Goal: Task Accomplishment & Management: Use online tool/utility

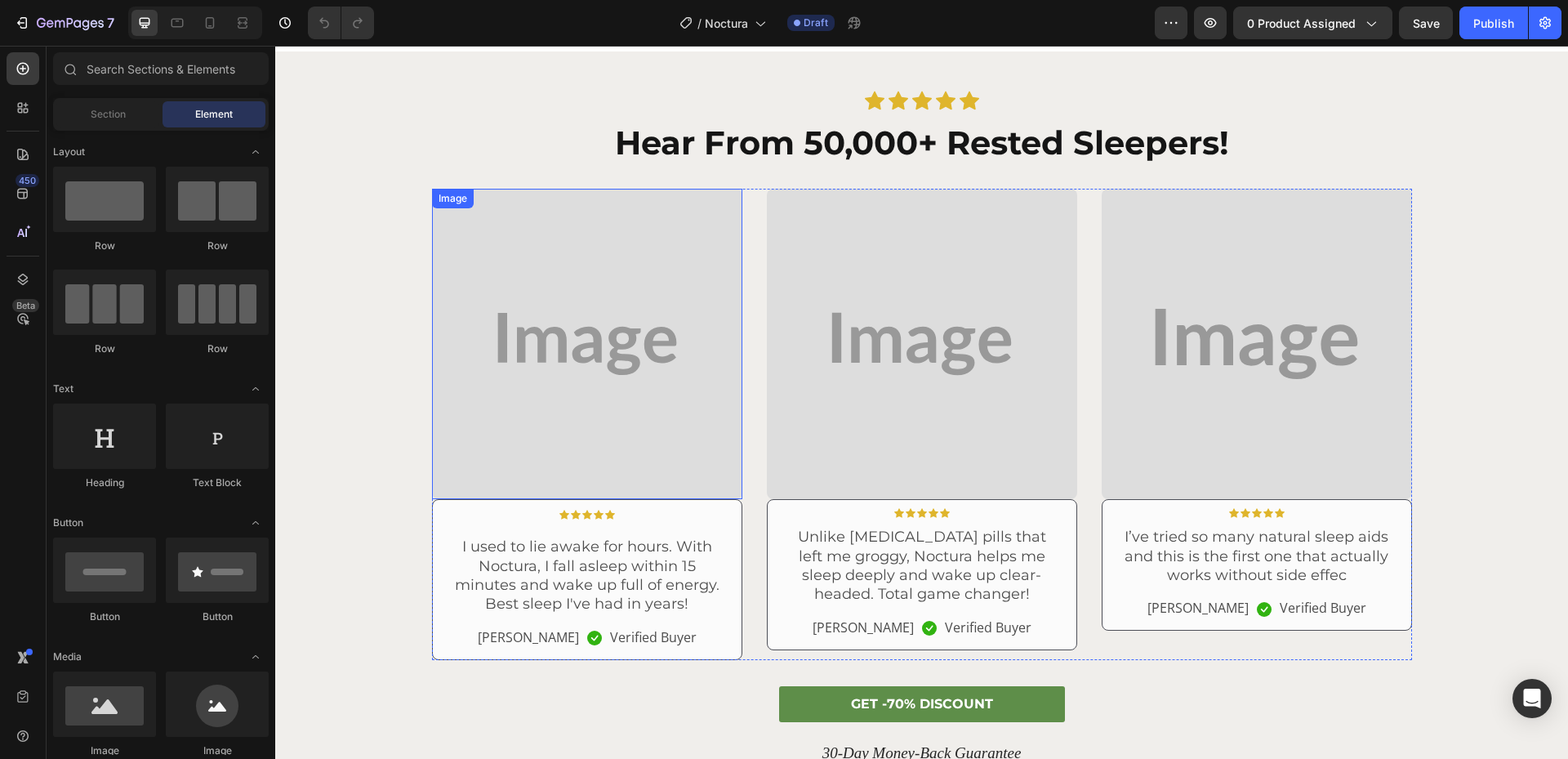
scroll to position [2940, 0]
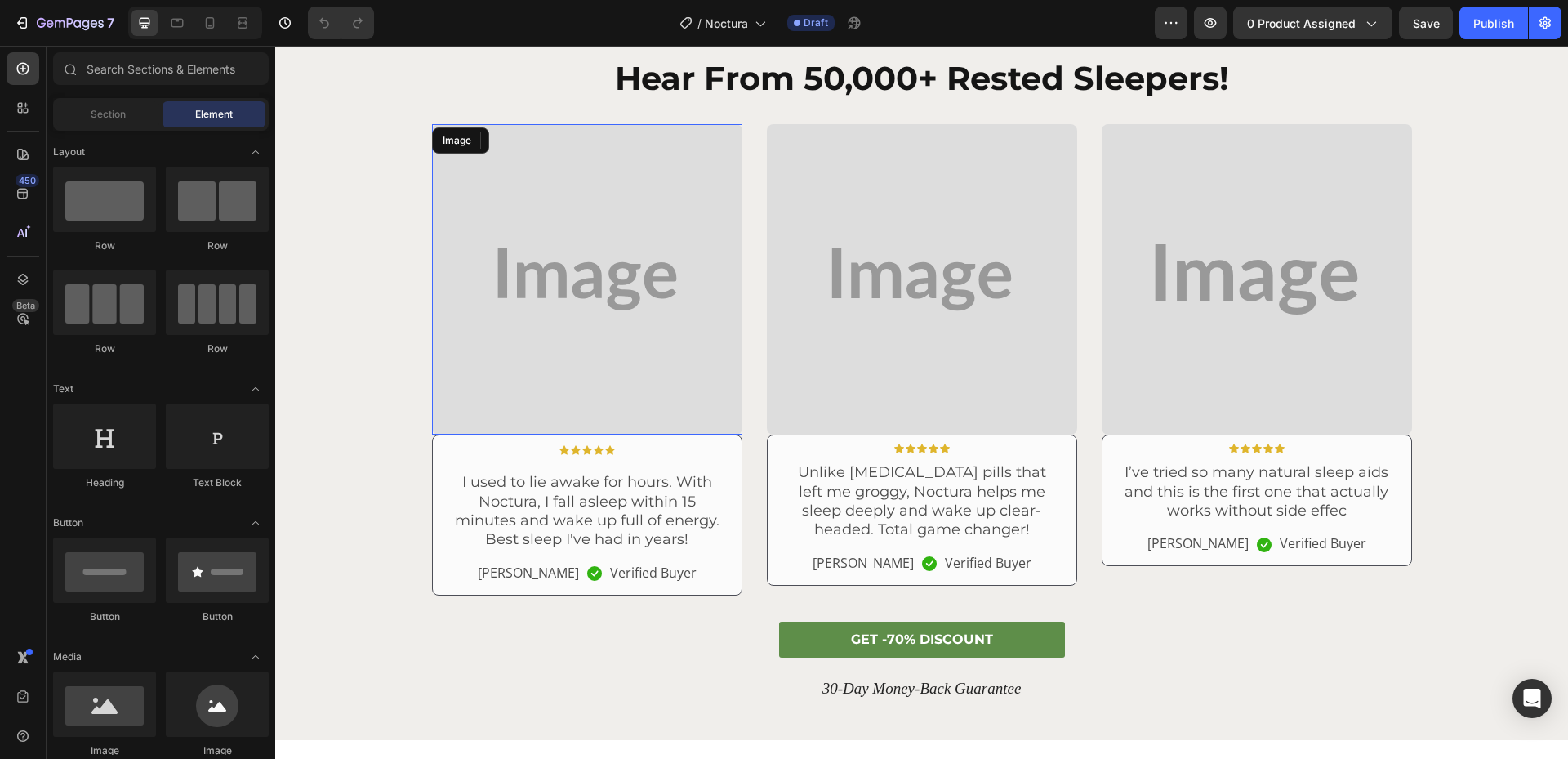
click at [606, 334] on img at bounding box center [587, 279] width 311 height 311
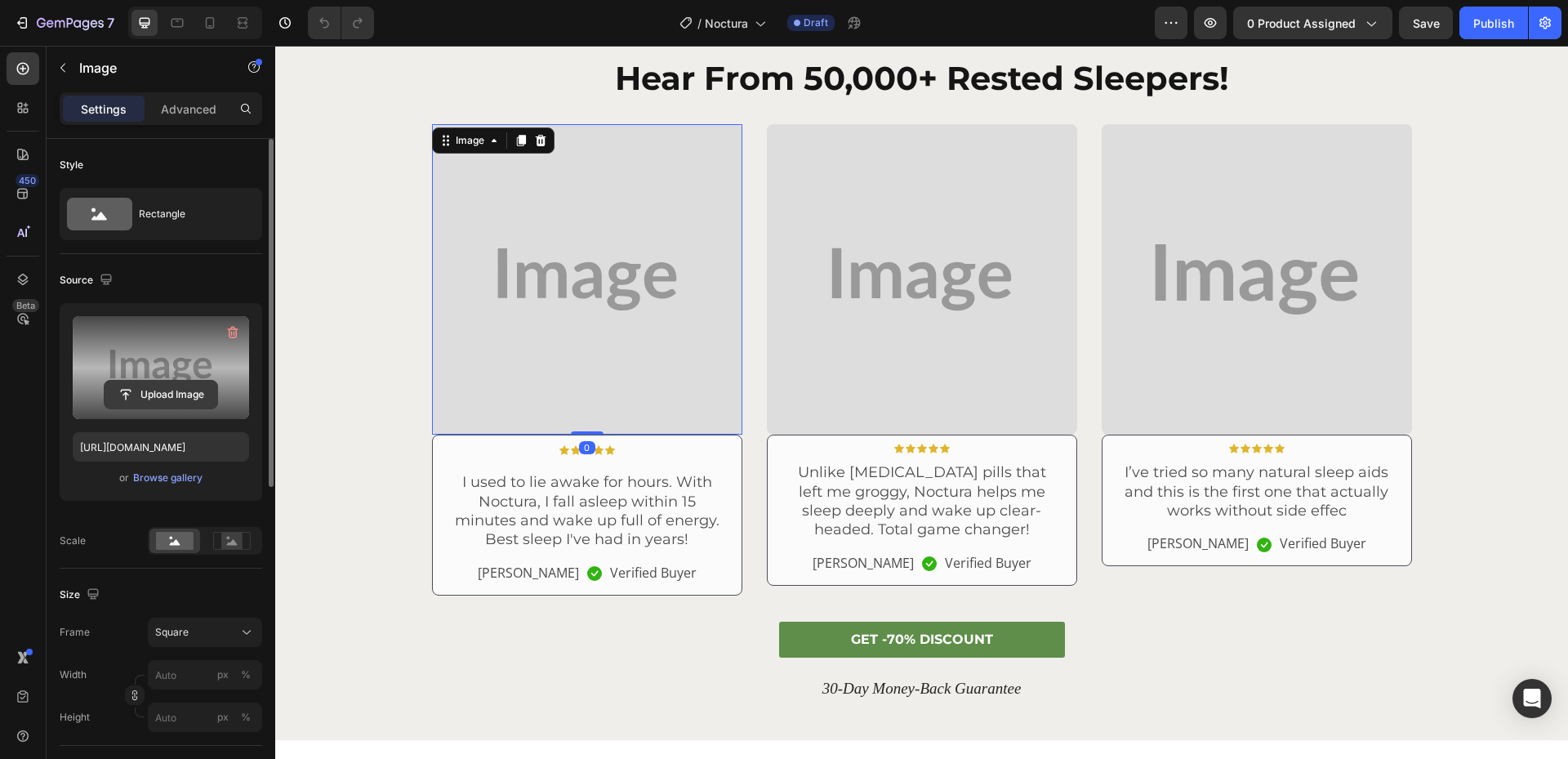
click at [172, 390] on input "file" at bounding box center [161, 394] width 113 height 28
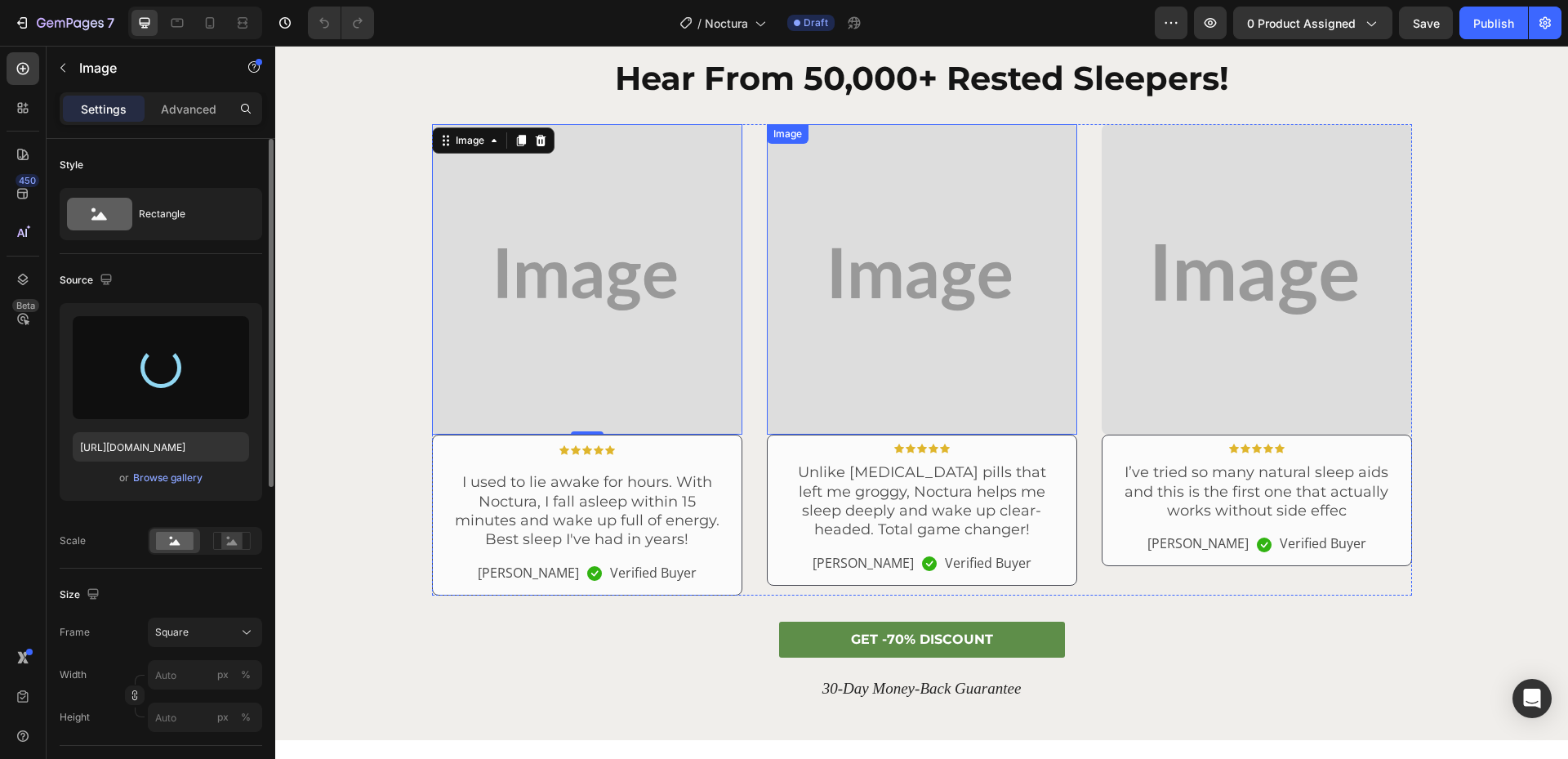
type input "[URL][DOMAIN_NAME]"
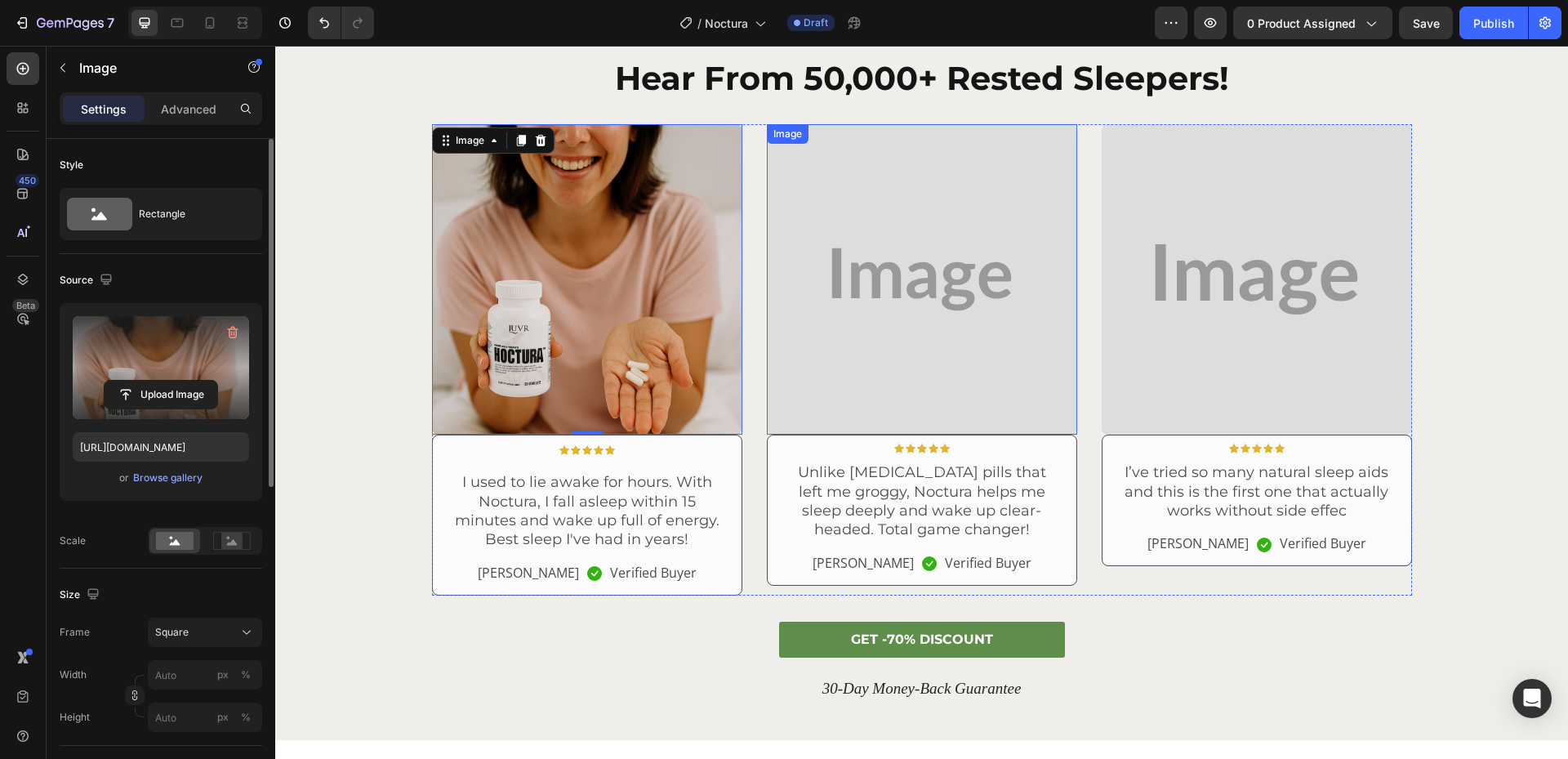
click at [899, 360] on img at bounding box center [921, 279] width 311 height 311
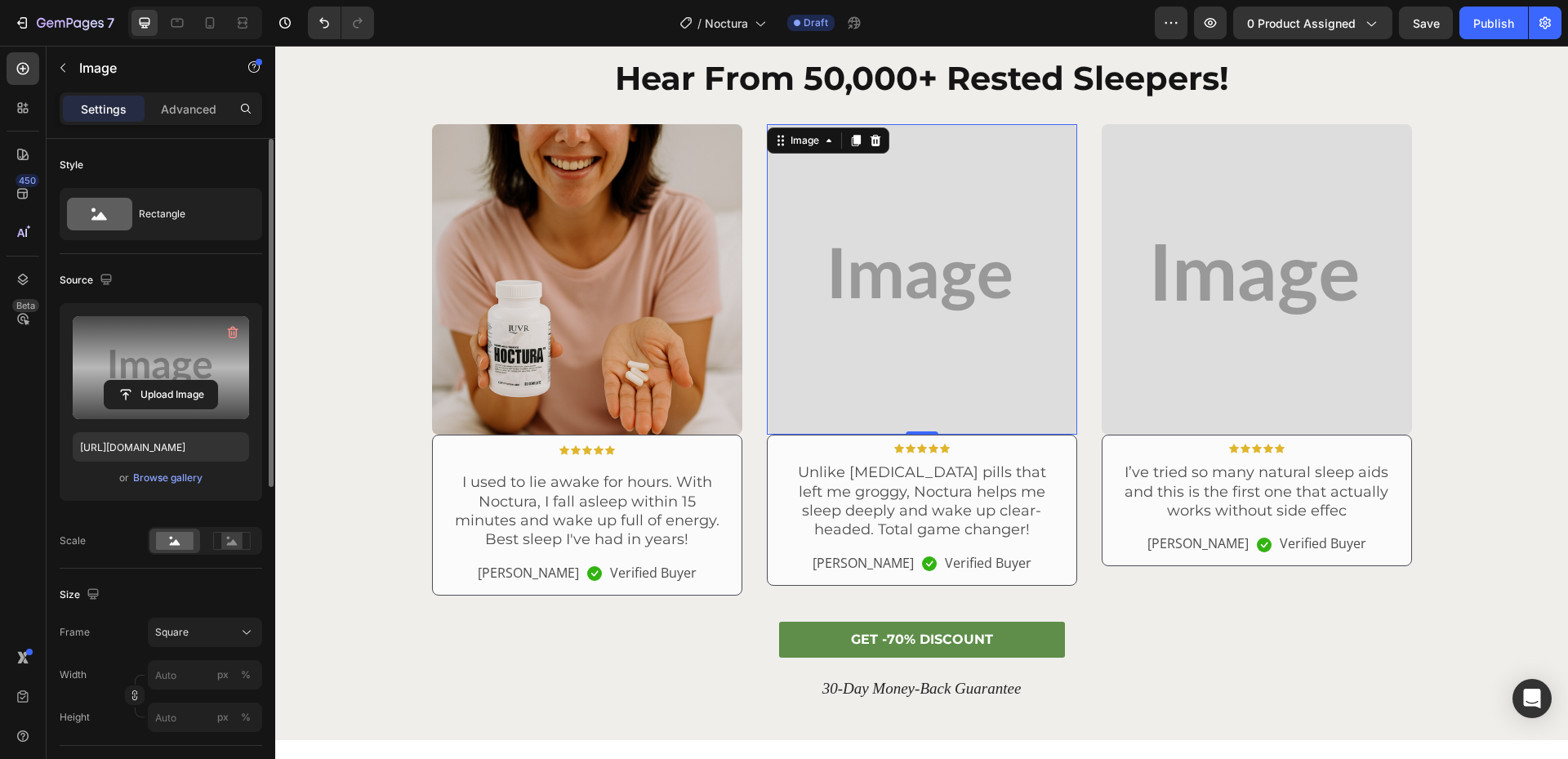
click at [179, 378] on label at bounding box center [161, 368] width 177 height 103
click at [179, 381] on input "file" at bounding box center [161, 394] width 113 height 28
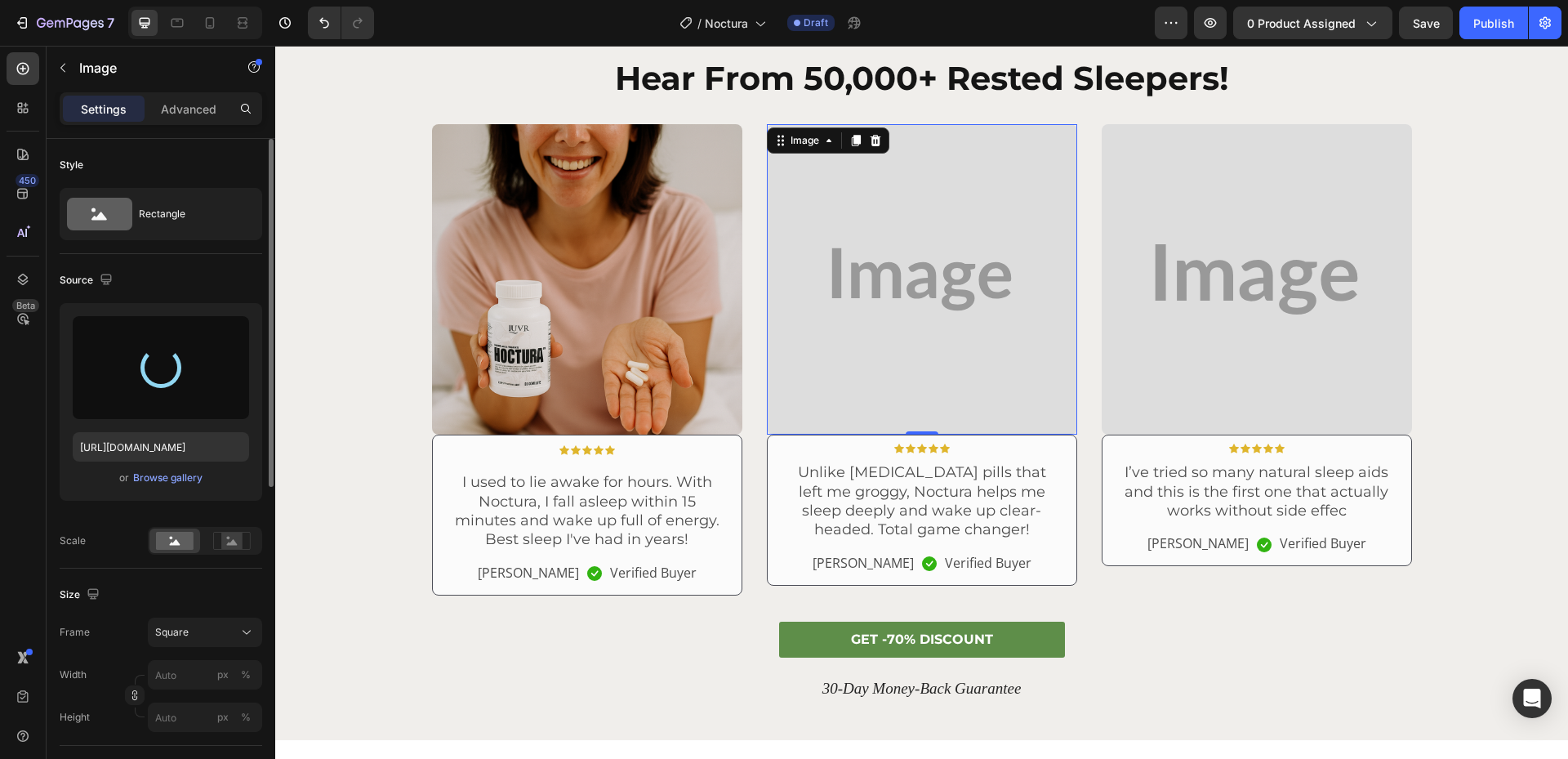
type input "[URL][DOMAIN_NAME]"
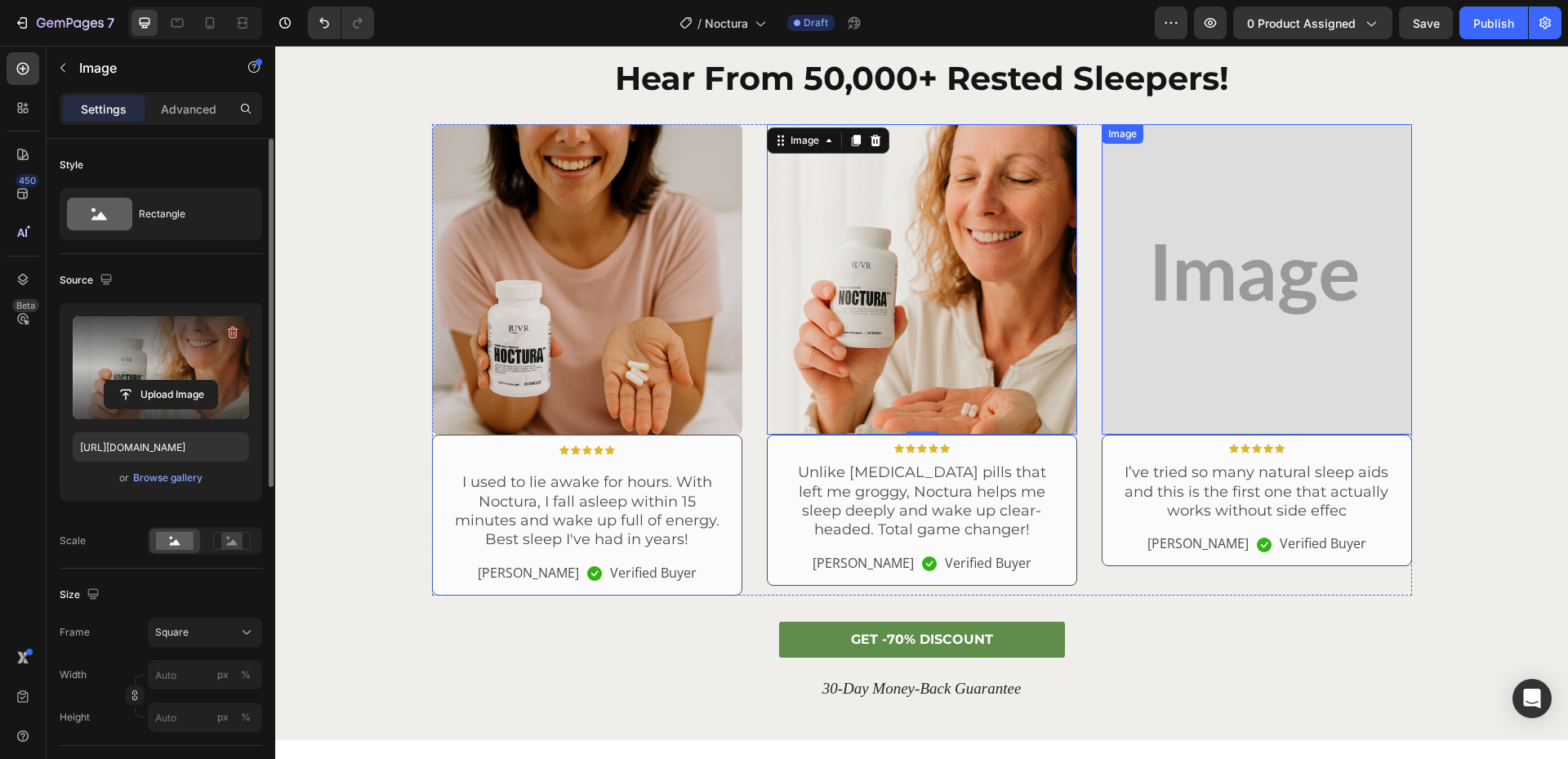
click at [1244, 355] on img at bounding box center [1256, 279] width 311 height 311
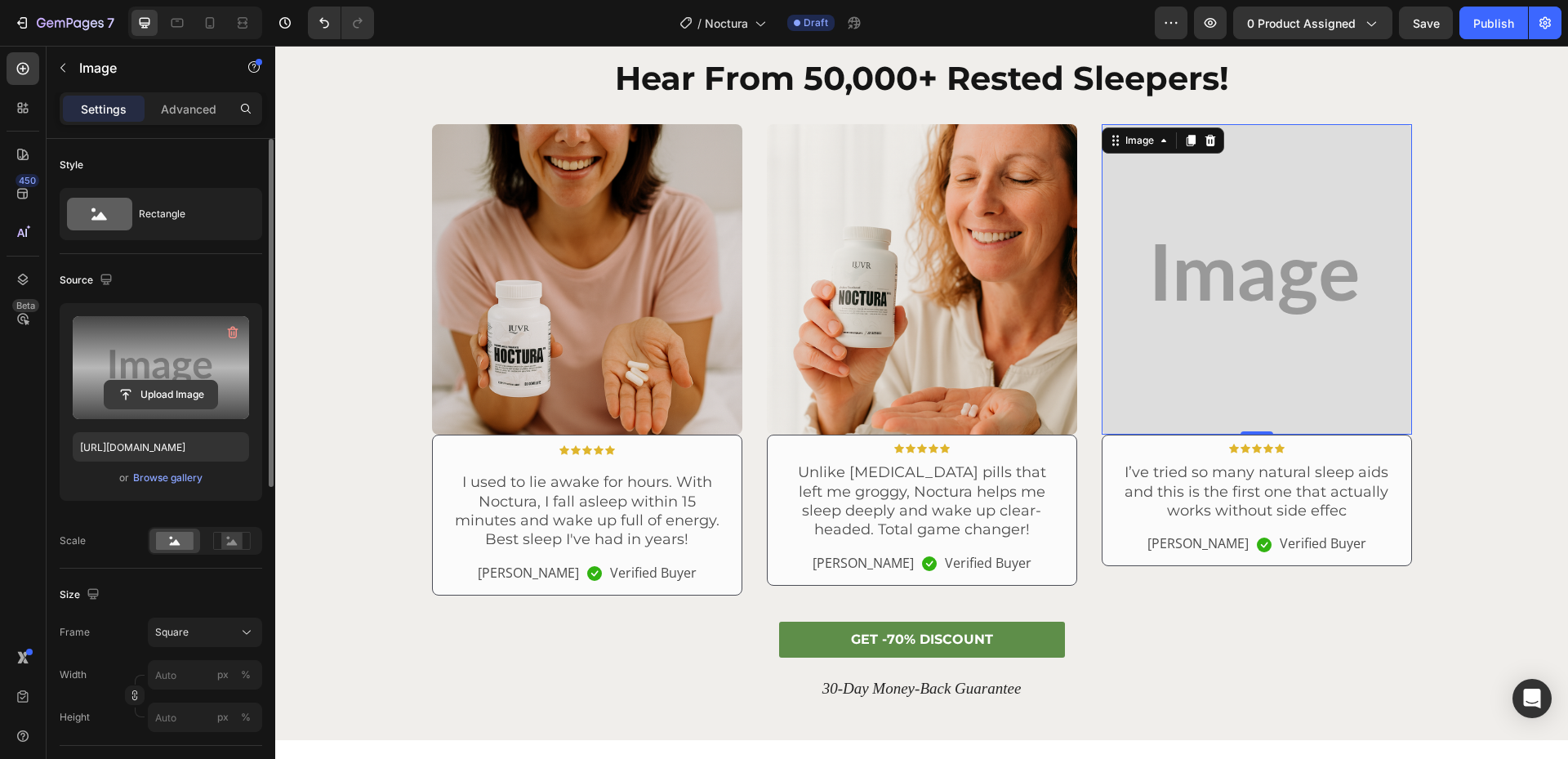
click at [137, 395] on input "file" at bounding box center [161, 394] width 113 height 28
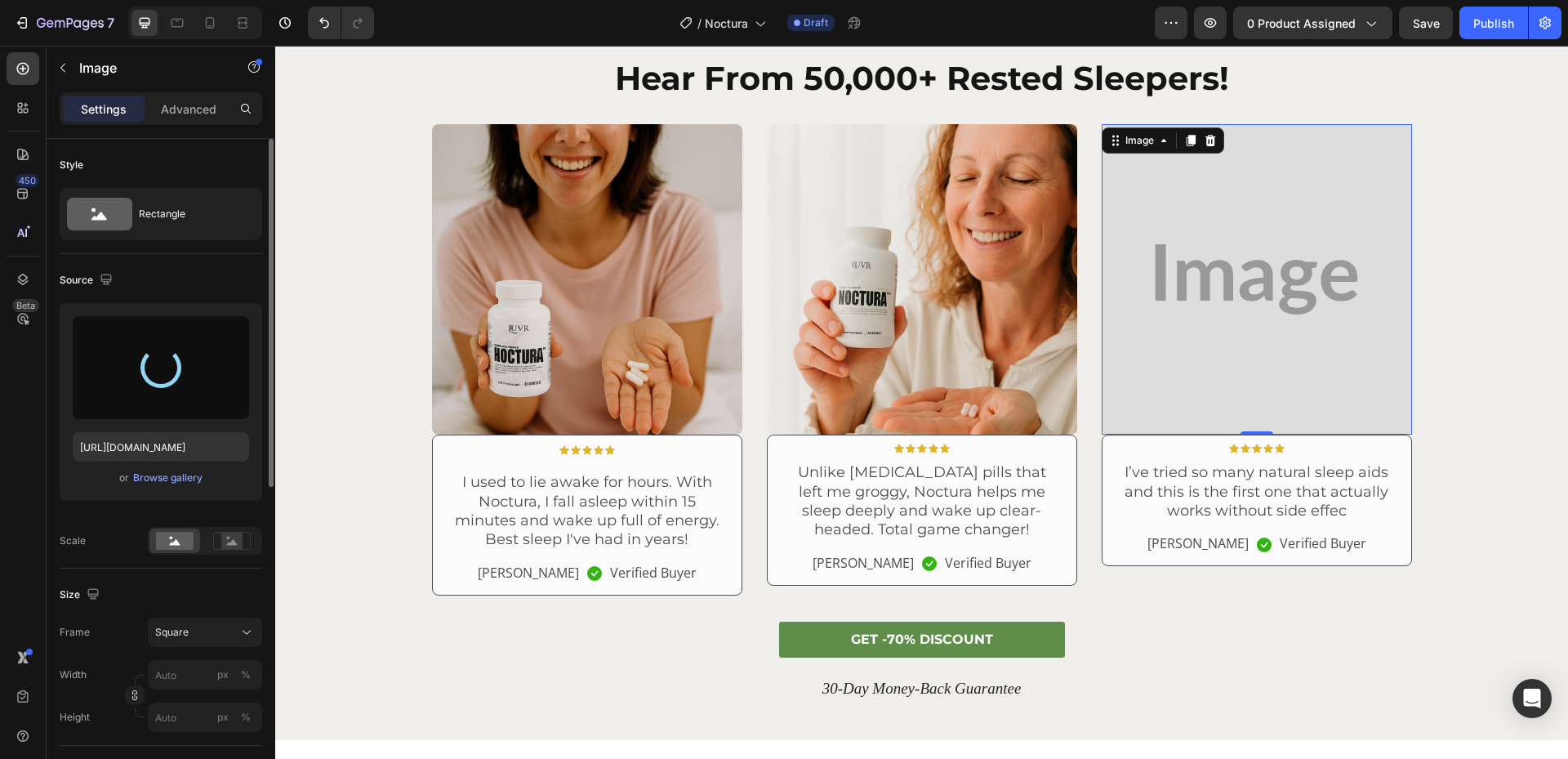
type input "[URL][DOMAIN_NAME]"
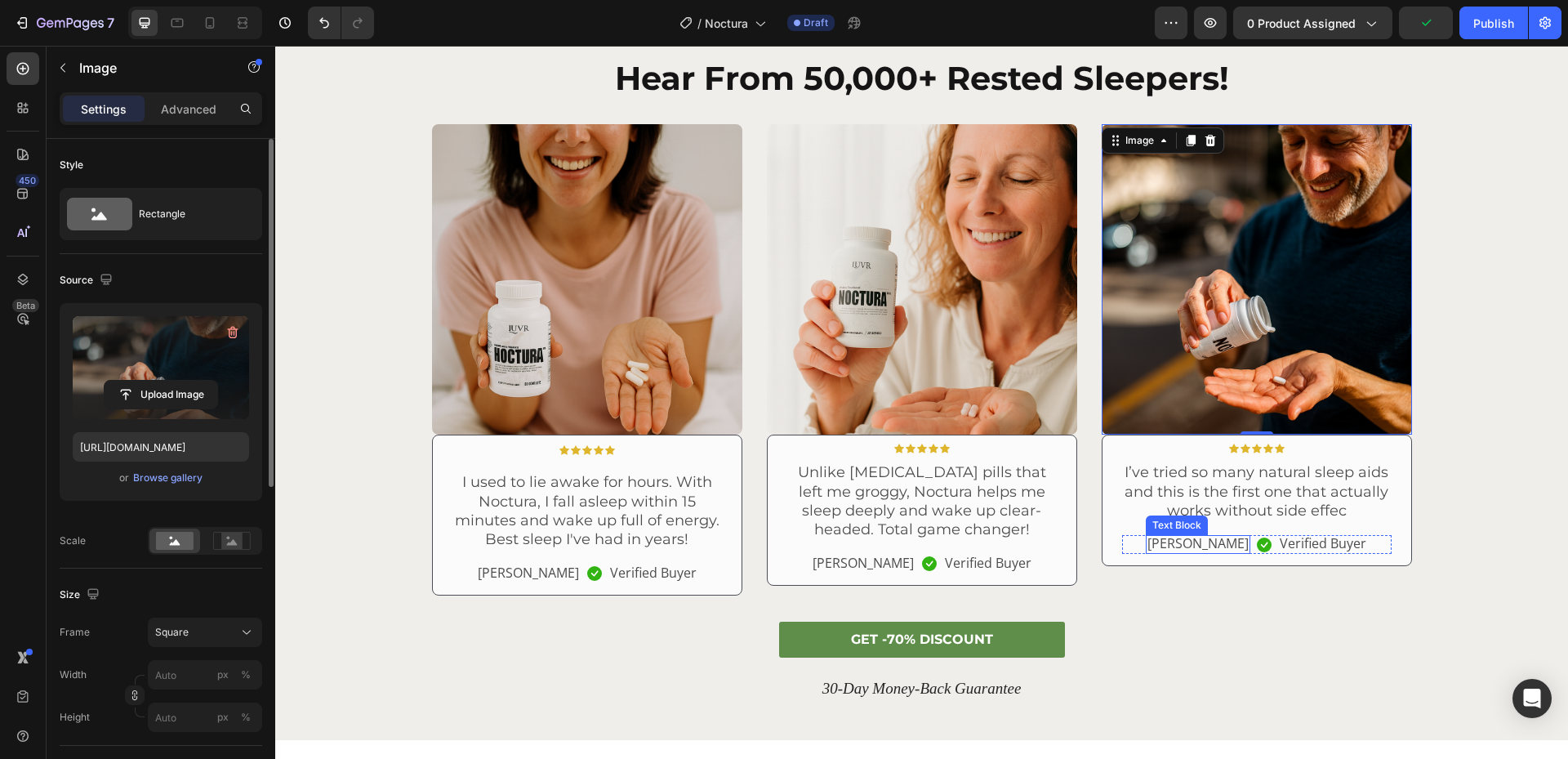
click at [1203, 545] on p "[PERSON_NAME]" at bounding box center [1198, 543] width 102 height 17
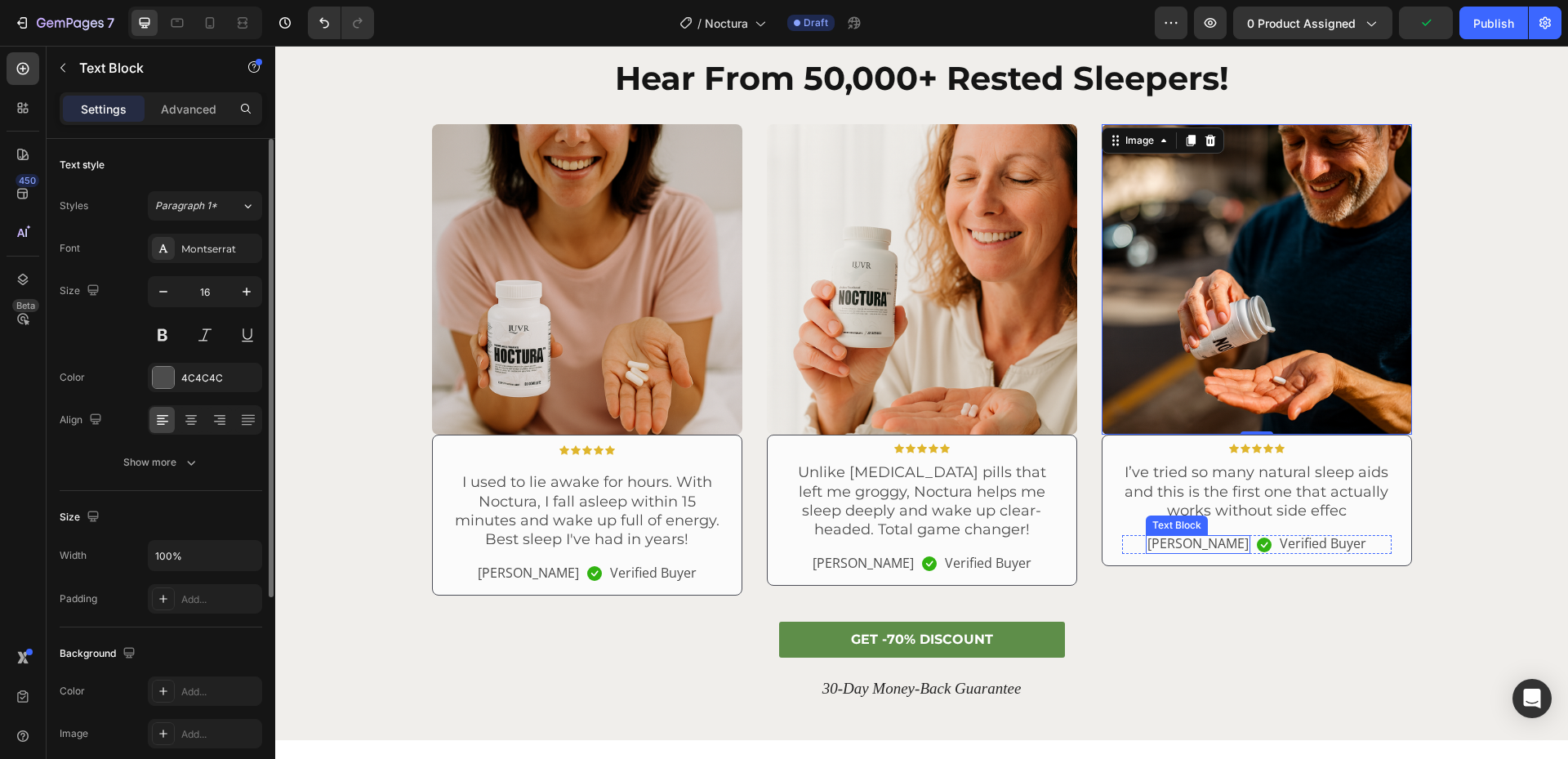
click at [1203, 545] on p "[PERSON_NAME]" at bounding box center [1198, 543] width 102 height 17
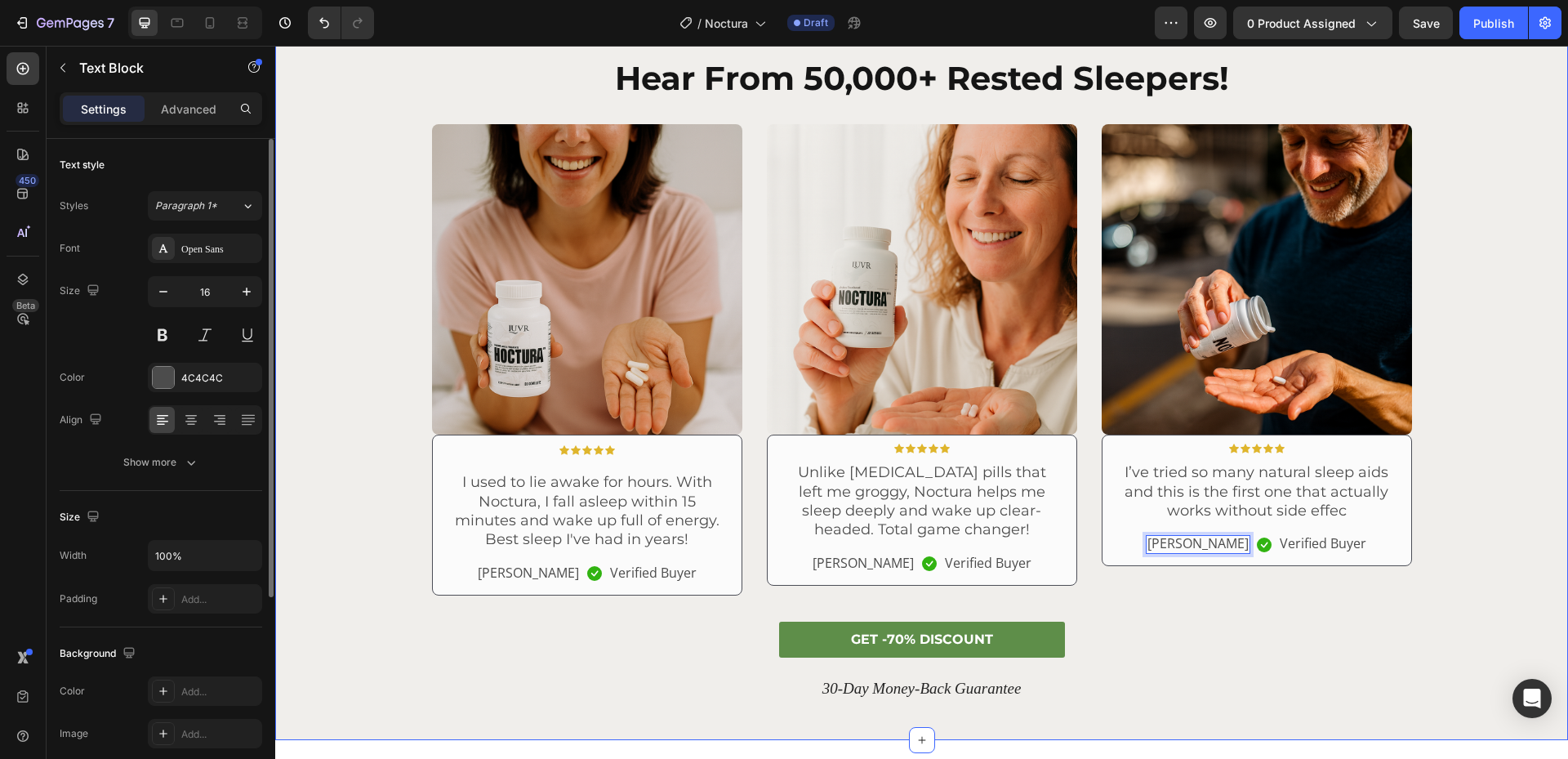
click at [1449, 459] on div "Image Icon Icon Icon Icon Icon Icon List Row Row I used to lie awake for hours.…" at bounding box center [921, 372] width 1268 height 497
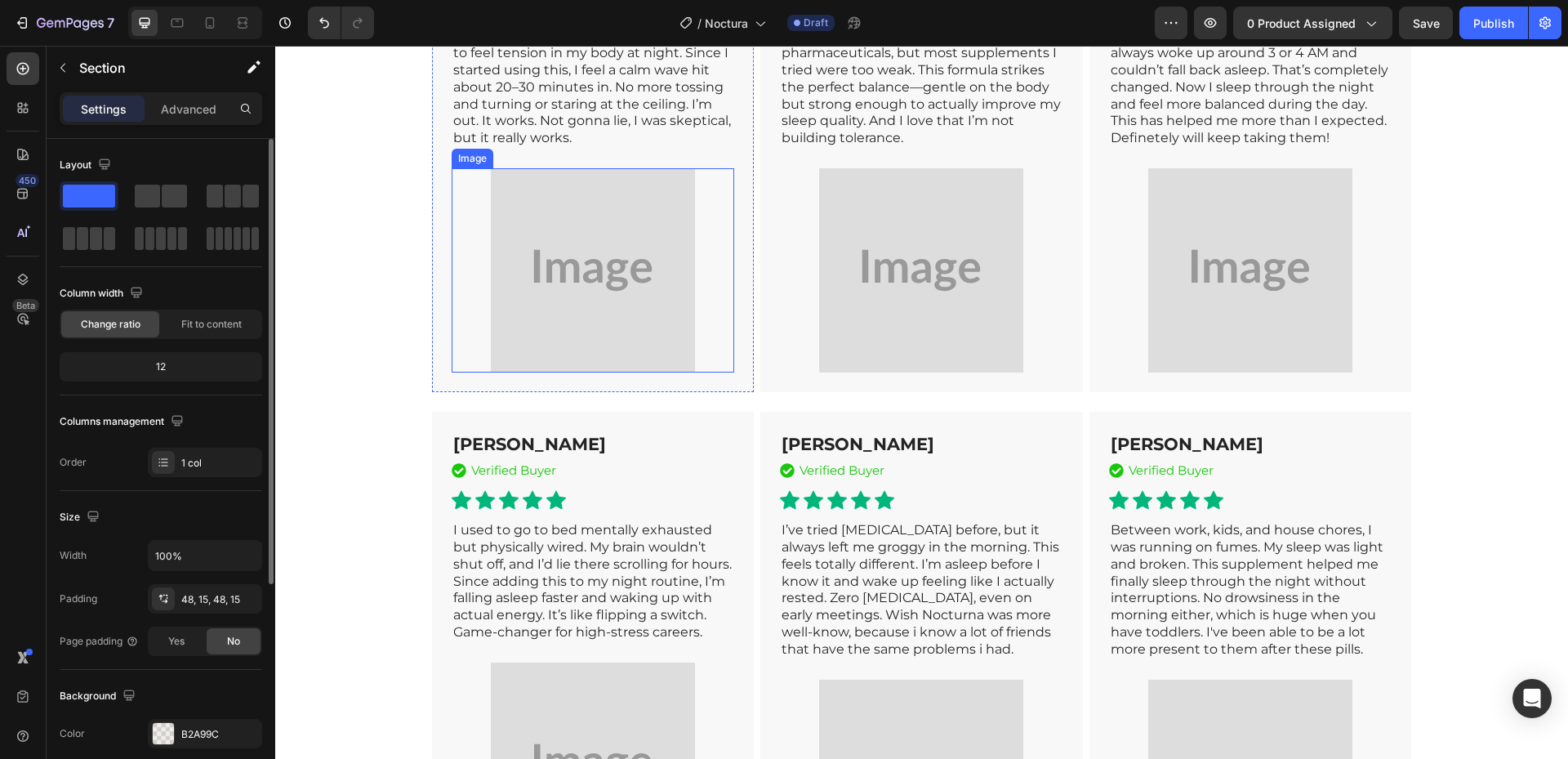
scroll to position [6453, 0]
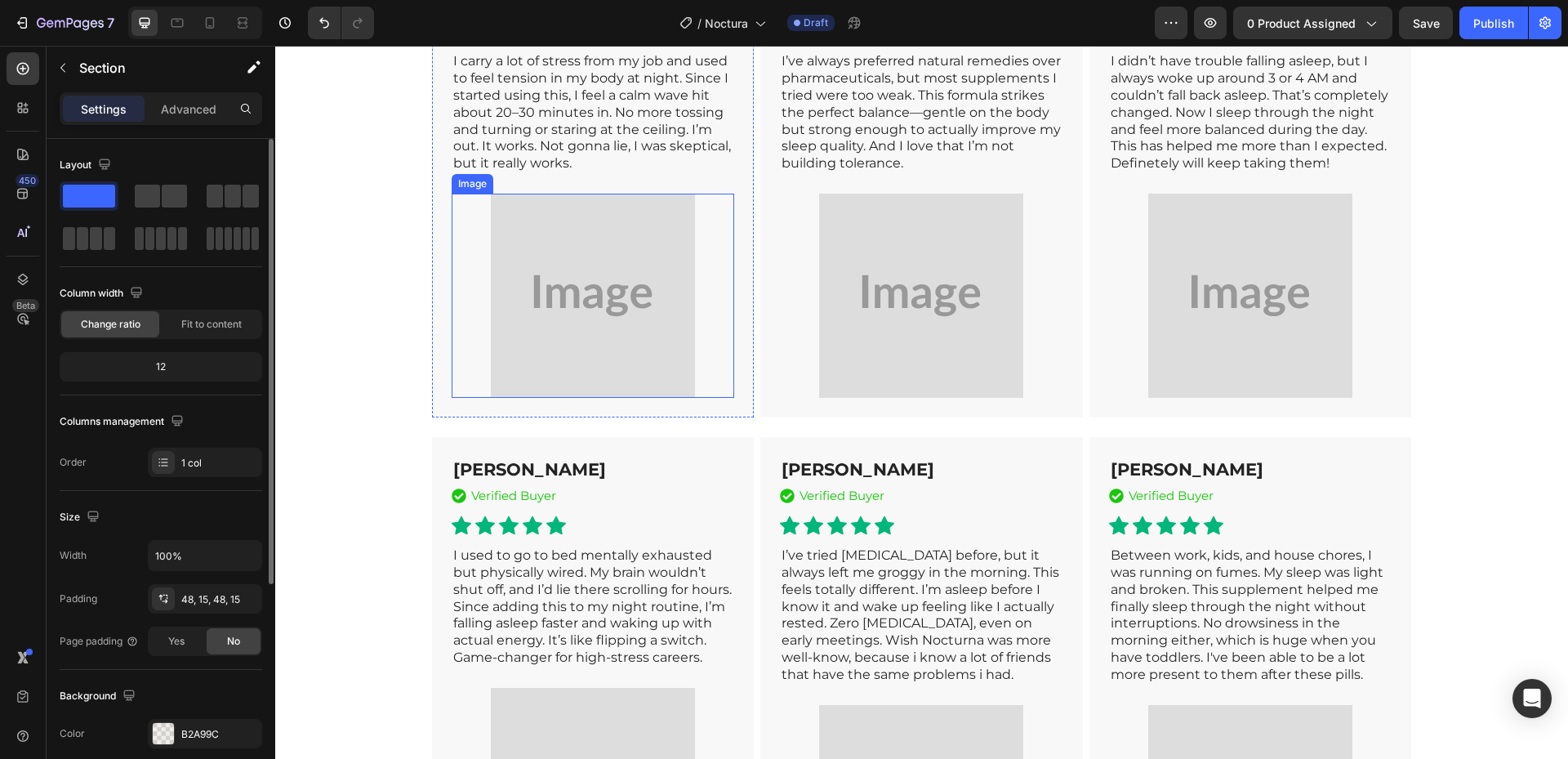
click at [562, 389] on img at bounding box center [593, 295] width 204 height 204
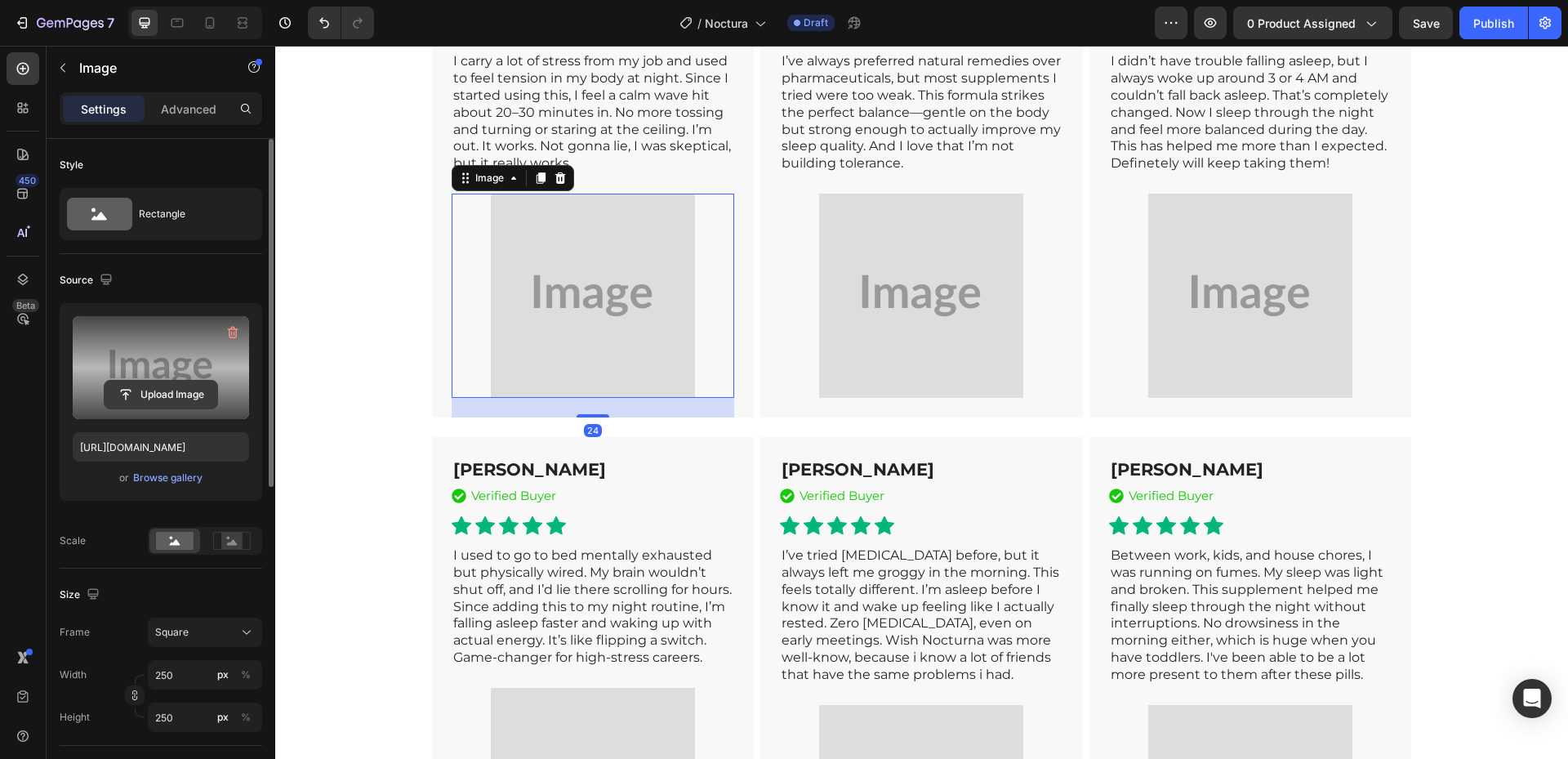
click at [150, 400] on input "file" at bounding box center [161, 394] width 113 height 28
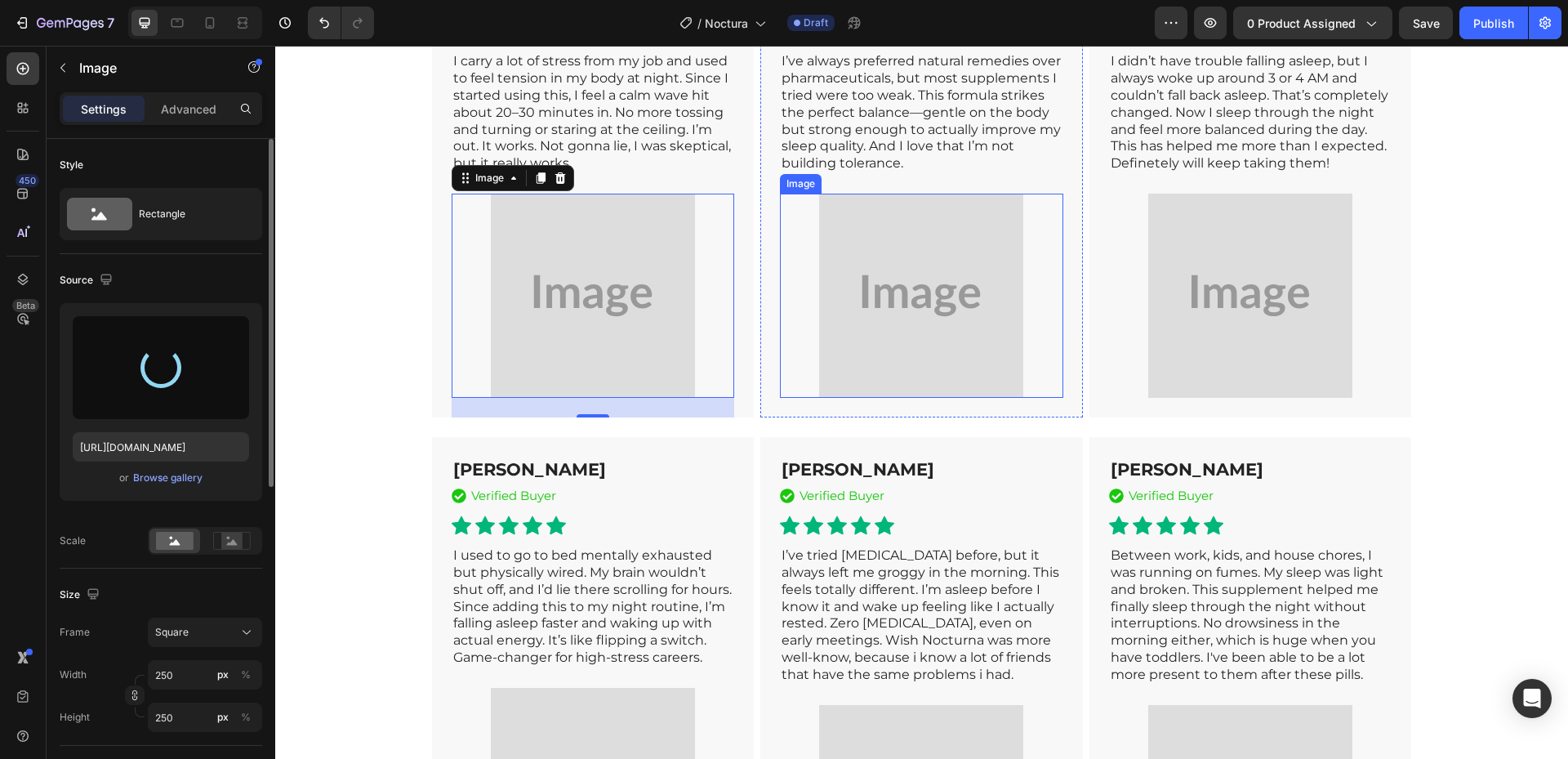
type input "[URL][DOMAIN_NAME]"
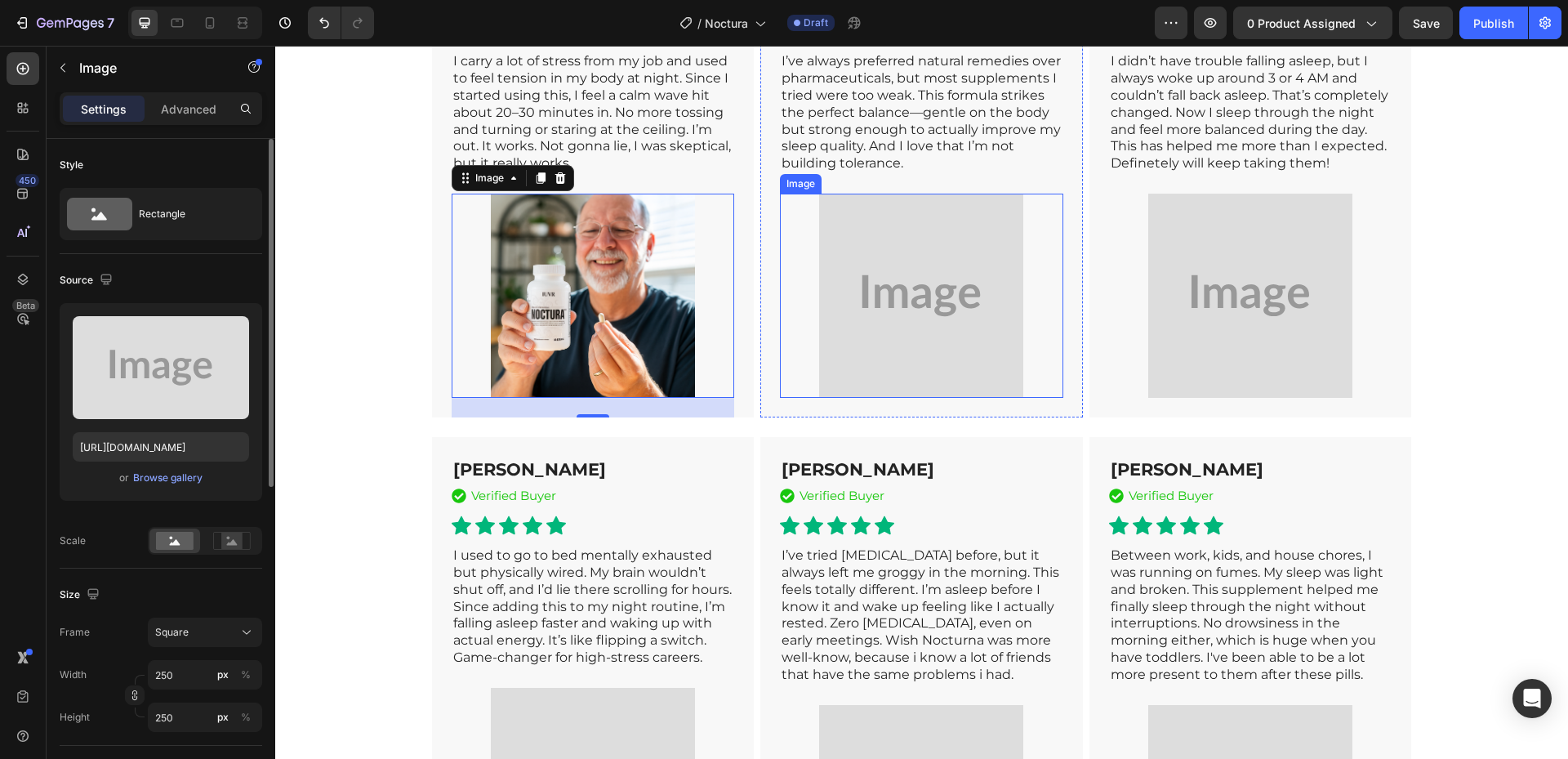
click at [931, 398] on img at bounding box center [920, 295] width 204 height 204
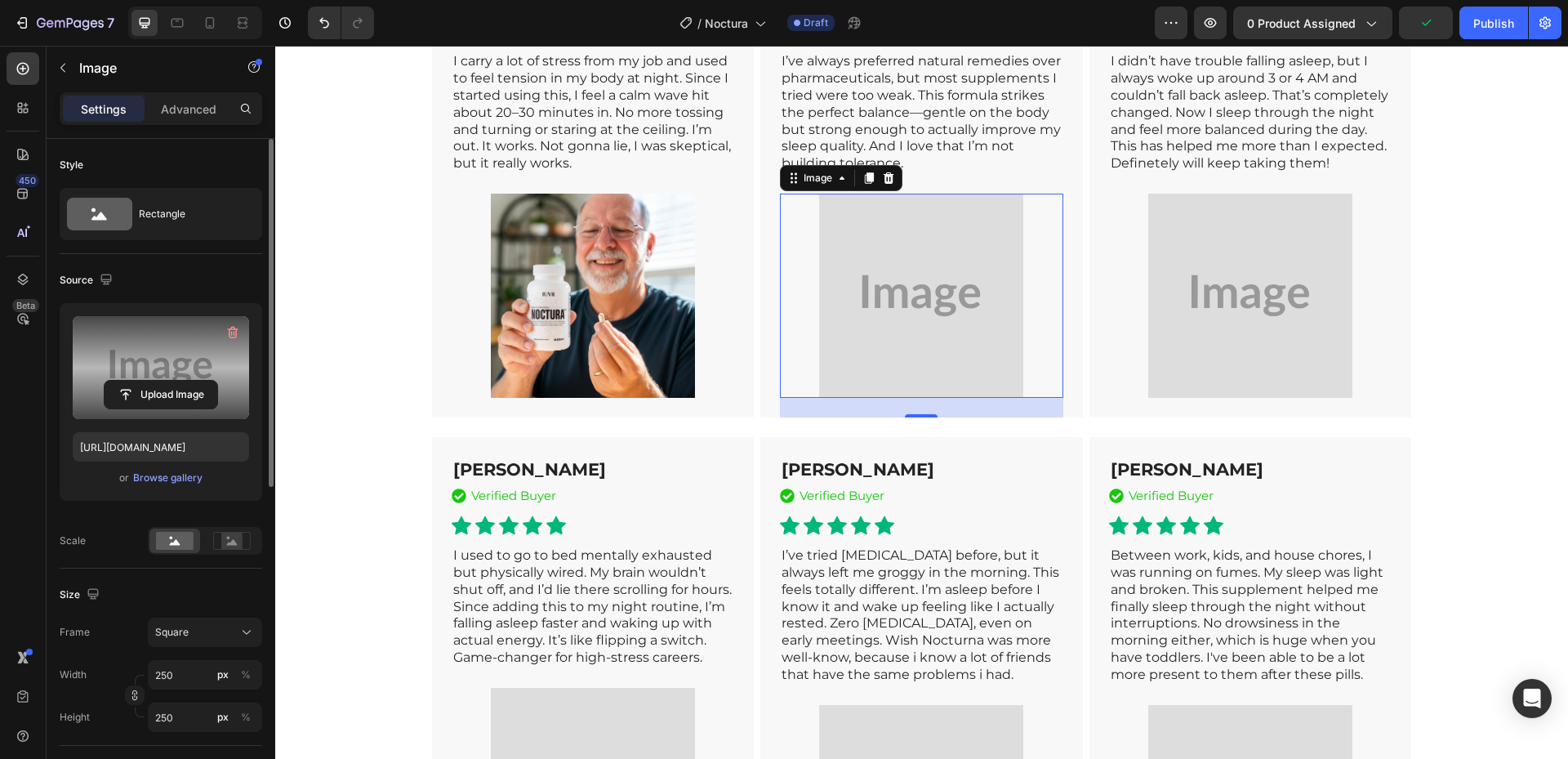
click at [172, 376] on label at bounding box center [161, 368] width 177 height 103
click at [172, 381] on input "file" at bounding box center [161, 394] width 113 height 28
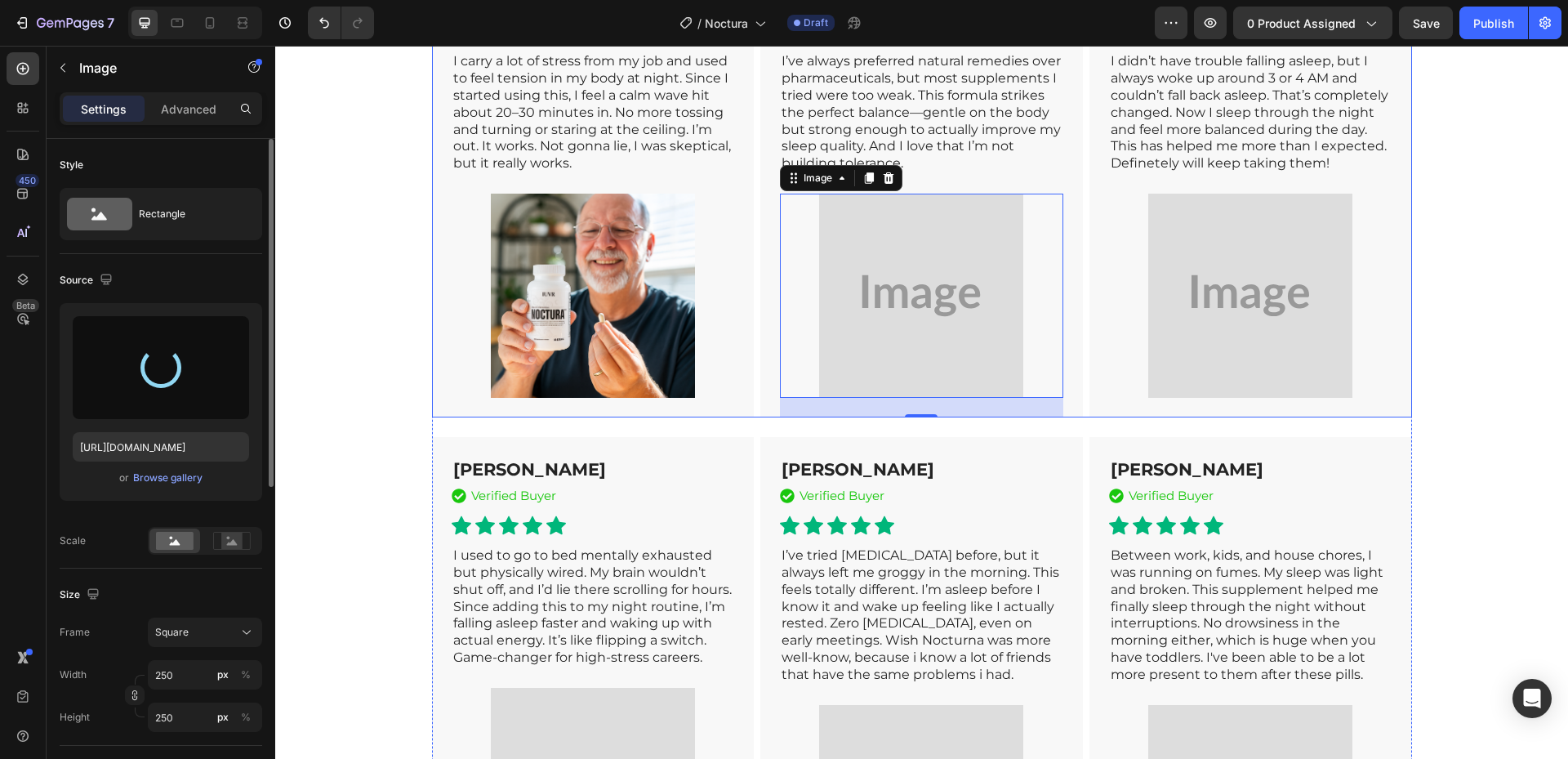
type input "[URL][DOMAIN_NAME]"
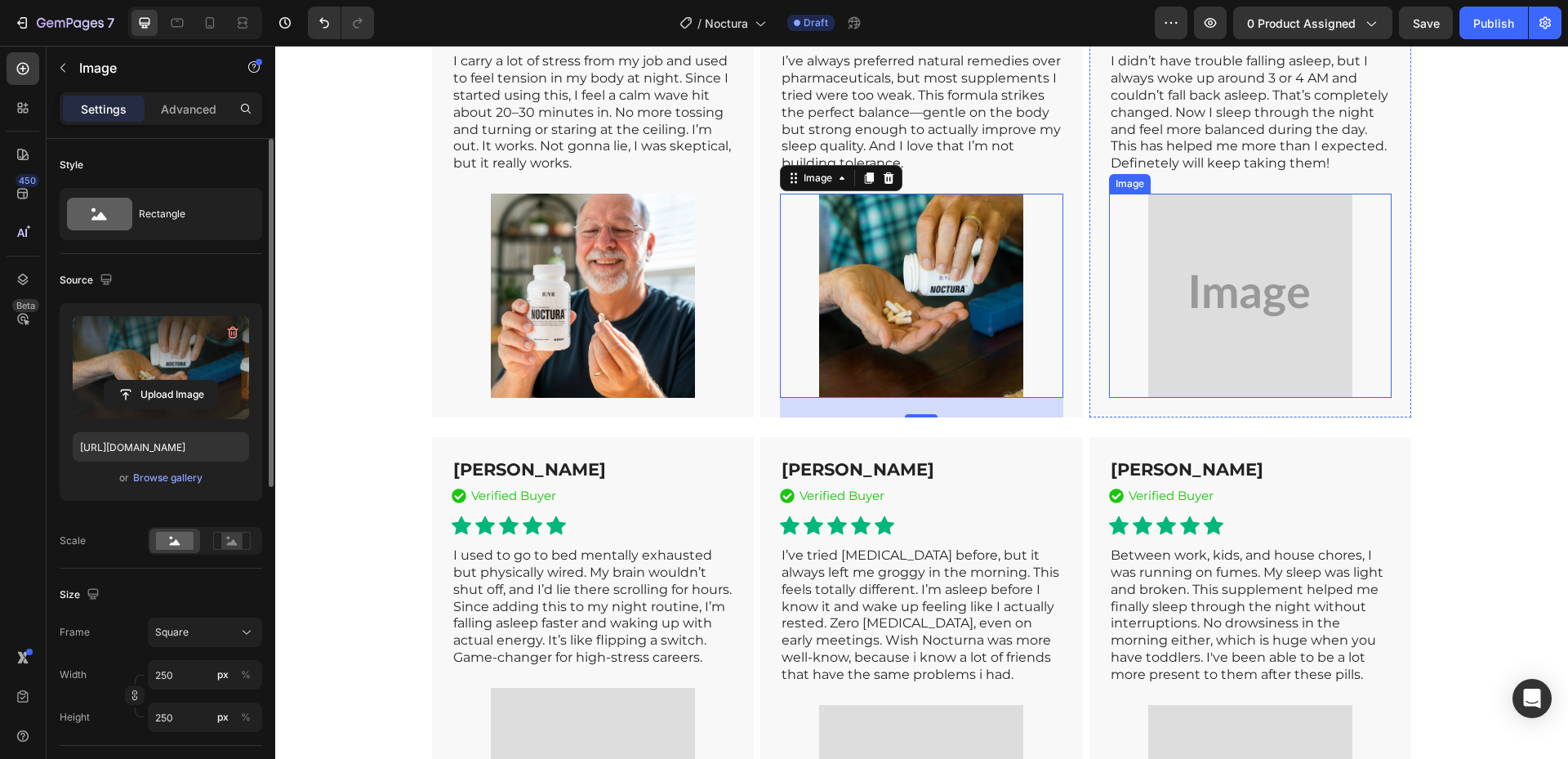
click at [1278, 398] on img at bounding box center [1250, 295] width 204 height 204
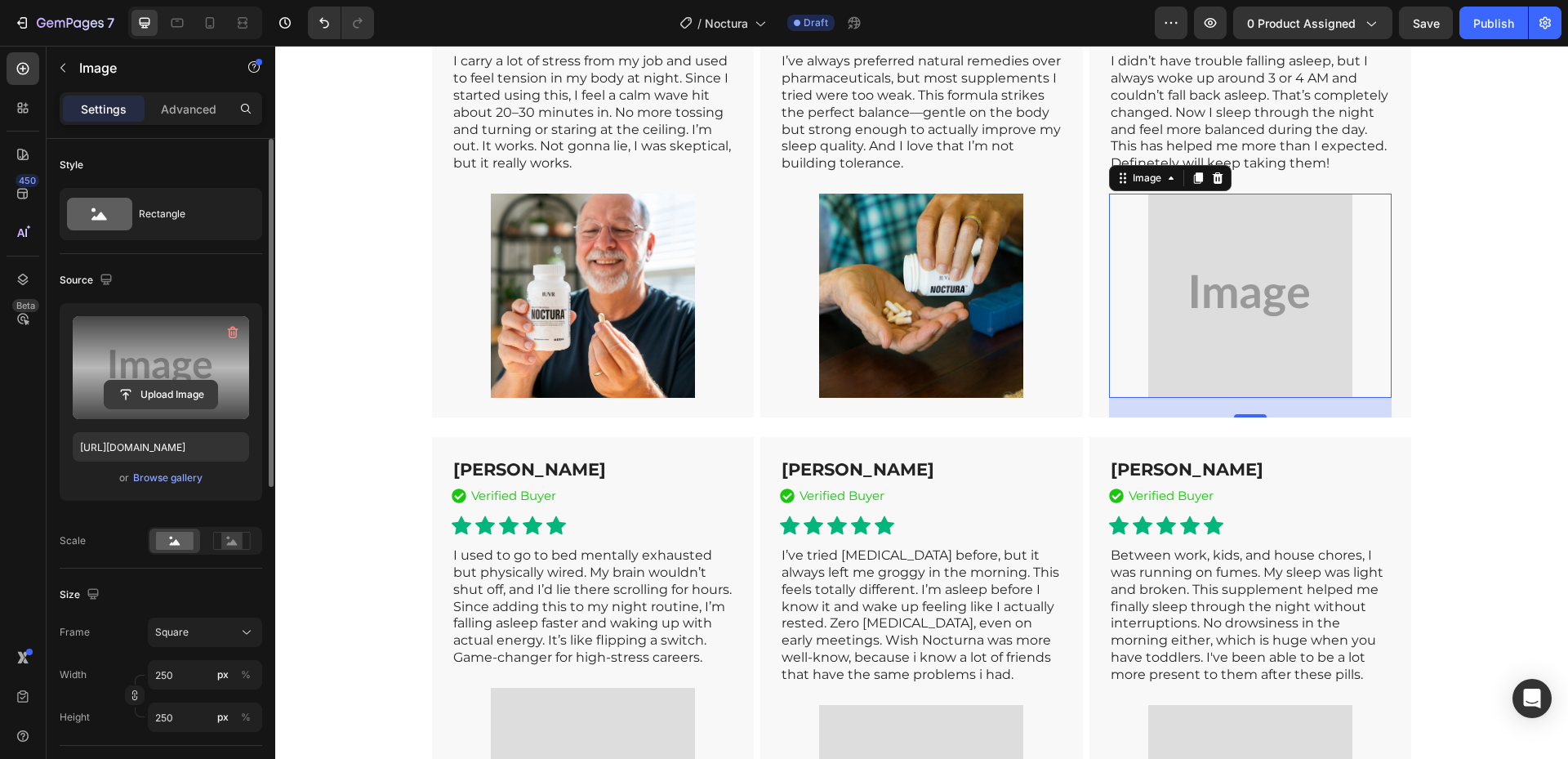
click at [189, 399] on input "file" at bounding box center [161, 394] width 113 height 28
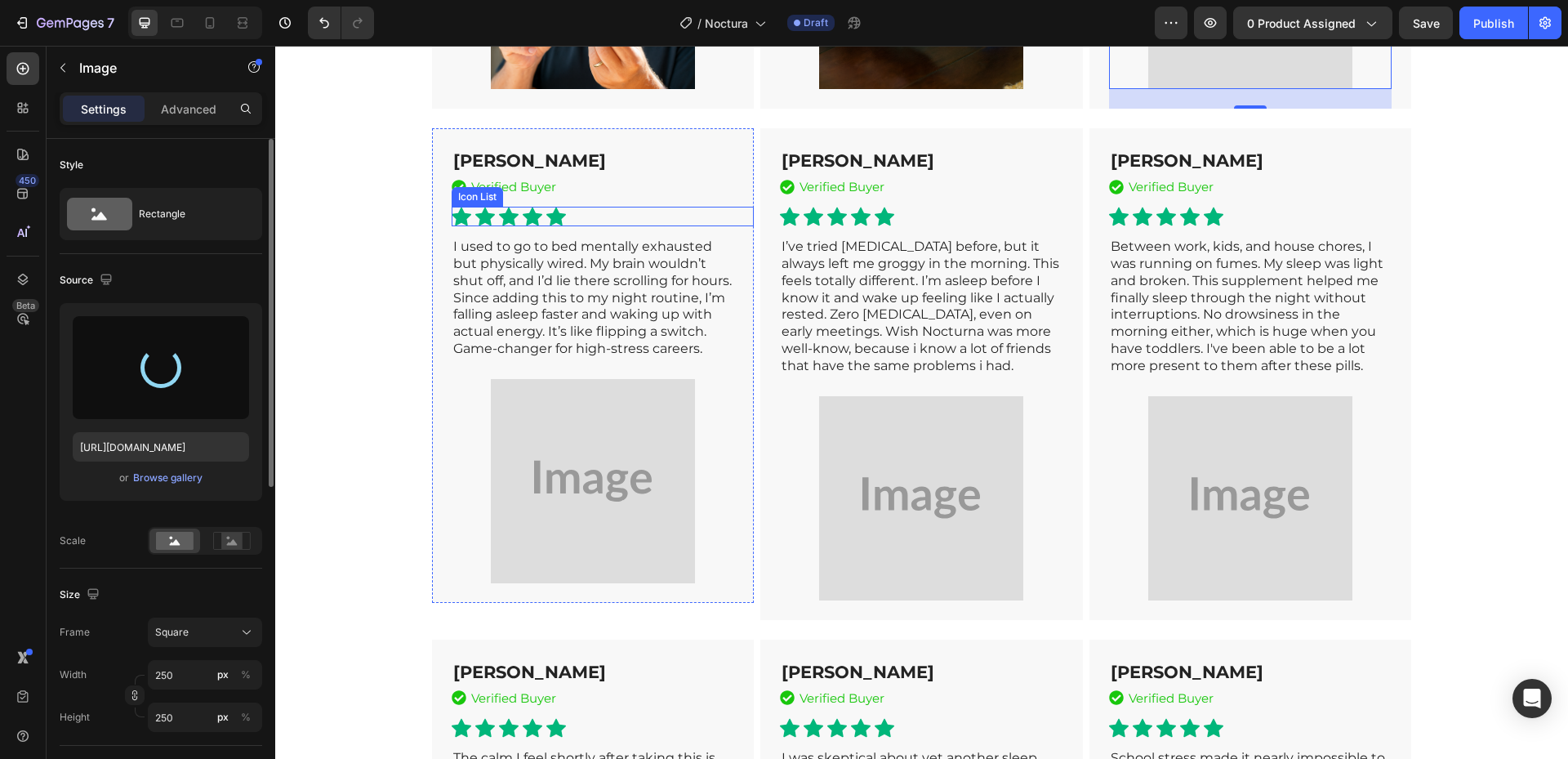
scroll to position [6780, 0]
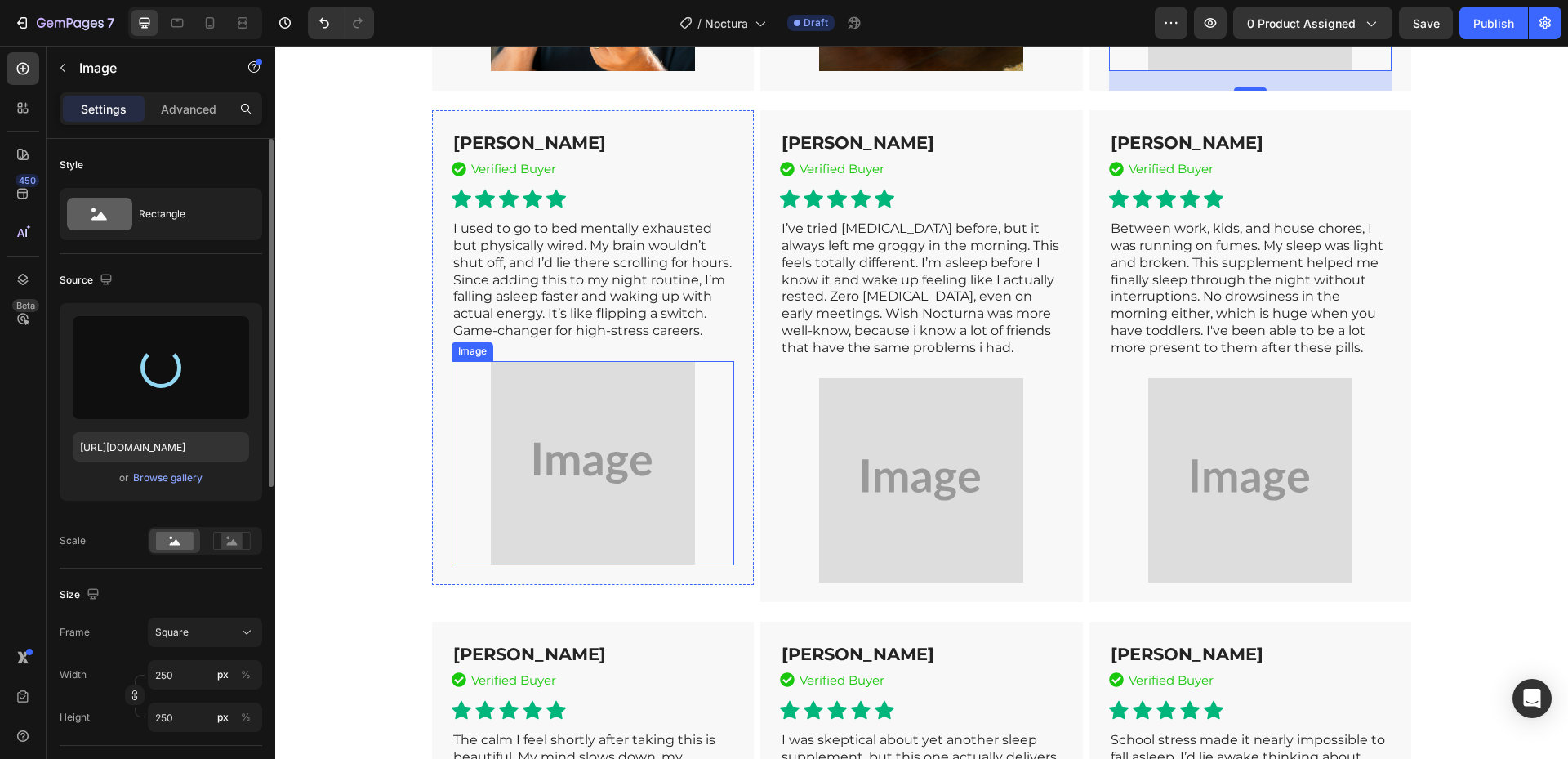
type input "[URL][DOMAIN_NAME]"
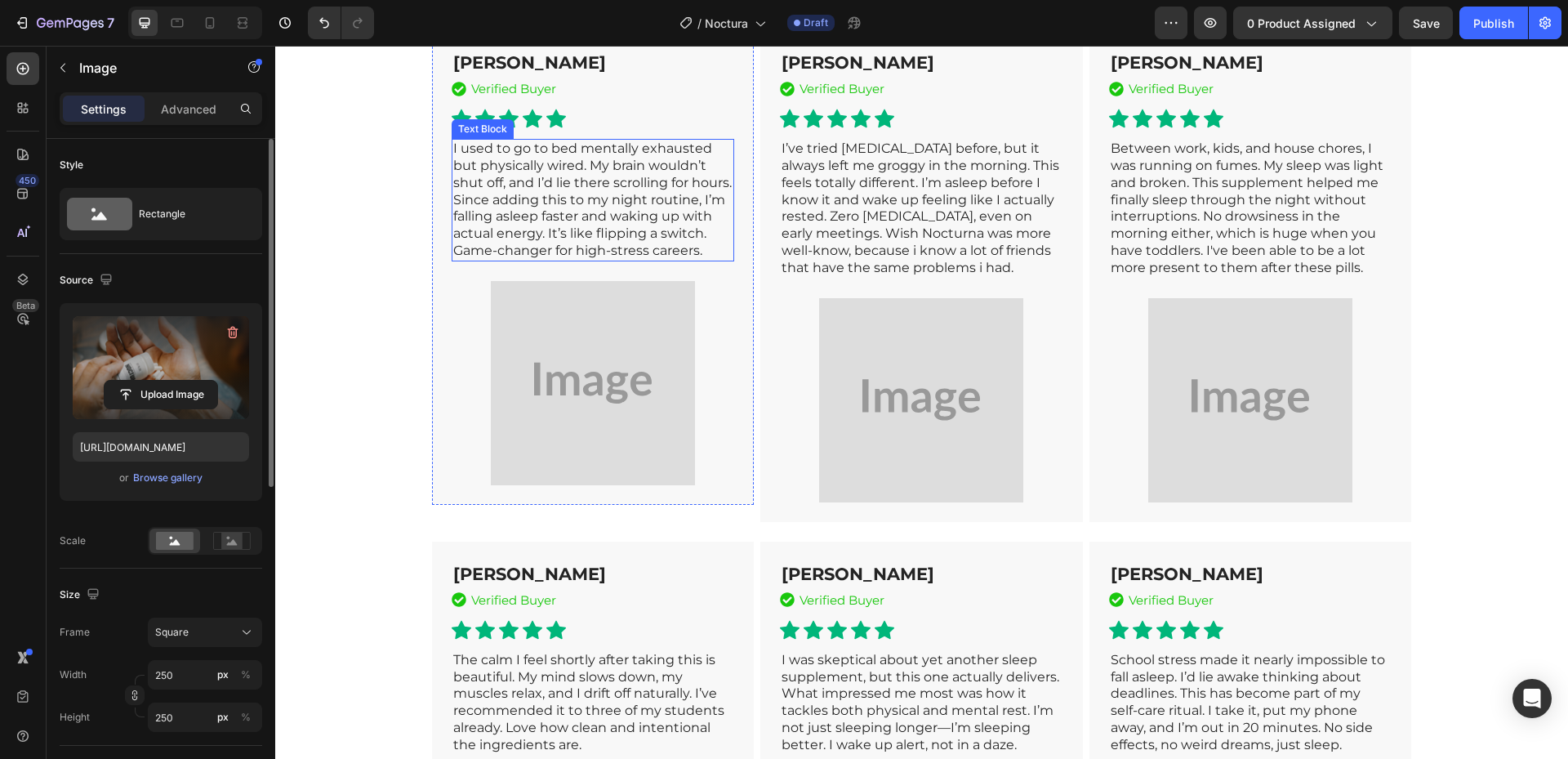
scroll to position [6861, 0]
click at [691, 484] on div at bounding box center [593, 381] width 283 height 204
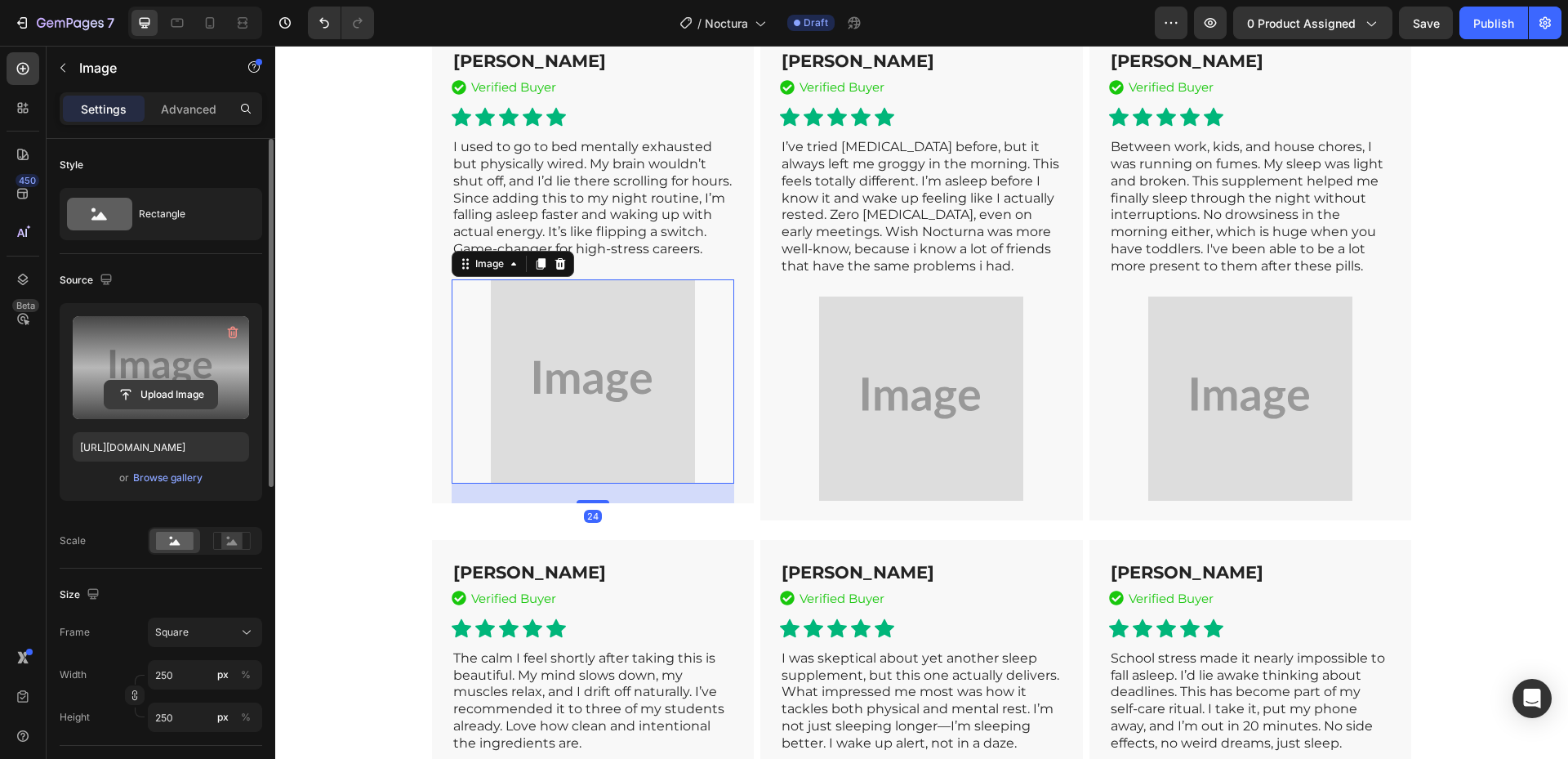
click at [137, 389] on input "file" at bounding box center [161, 394] width 113 height 28
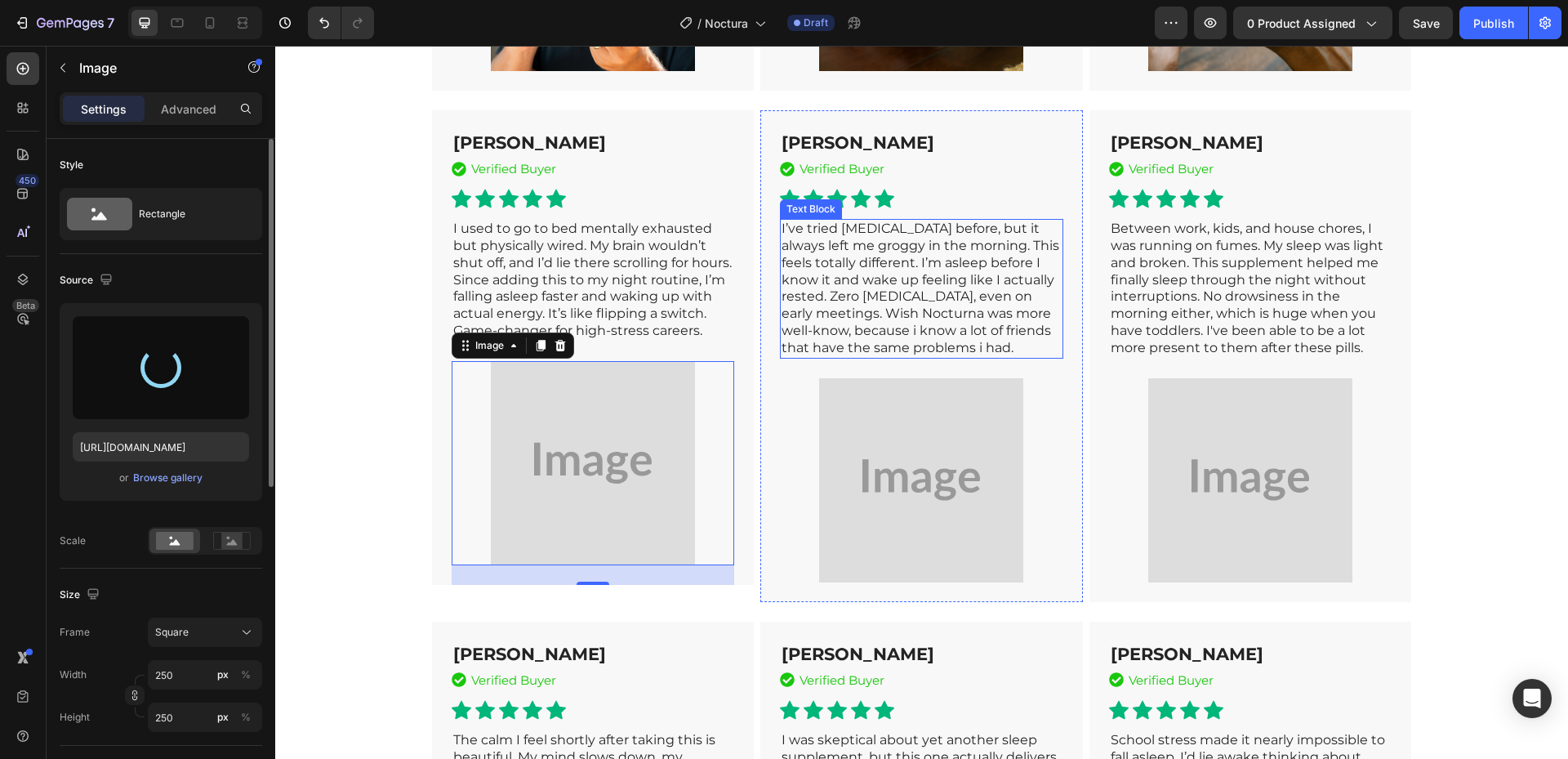
scroll to position [6698, 0]
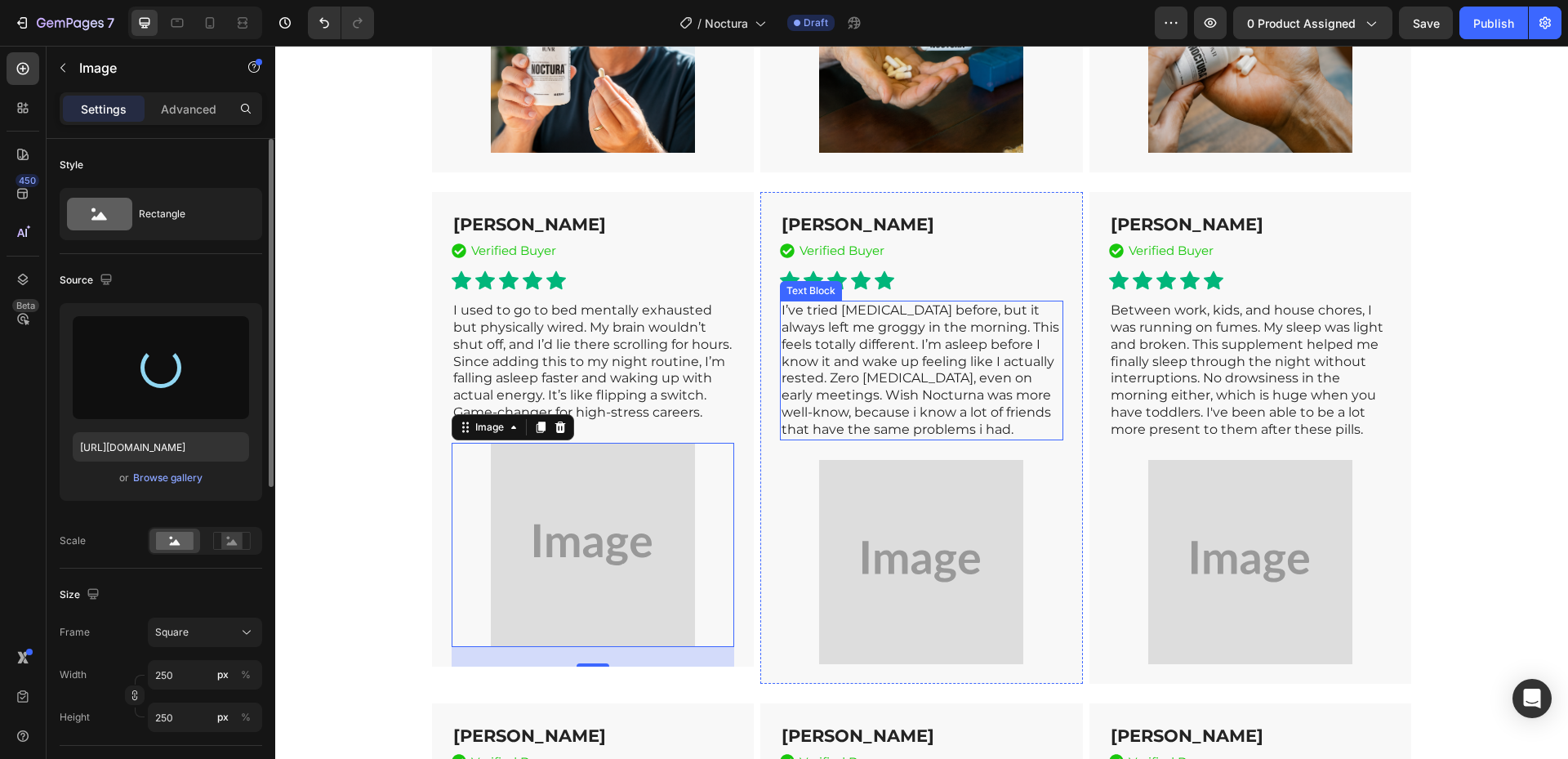
type input "[URL][DOMAIN_NAME]"
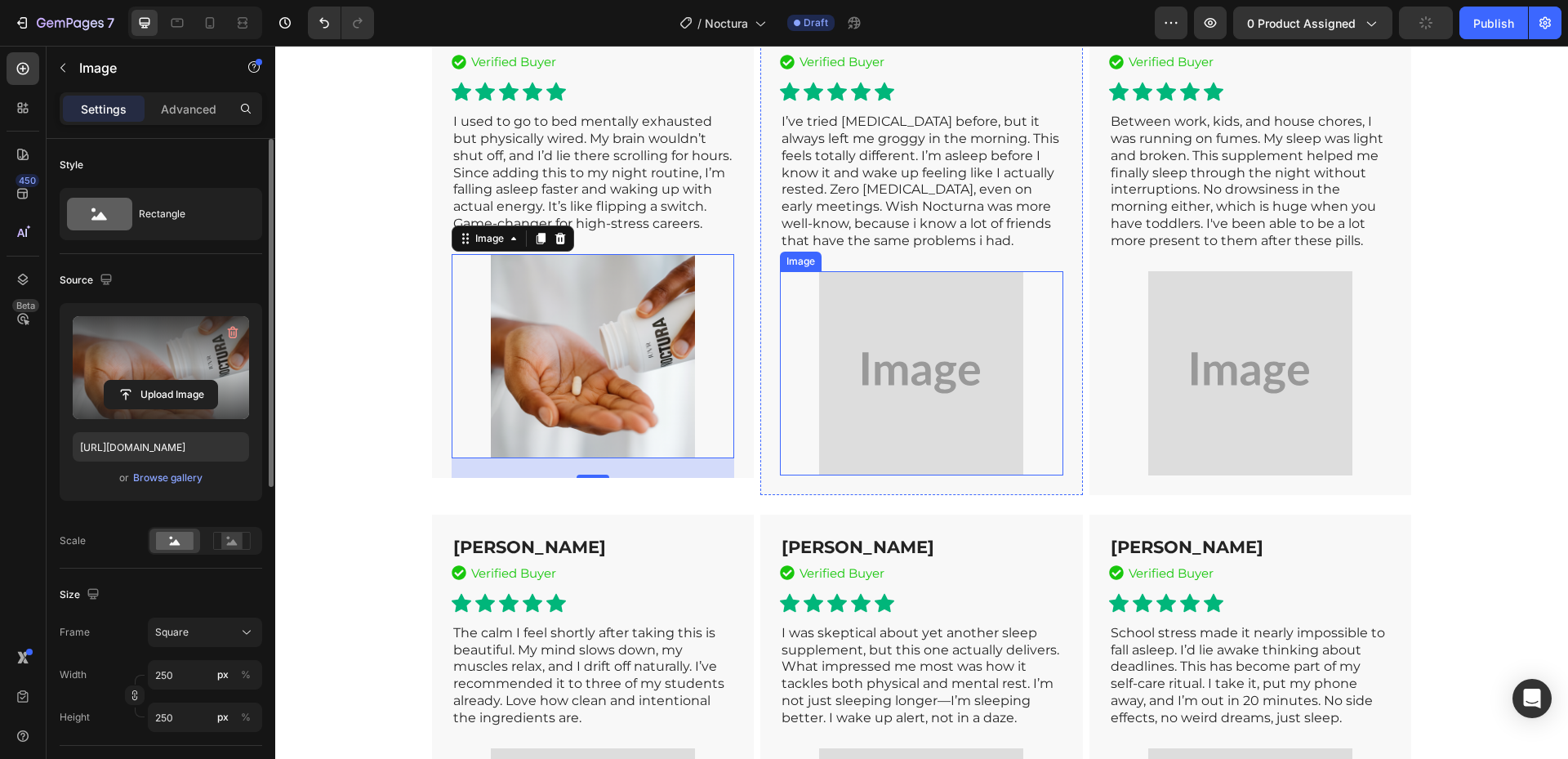
scroll to position [6943, 0]
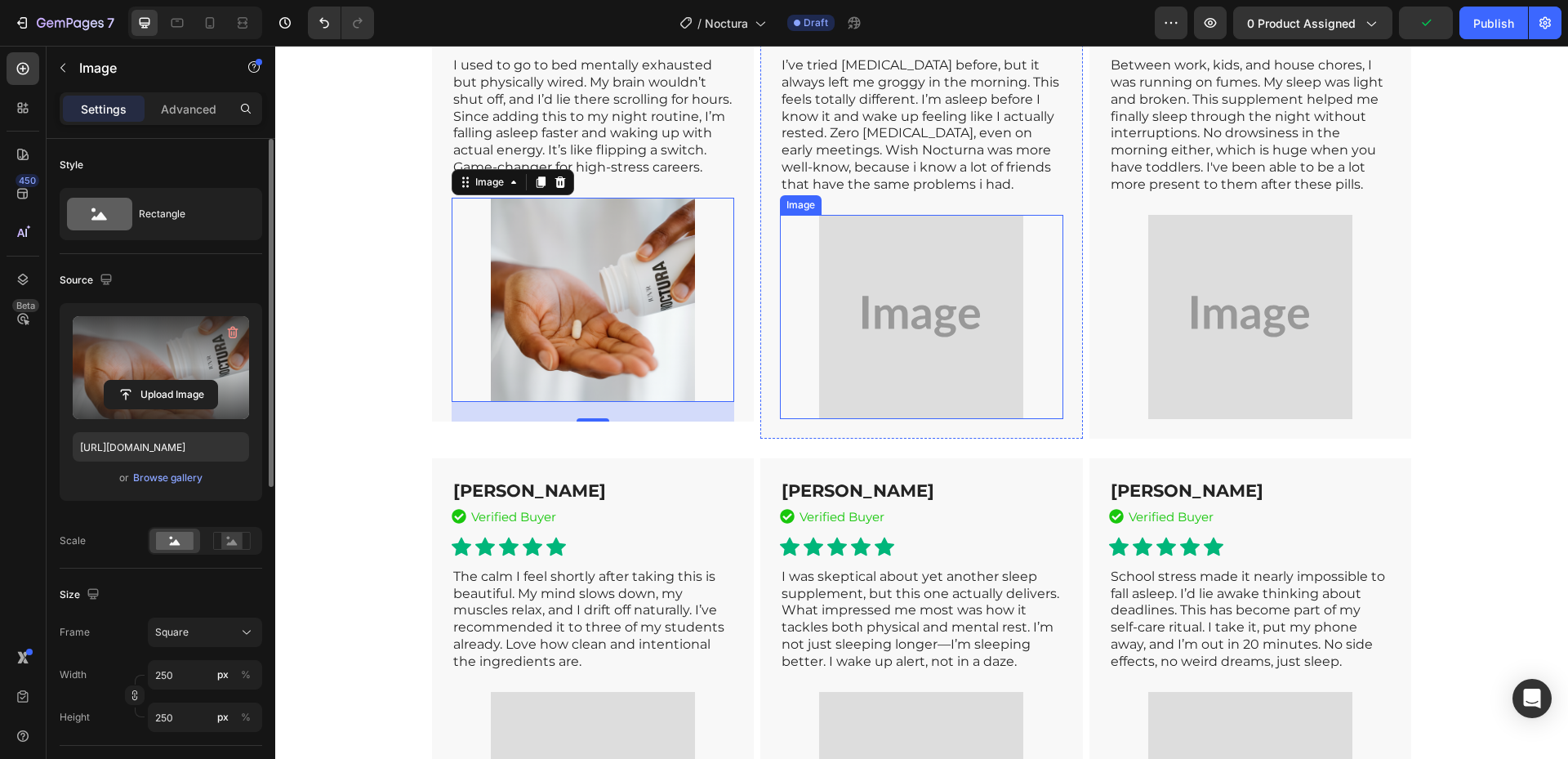
click at [923, 419] on img at bounding box center [920, 316] width 204 height 204
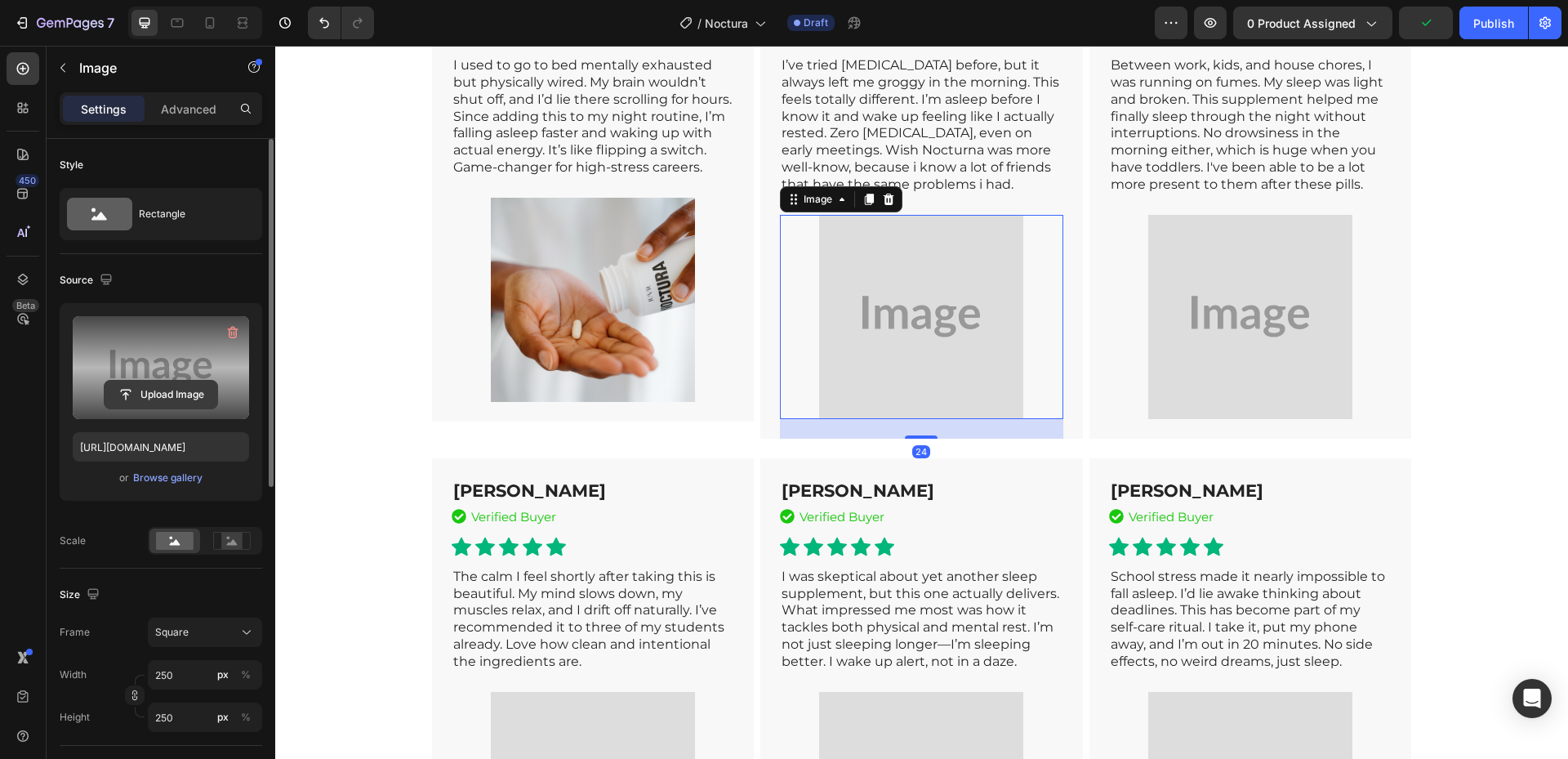
click at [132, 393] on input "file" at bounding box center [161, 394] width 113 height 28
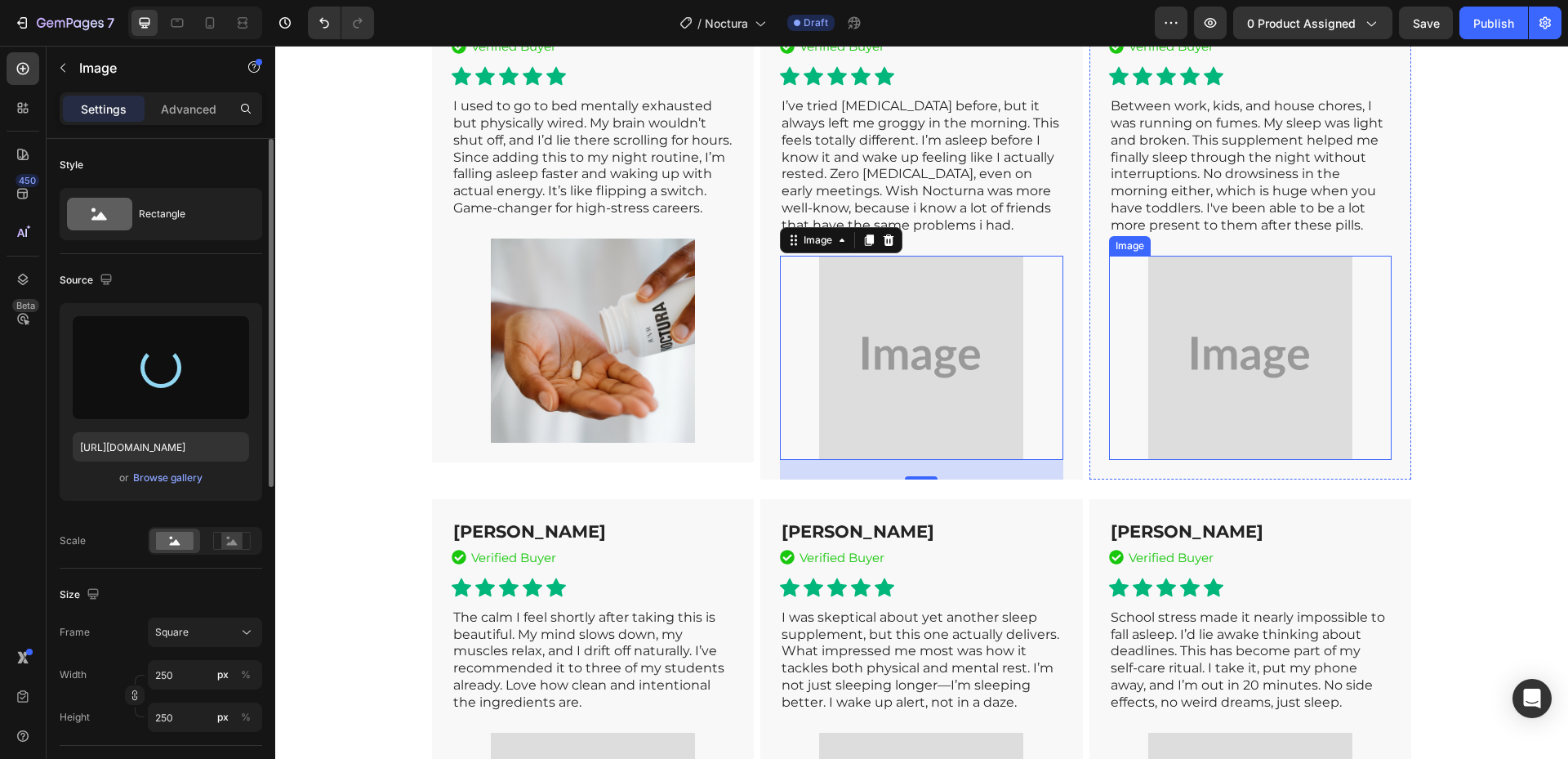
type input "[URL][DOMAIN_NAME]"
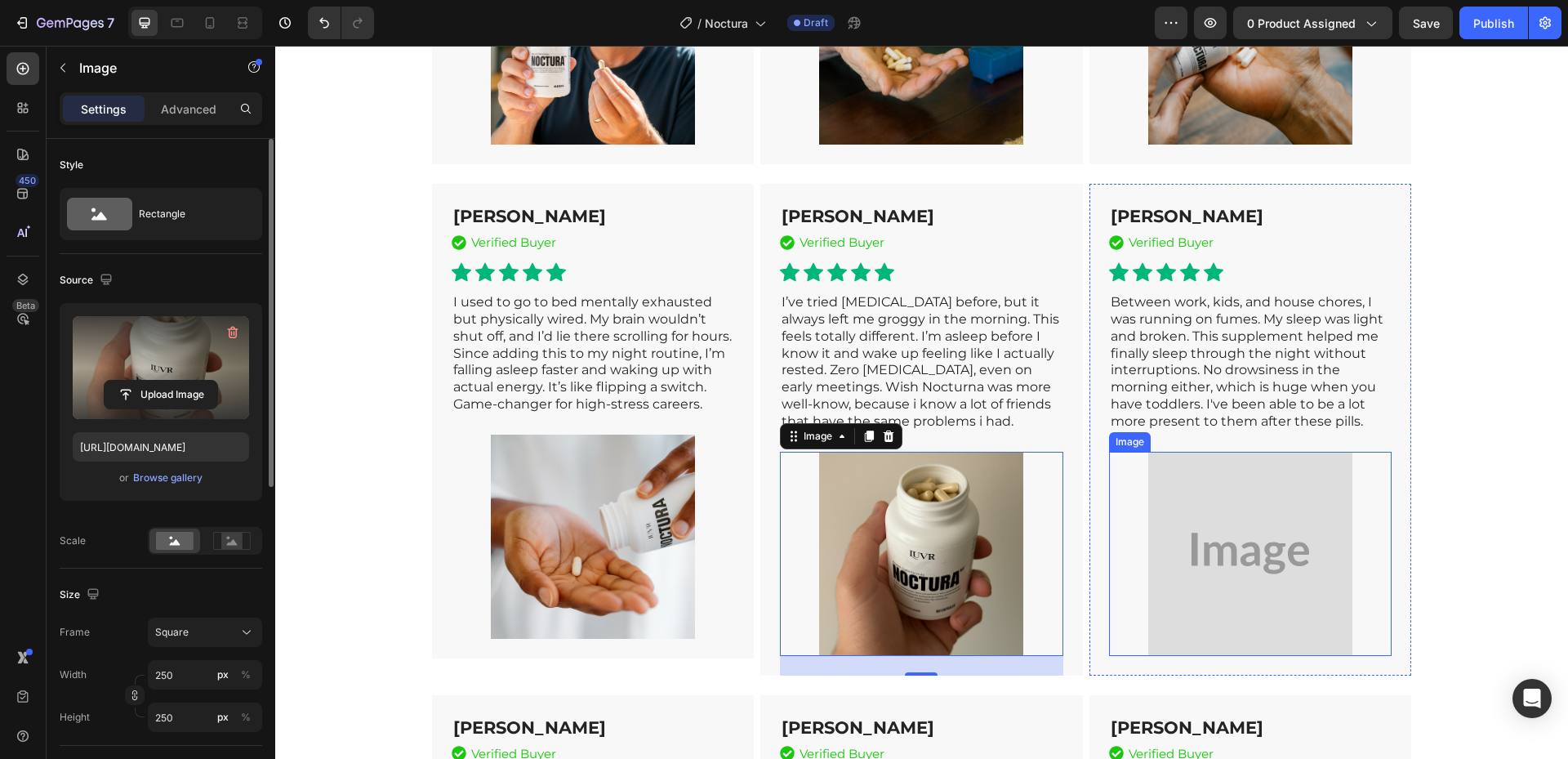
scroll to position [6780, 0]
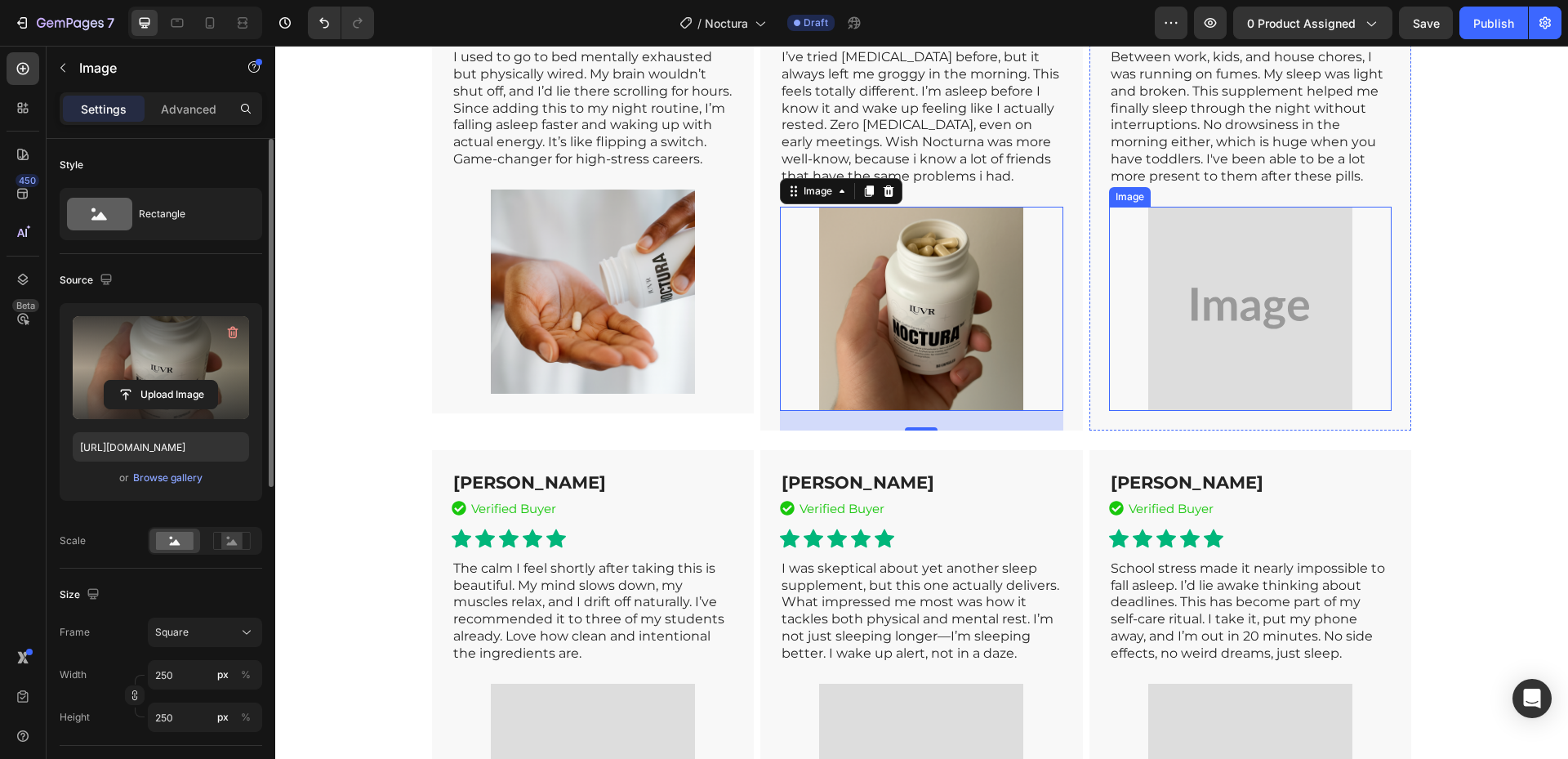
click at [1220, 411] on img at bounding box center [1250, 309] width 204 height 204
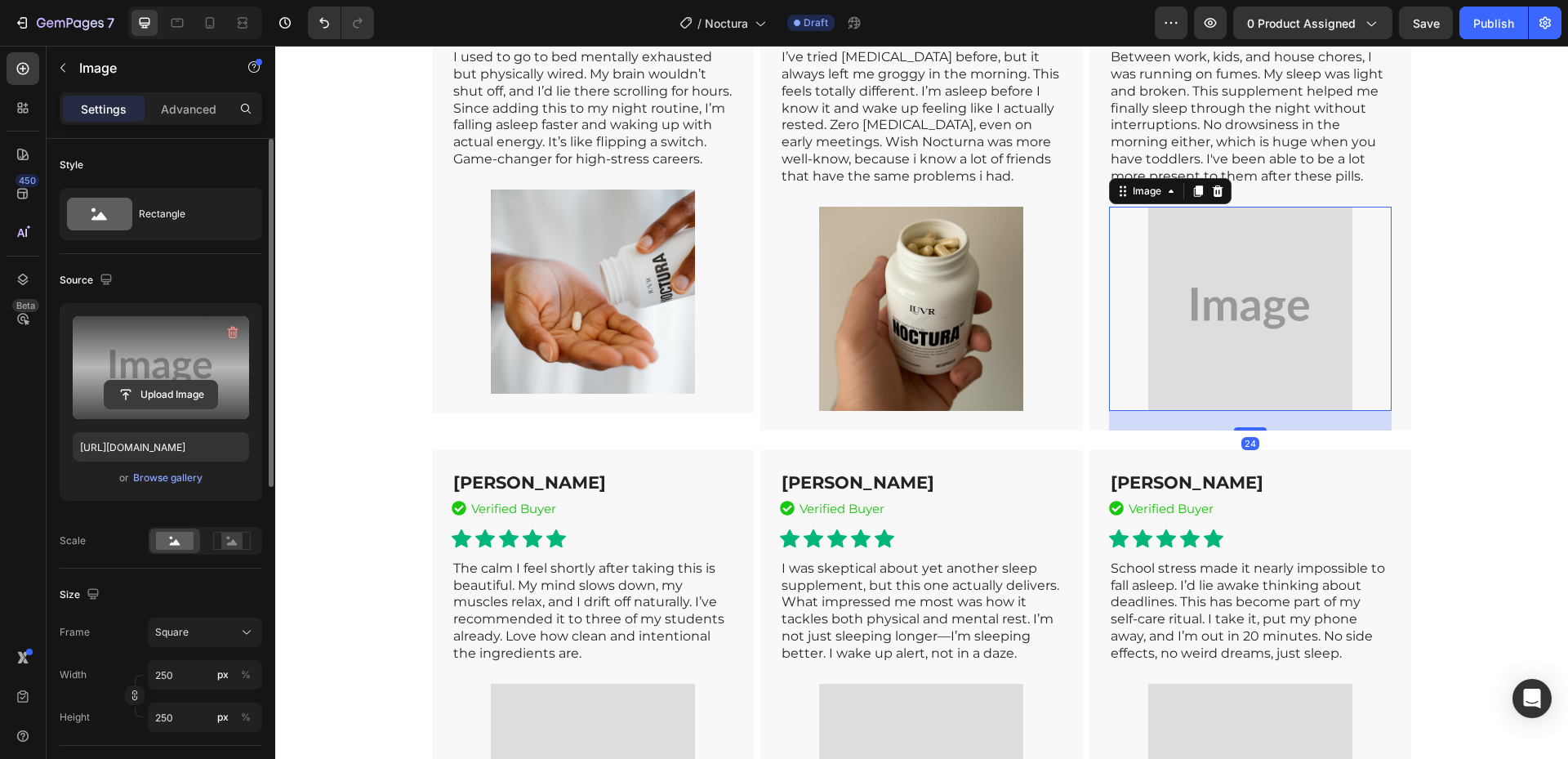
click at [153, 389] on input "file" at bounding box center [161, 394] width 113 height 28
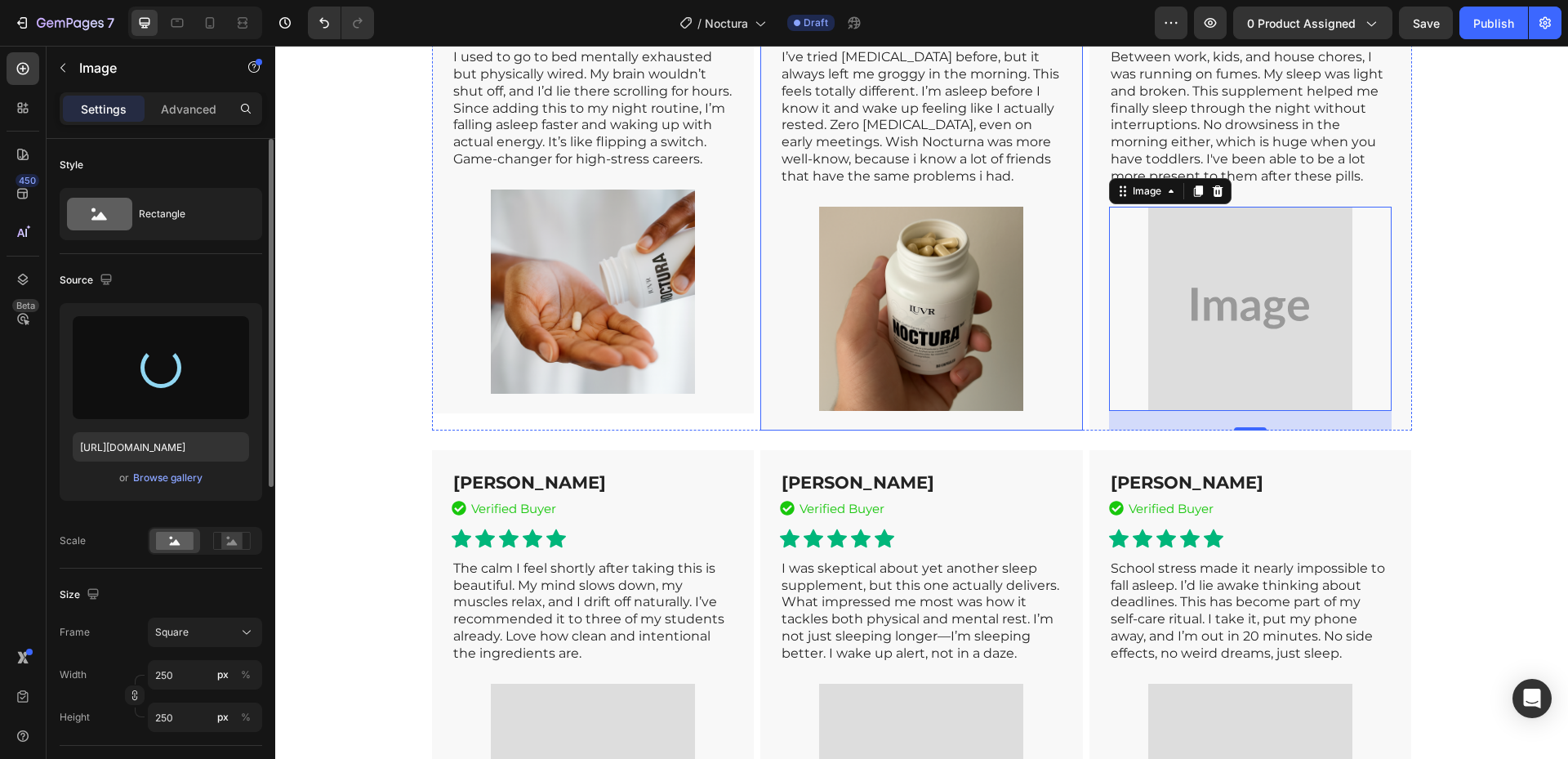
type input "[URL][DOMAIN_NAME]"
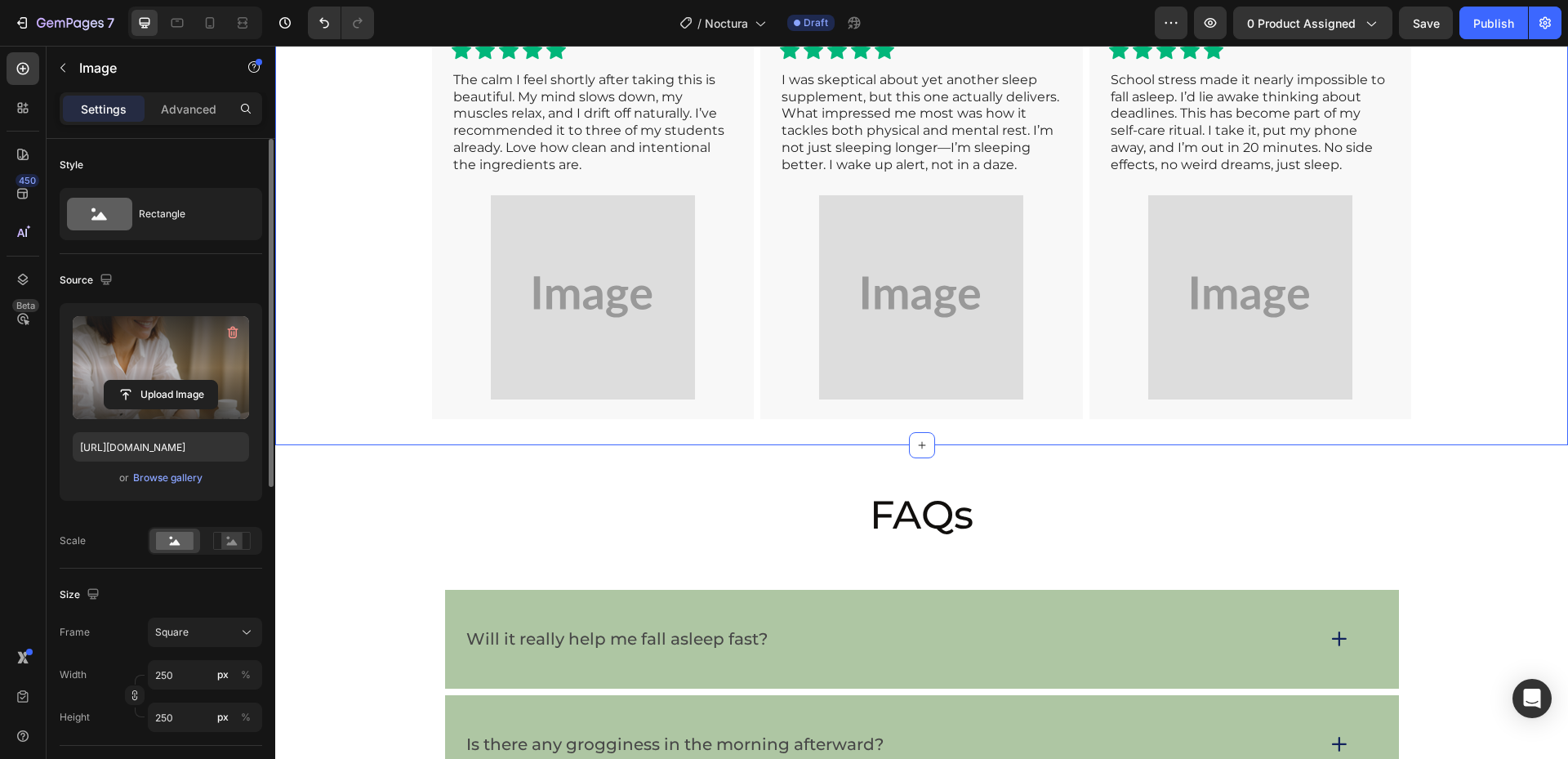
scroll to position [7270, 0]
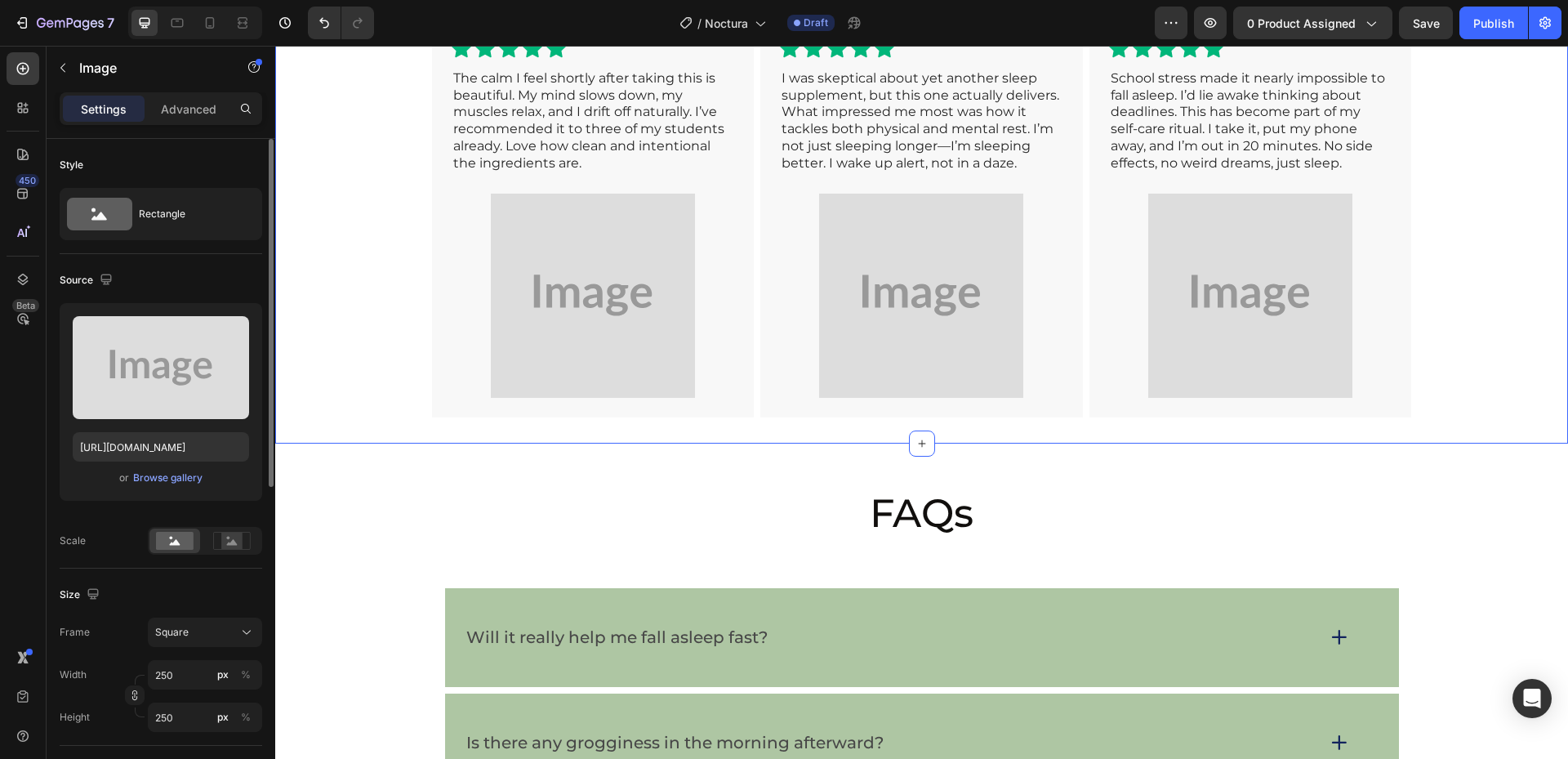
click at [617, 395] on img at bounding box center [593, 295] width 204 height 204
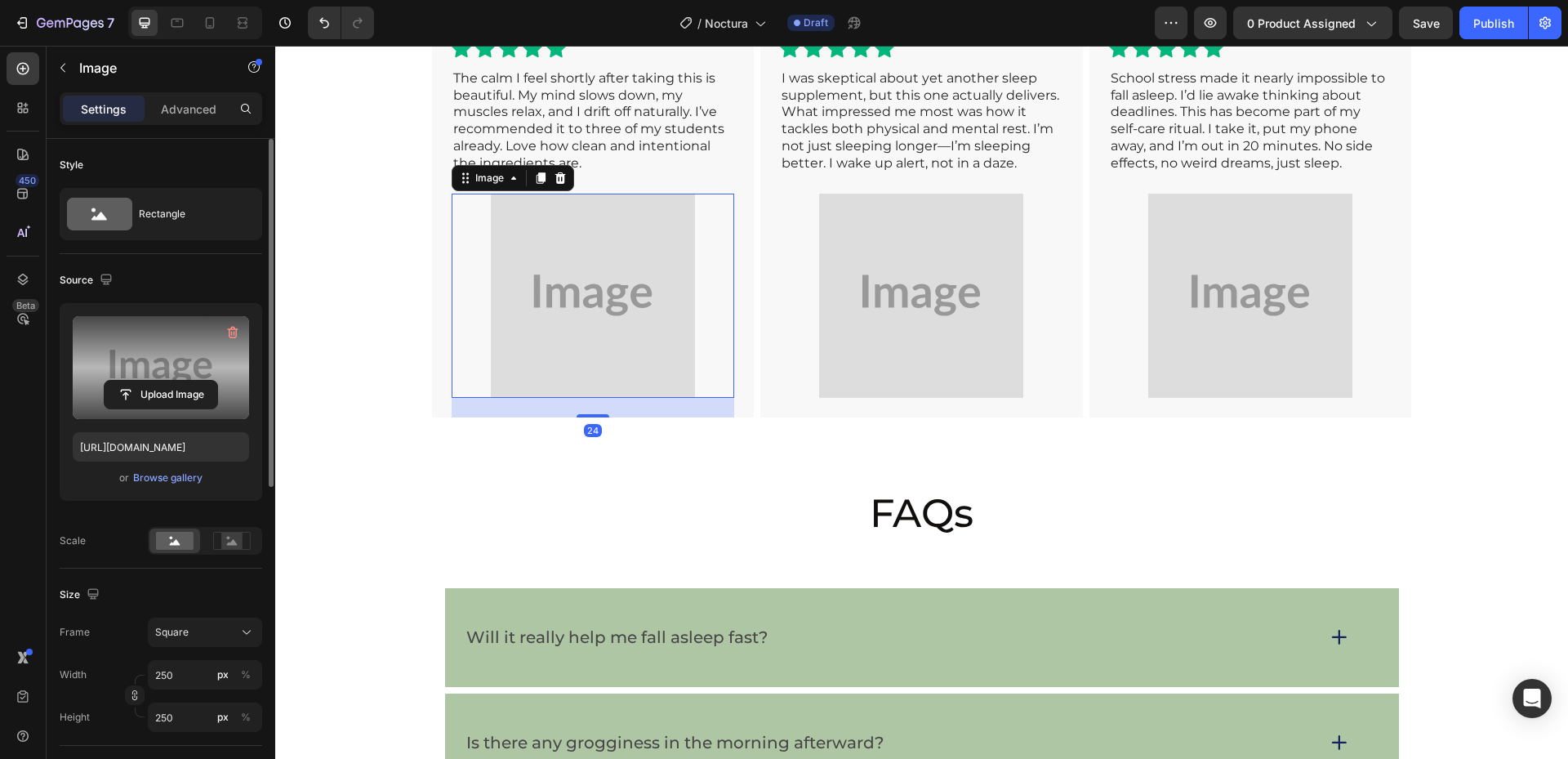
click at [174, 377] on label at bounding box center [161, 368] width 177 height 103
click at [174, 381] on input "file" at bounding box center [161, 394] width 113 height 28
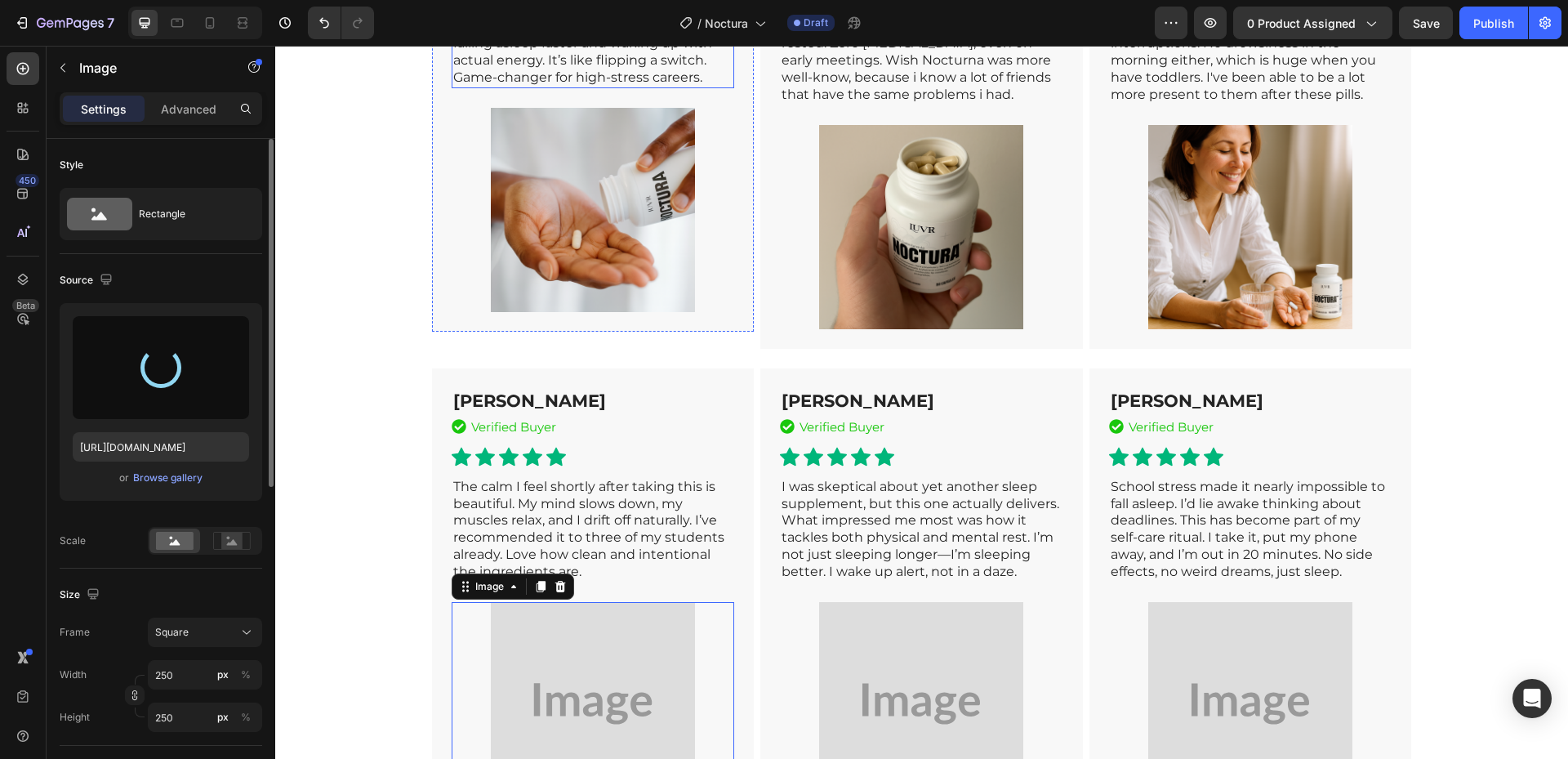
scroll to position [7188, 0]
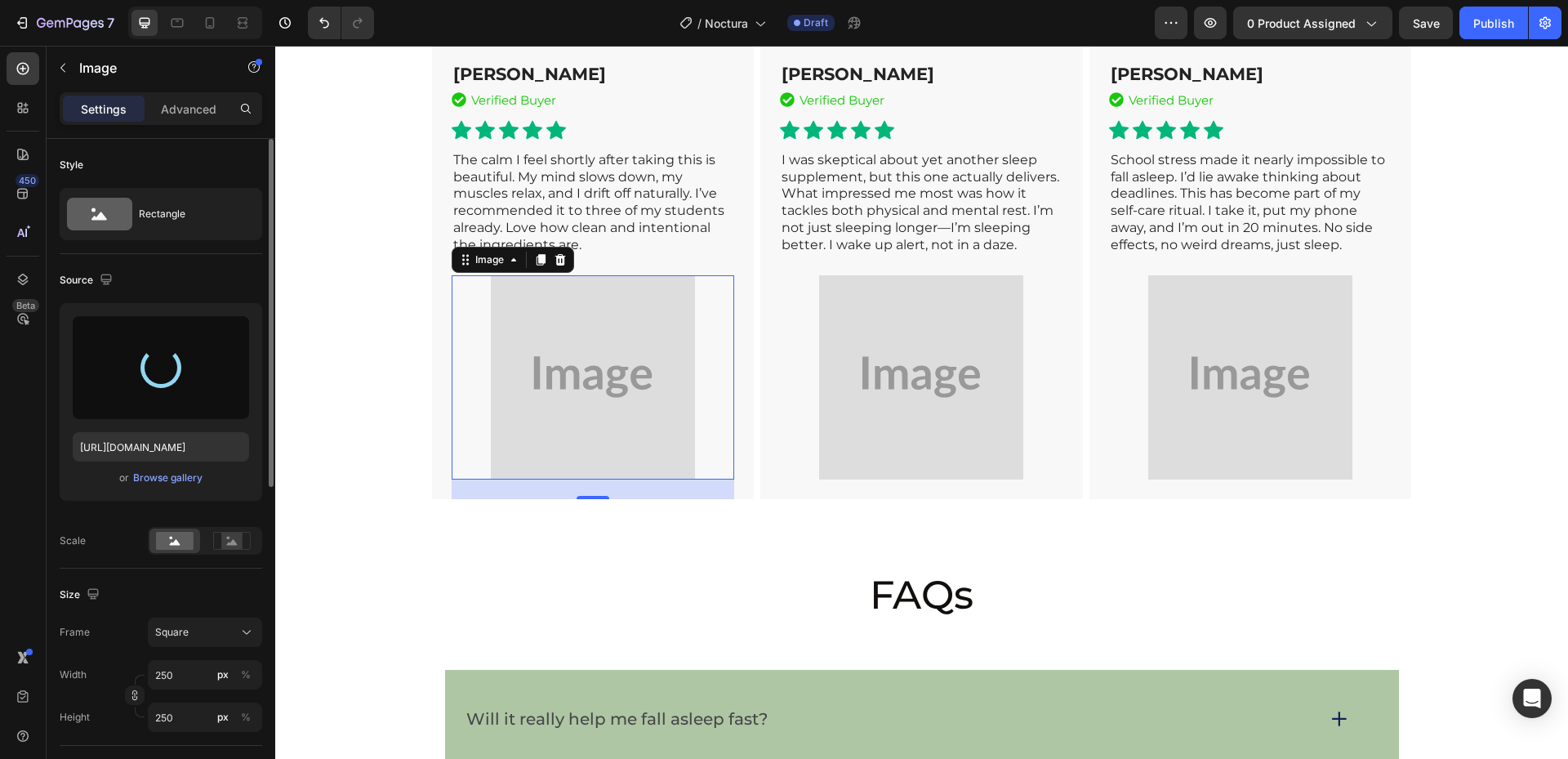
drag, startPoint x: 172, startPoint y: 473, endPoint x: 130, endPoint y: 512, distance: 57.3
click at [130, 512] on div "[URL][DOMAIN_NAME] or Browse gallery" at bounding box center [161, 408] width 202 height 211
drag, startPoint x: 225, startPoint y: 448, endPoint x: 202, endPoint y: 455, distance: 24.0
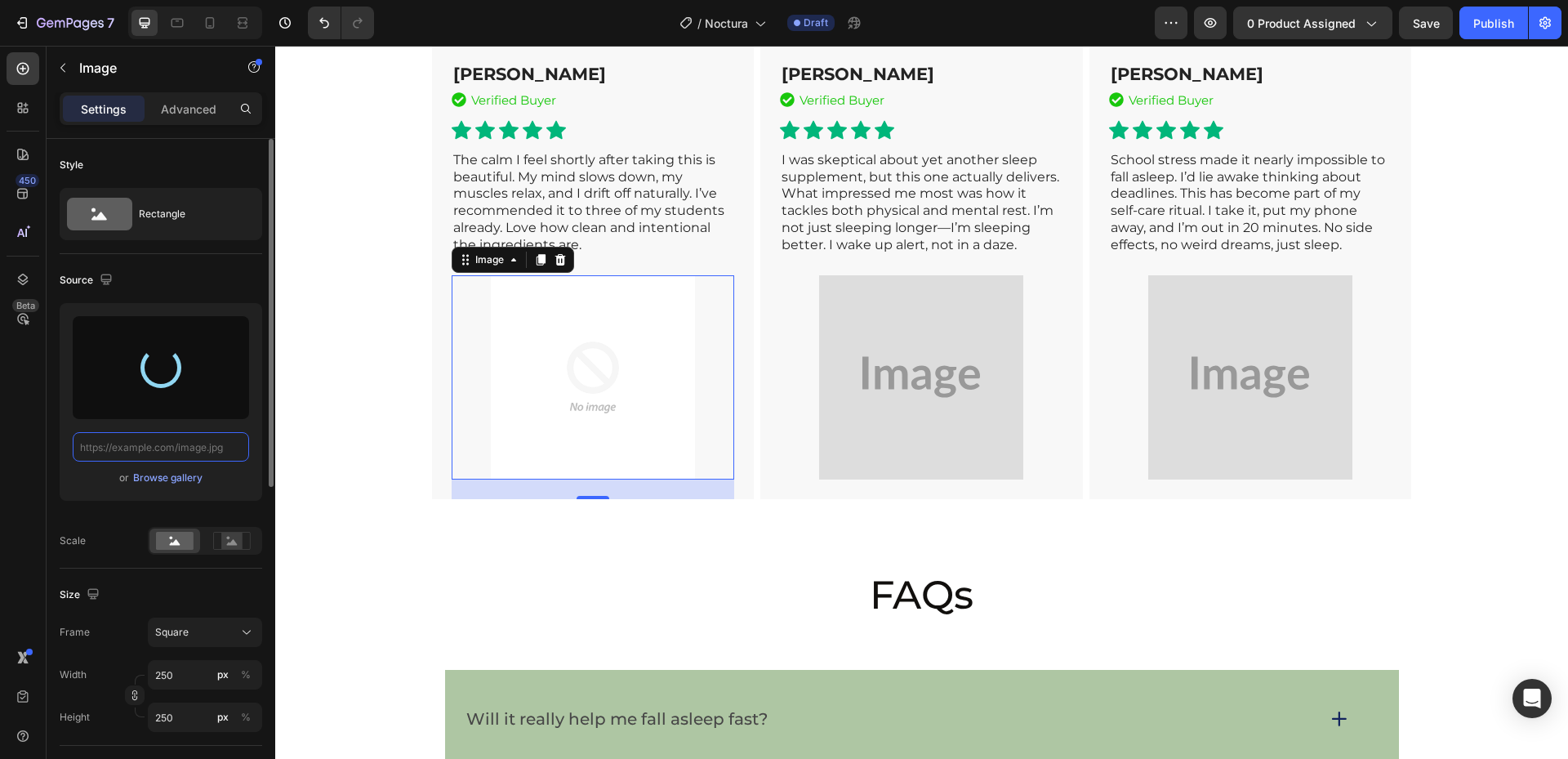
scroll to position [0, 0]
click at [183, 456] on input "text" at bounding box center [161, 446] width 177 height 29
click at [163, 375] on div at bounding box center [161, 368] width 57 height 57
click at [155, 414] on div at bounding box center [161, 368] width 177 height 103
click at [172, 484] on div "Browse gallery" at bounding box center [167, 477] width 69 height 14
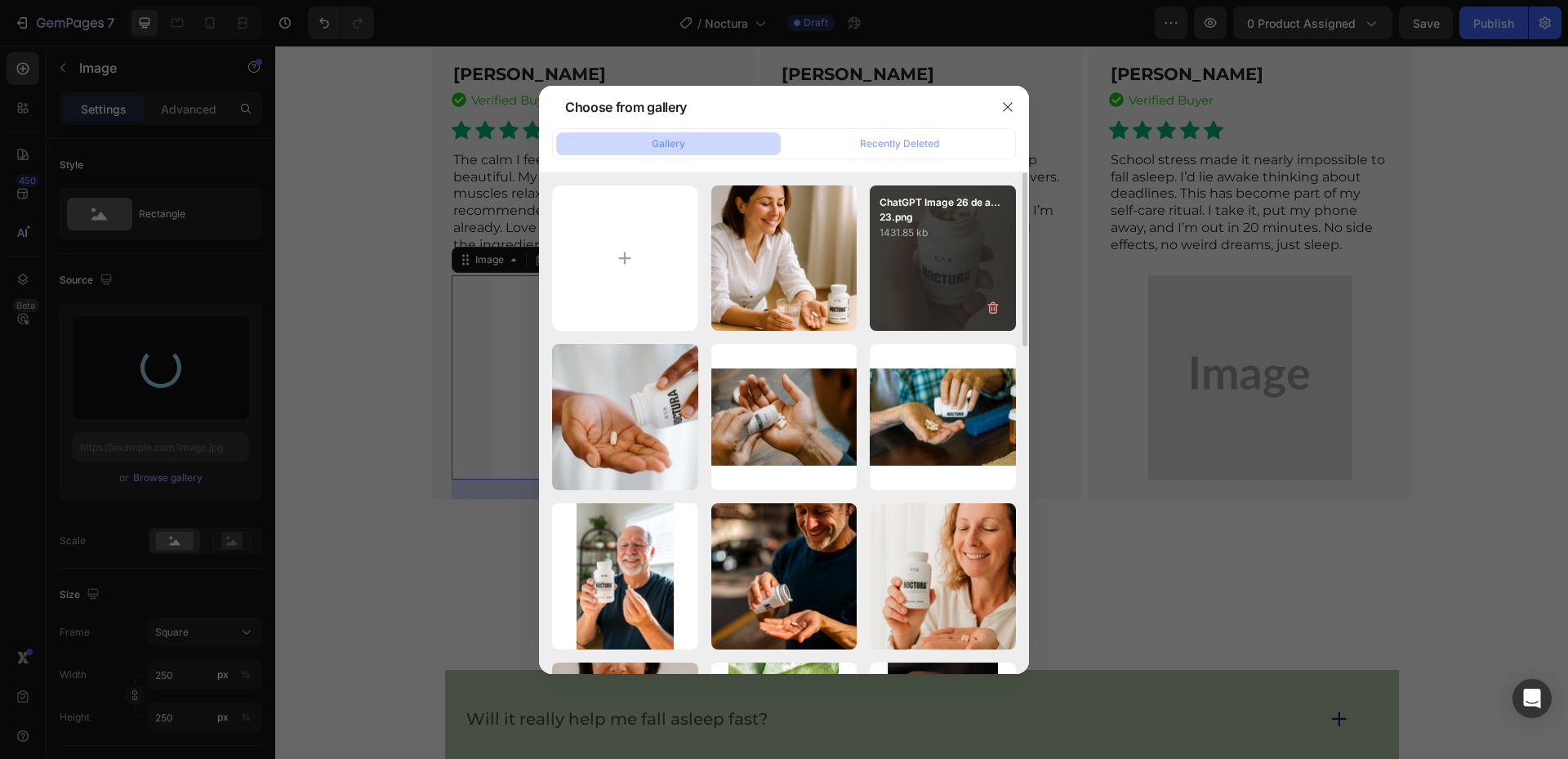
click at [948, 287] on div "ChatGPT Image 26 de a...23.png 1431.85 kb" at bounding box center [943, 258] width 146 height 146
type input "[URL][DOMAIN_NAME]"
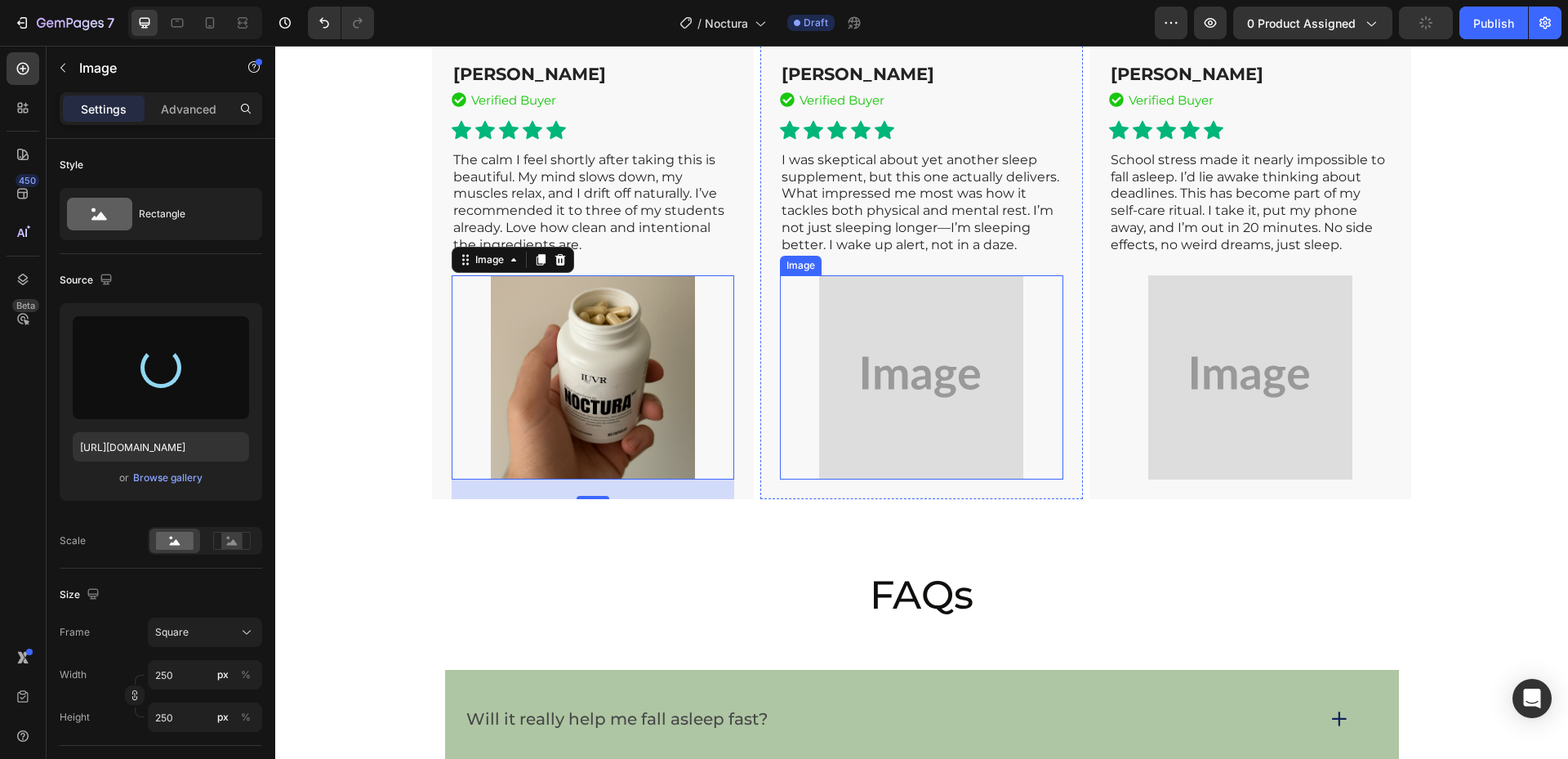
click at [997, 480] on img at bounding box center [920, 377] width 204 height 204
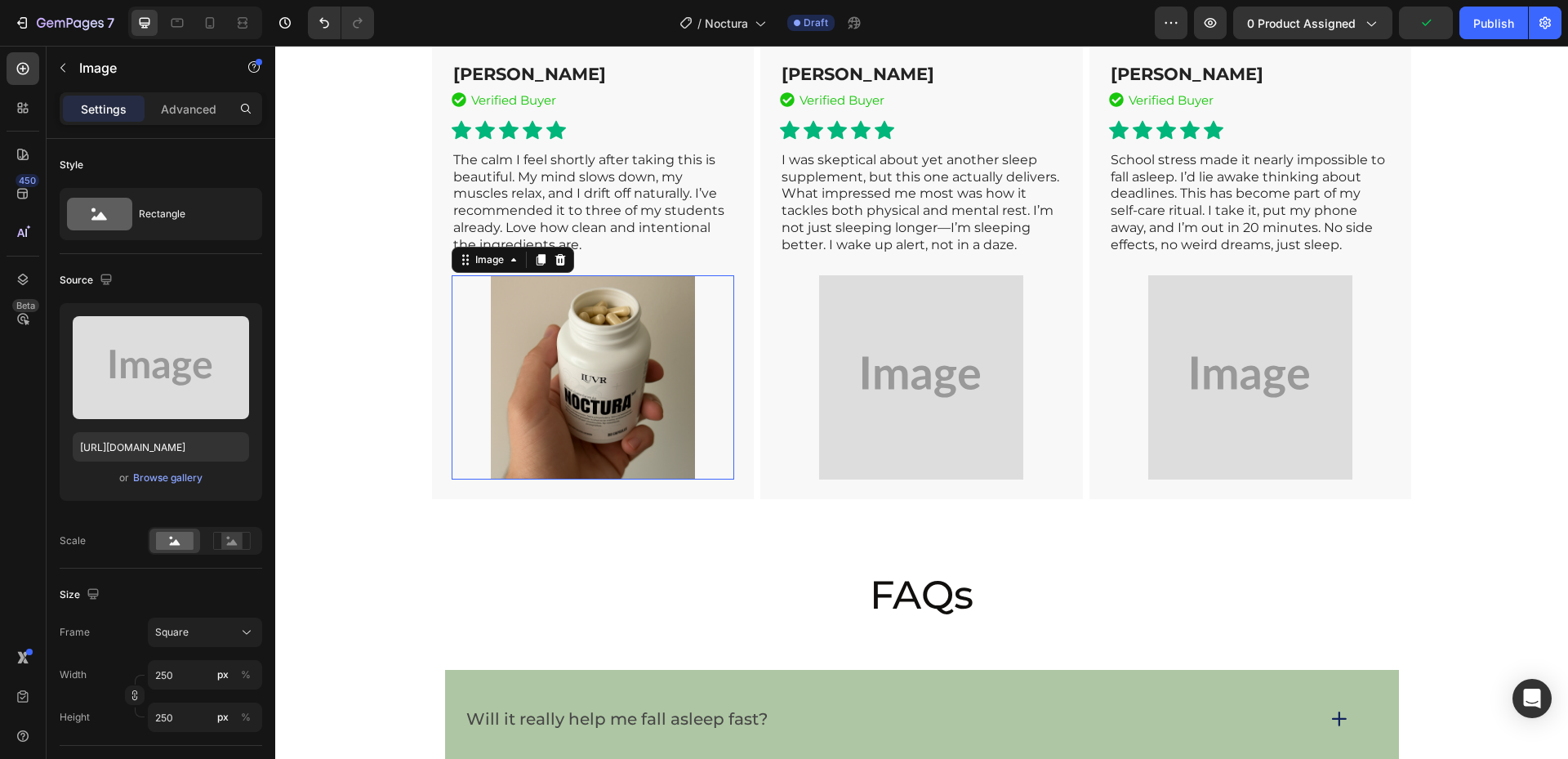
click at [571, 480] on img at bounding box center [593, 377] width 204 height 204
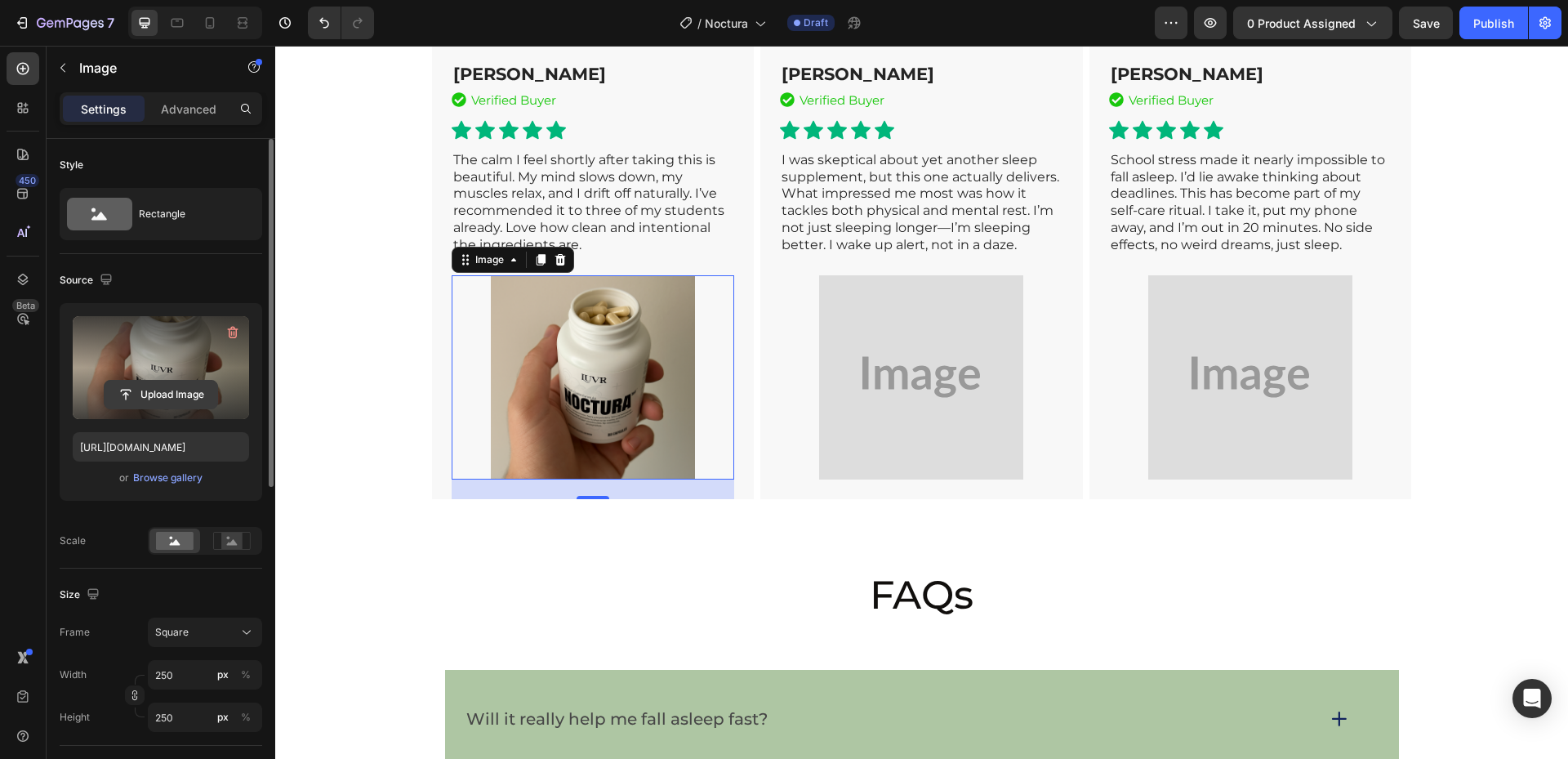
click at [196, 393] on input "file" at bounding box center [161, 394] width 113 height 28
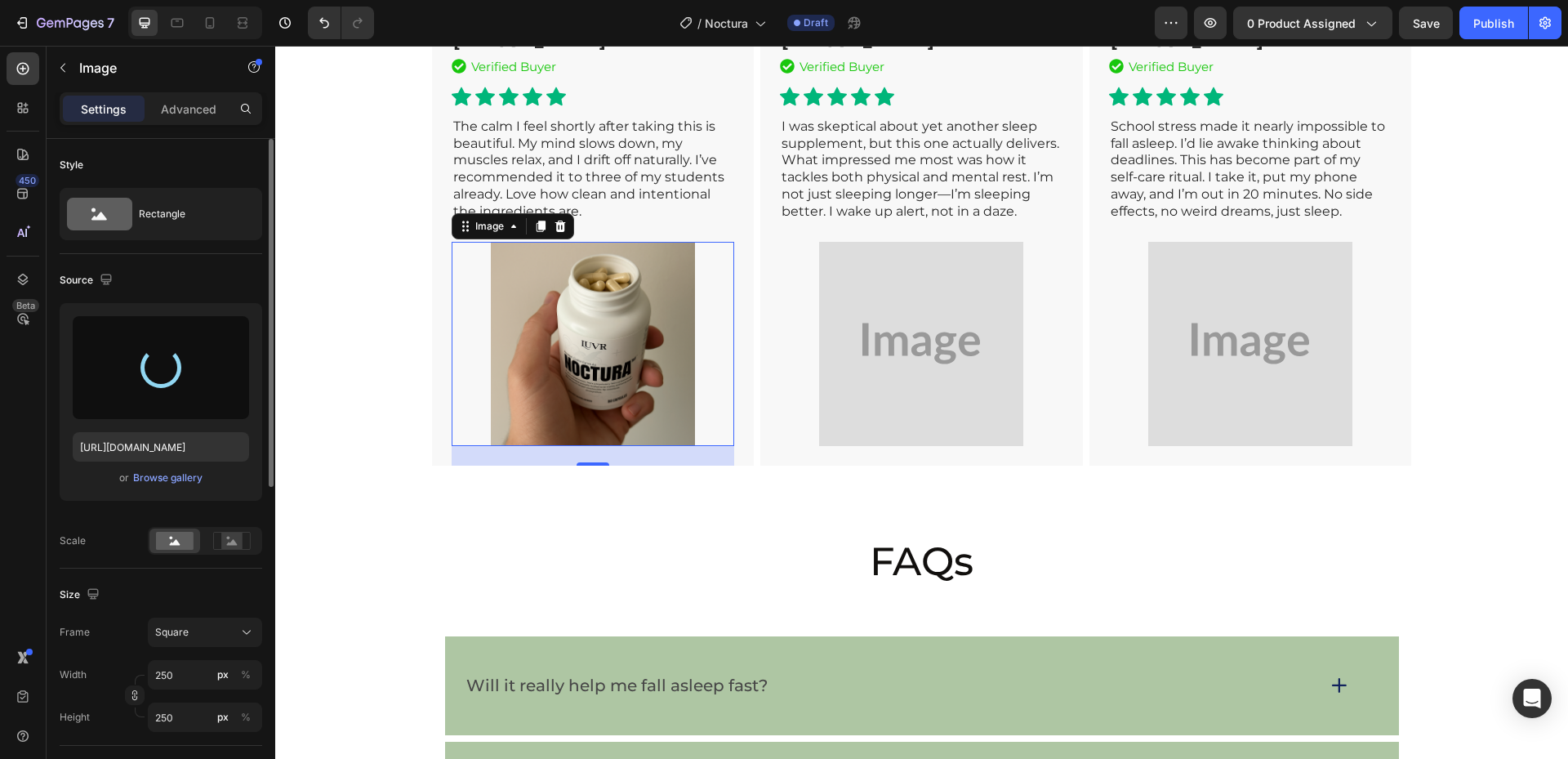
scroll to position [7270, 0]
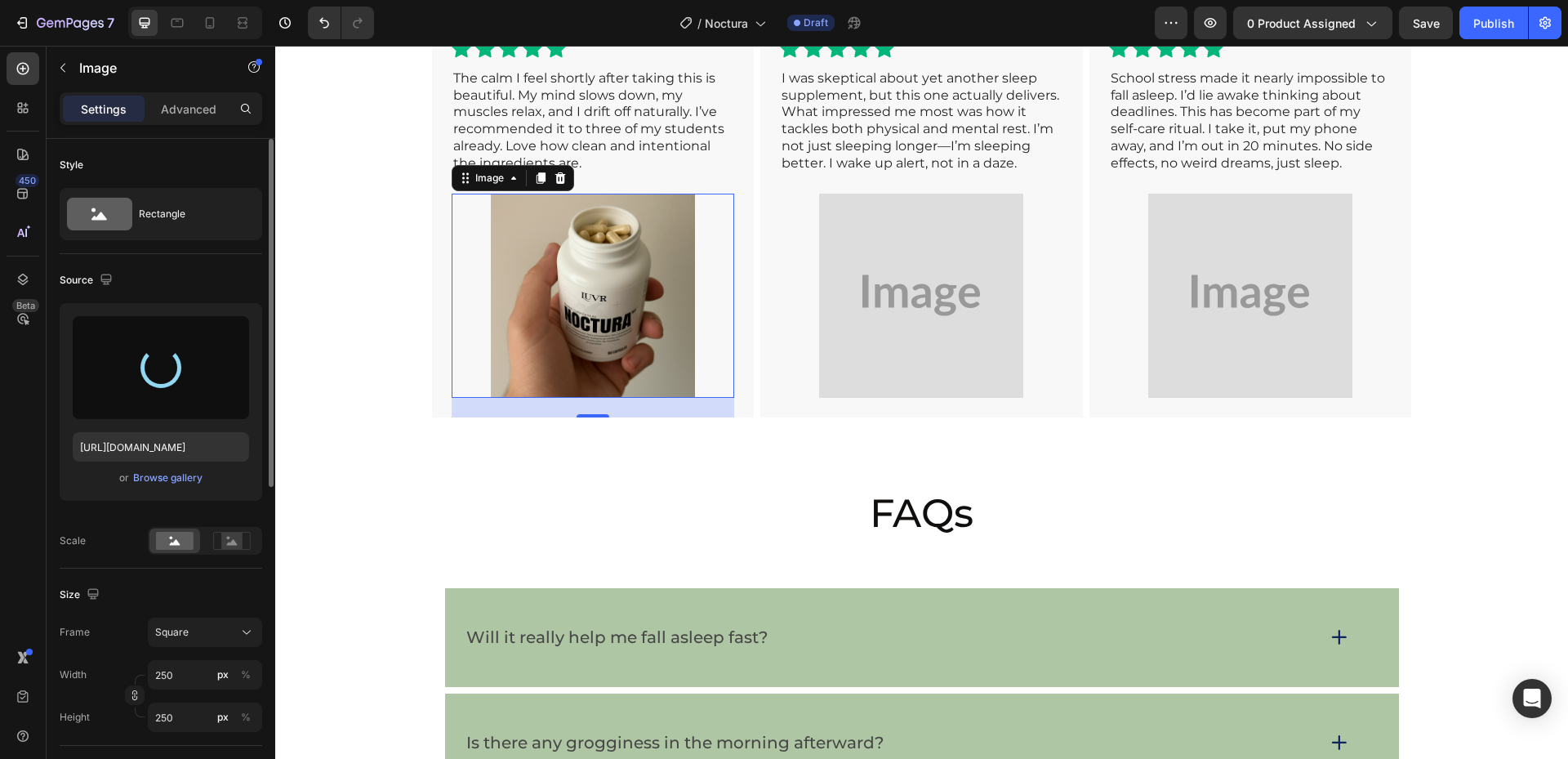
type input "[URL][DOMAIN_NAME]"
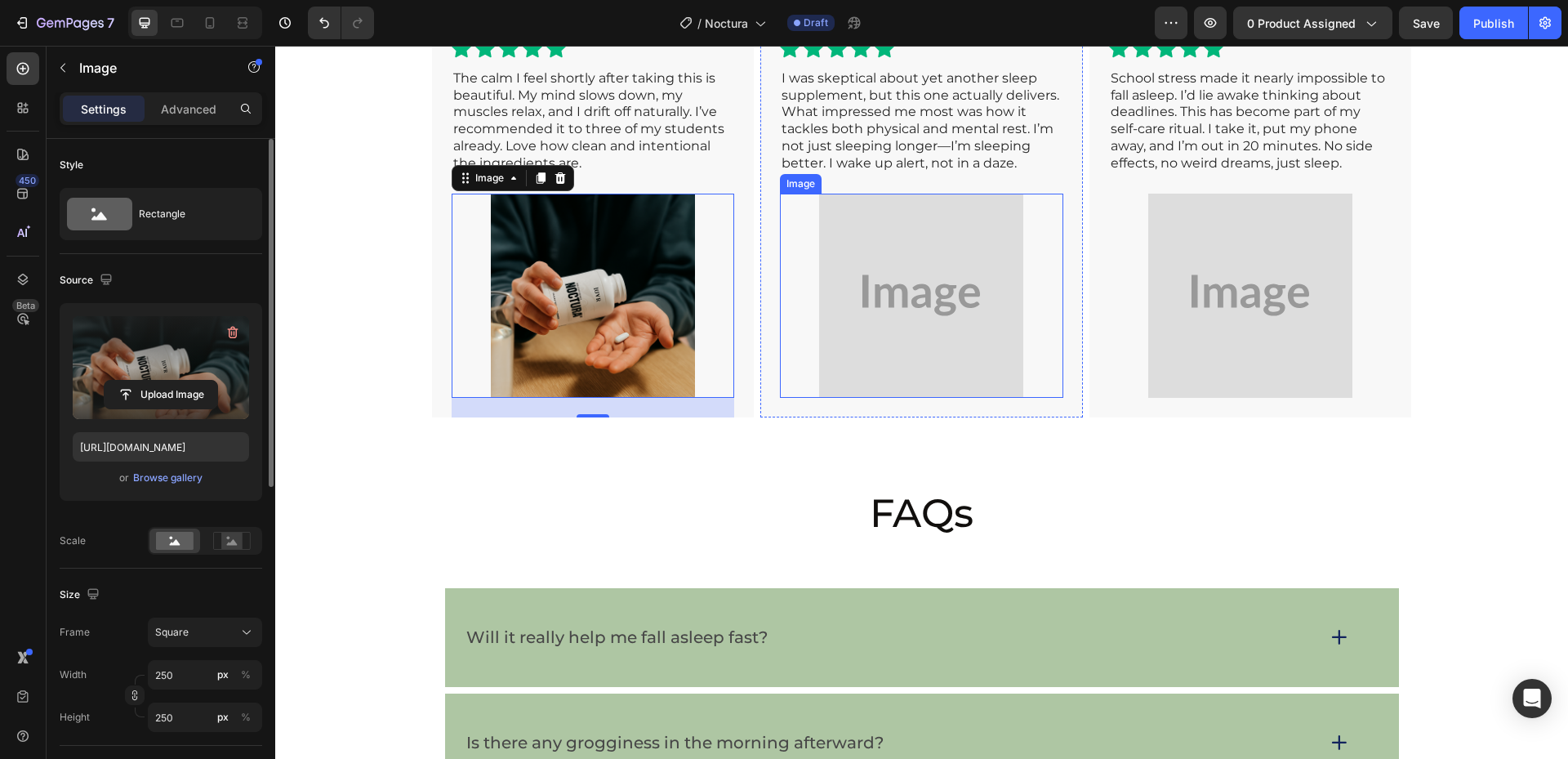
click at [934, 398] on img at bounding box center [920, 295] width 204 height 204
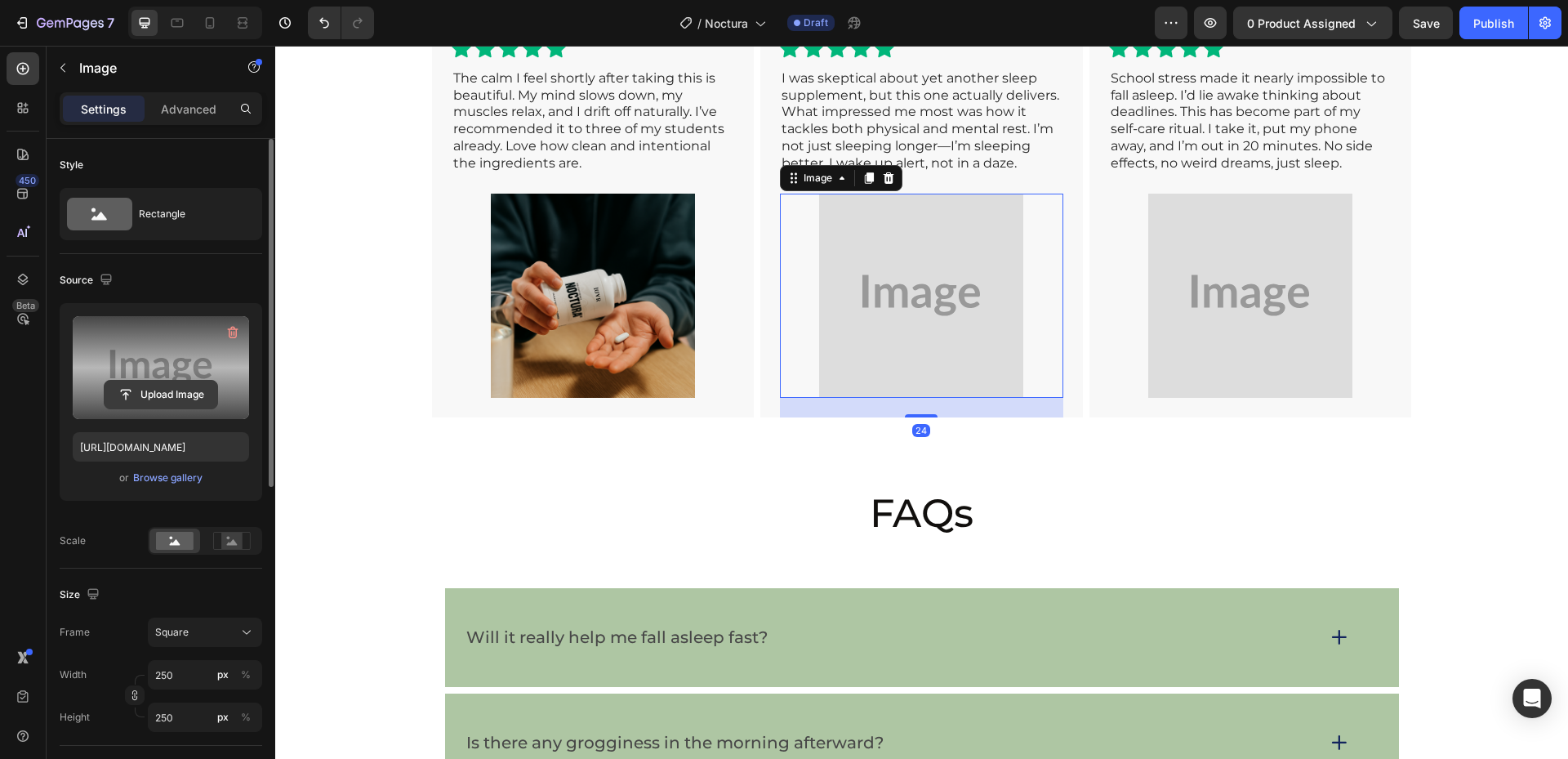
click at [158, 392] on input "file" at bounding box center [161, 394] width 113 height 28
click at [171, 393] on input "file" at bounding box center [161, 394] width 113 height 28
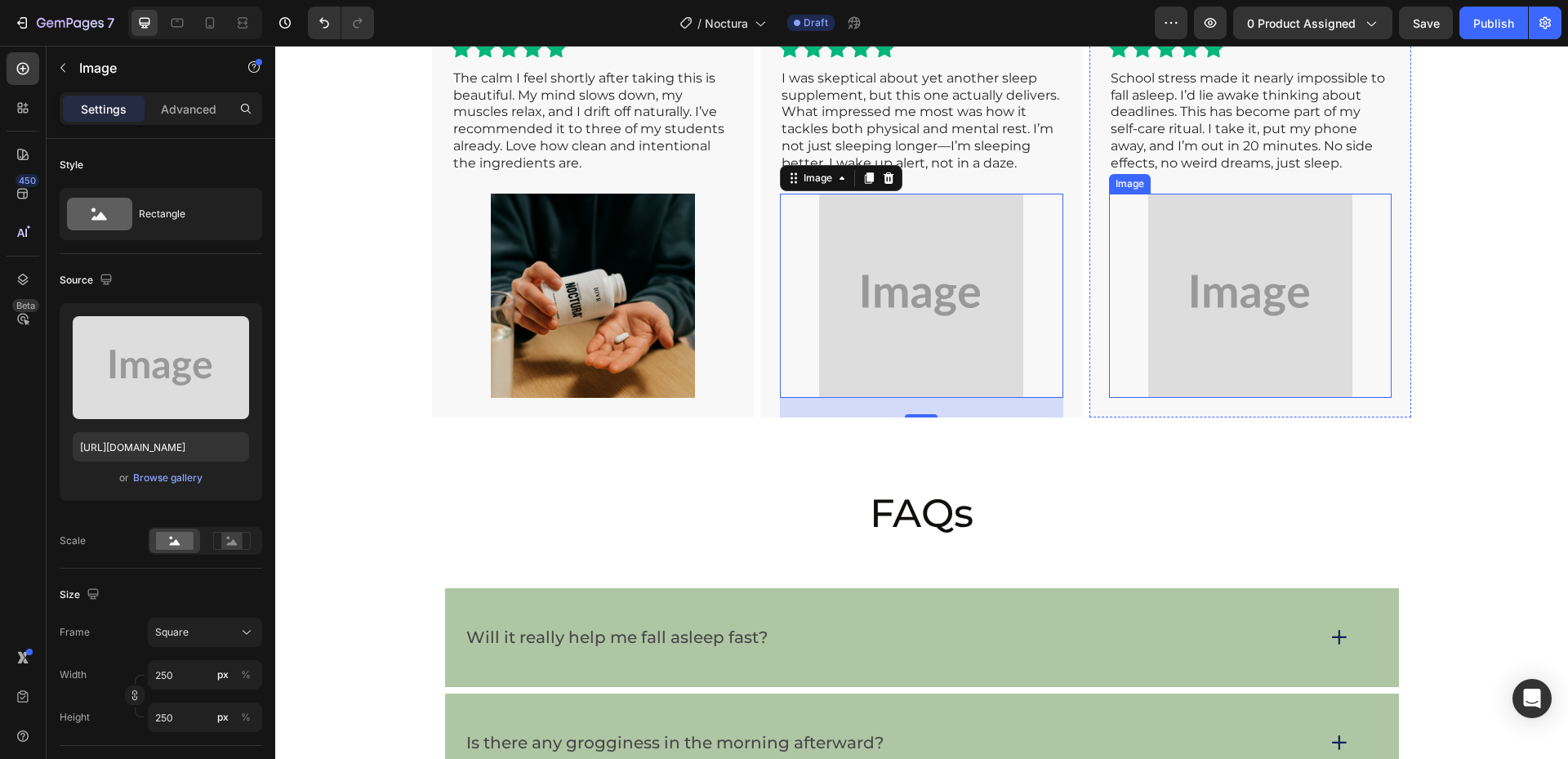
click at [1261, 371] on img at bounding box center [1250, 295] width 204 height 204
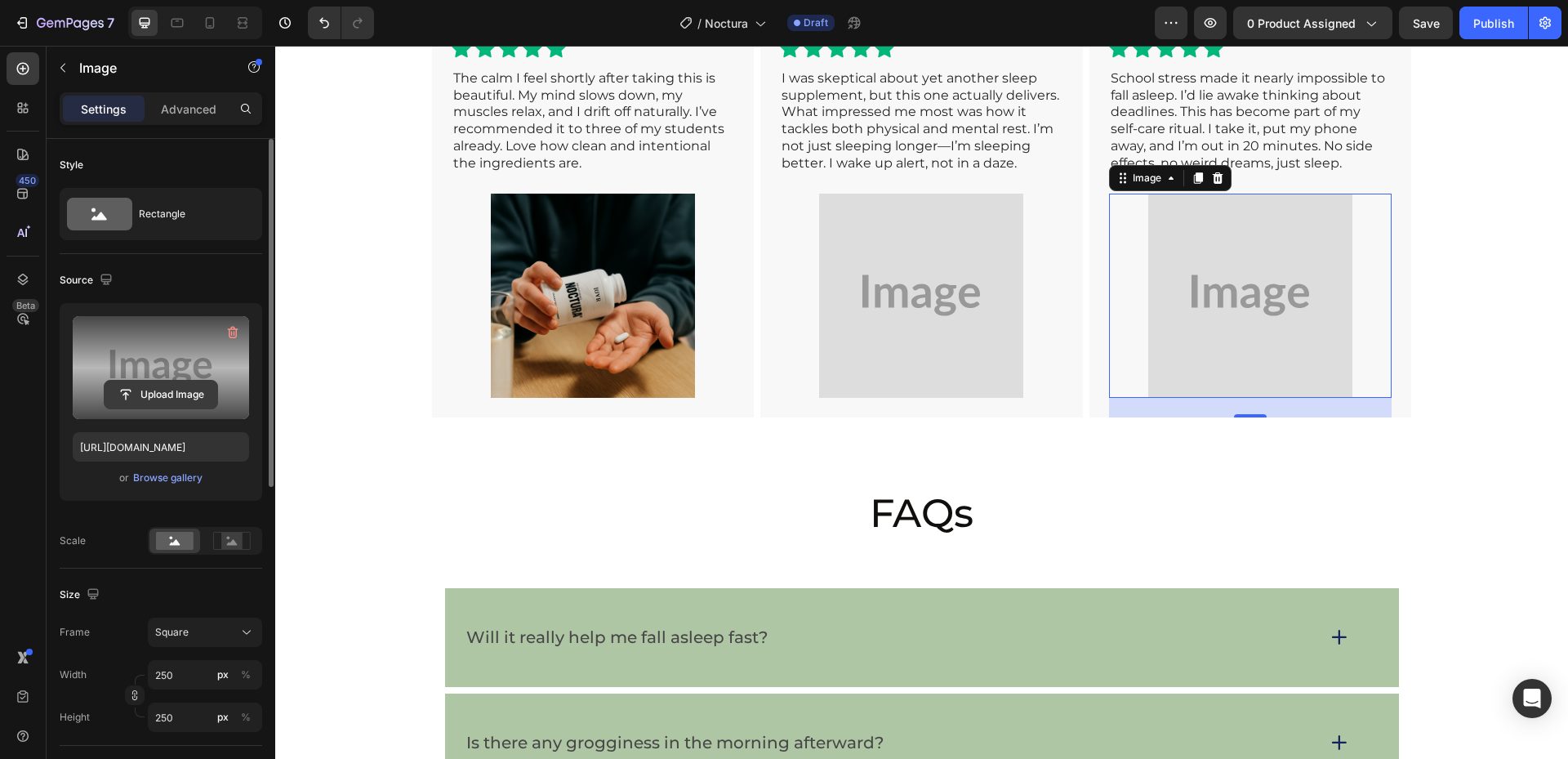
click at [170, 394] on input "file" at bounding box center [161, 394] width 113 height 28
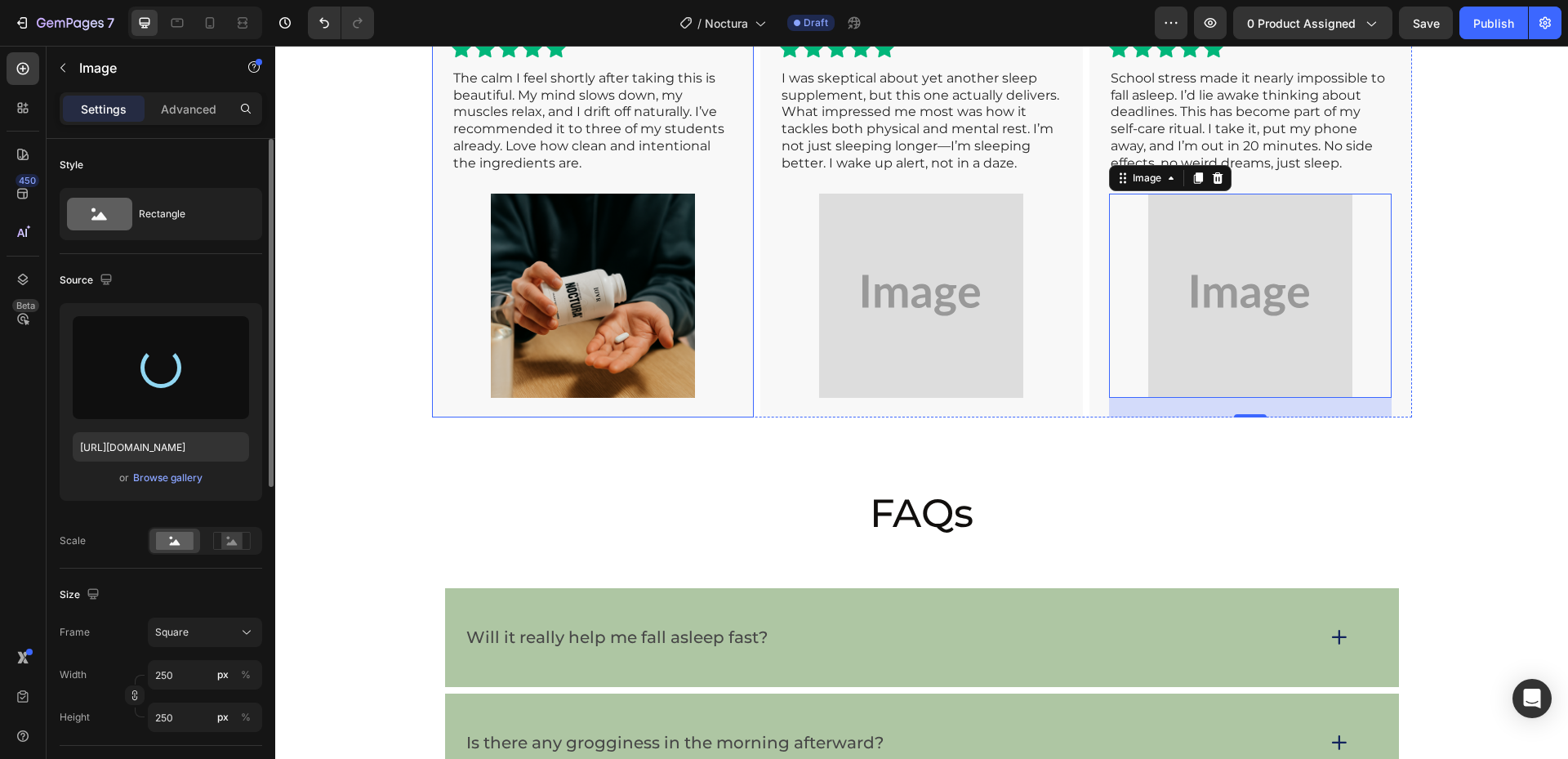
type input "[URL][DOMAIN_NAME]"
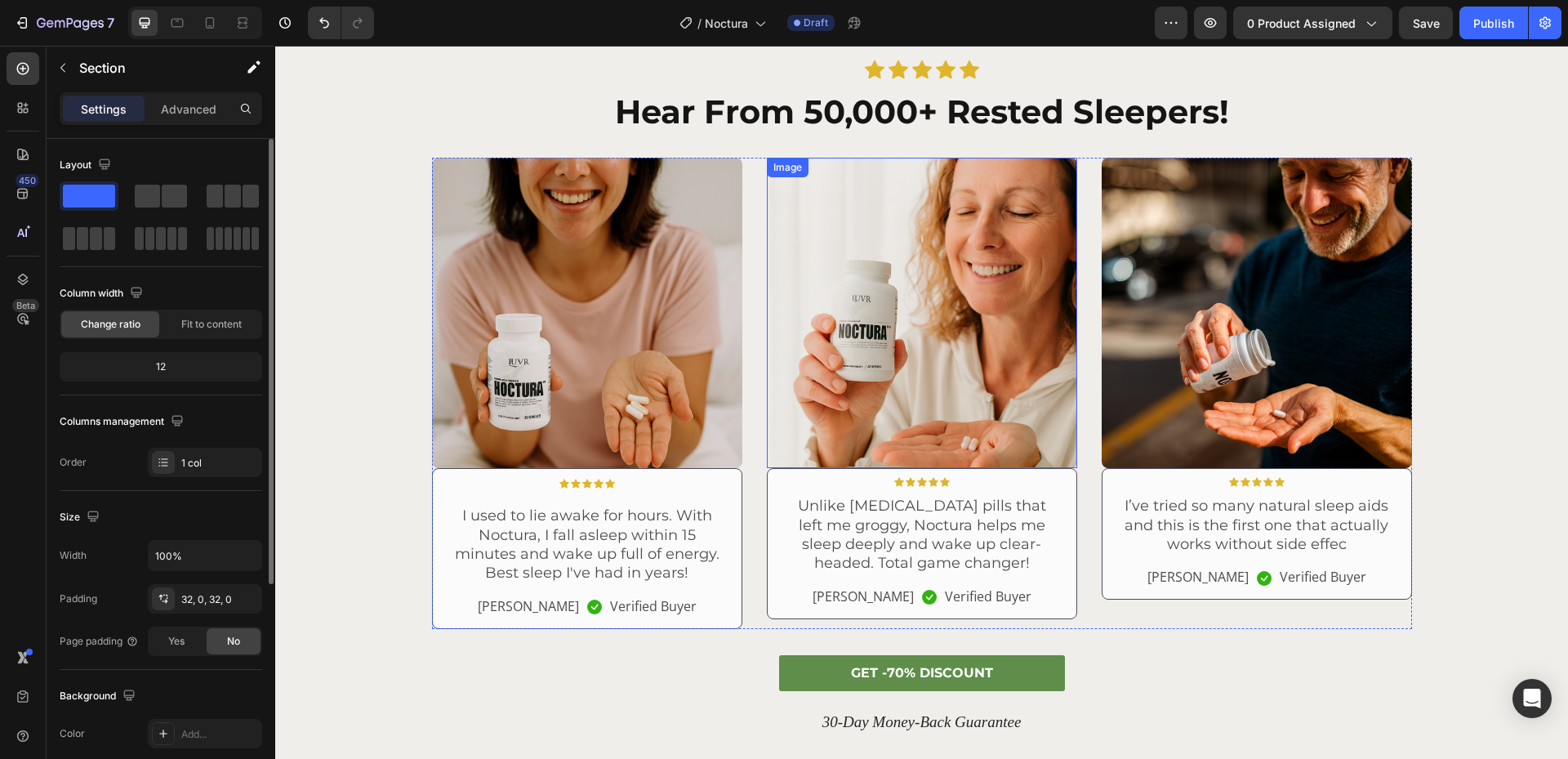
scroll to position [2867, 0]
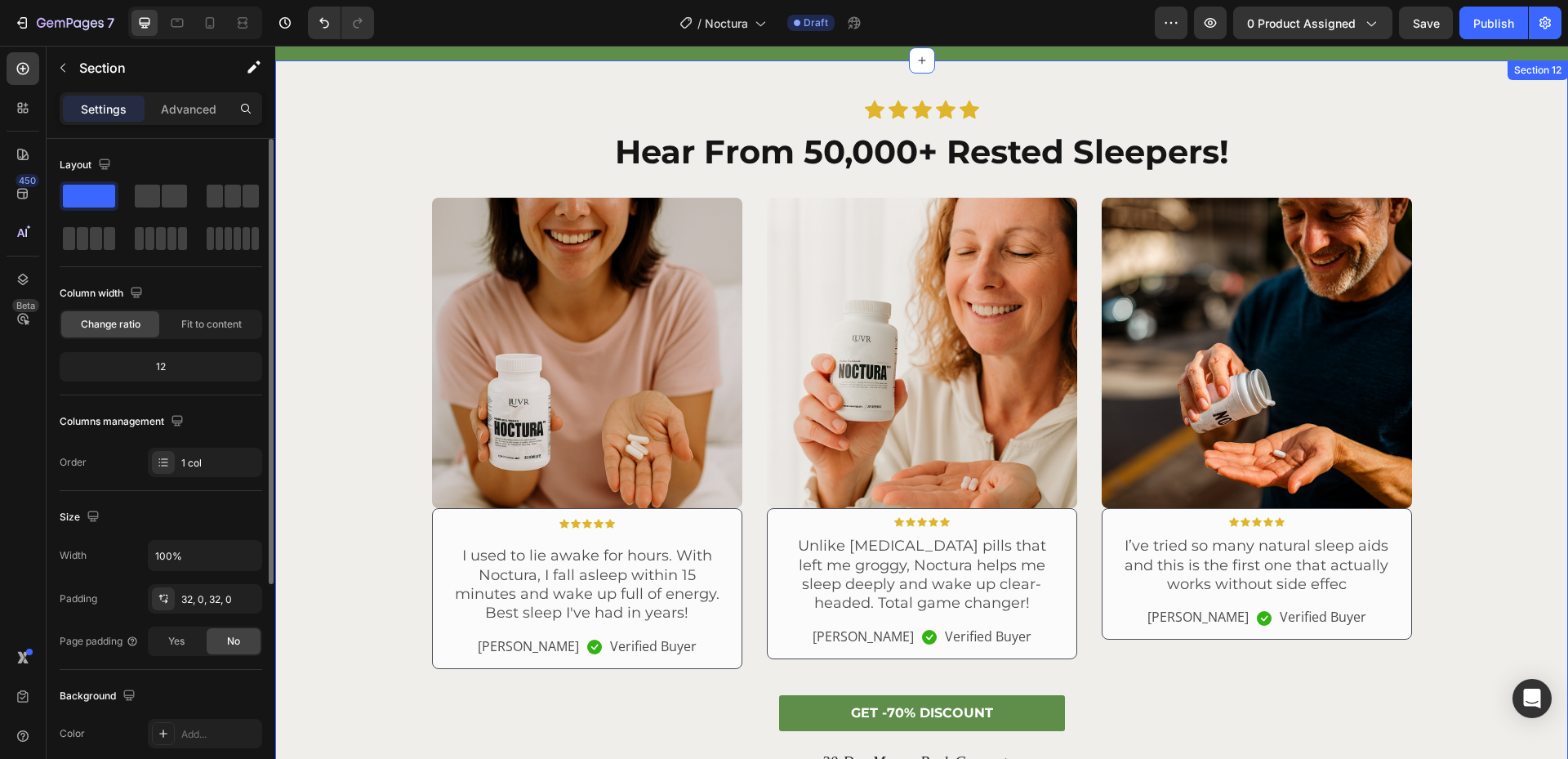
click at [1491, 107] on div "Icon Icon Icon Icon Icon Icon List Hear From 50,000+ Rested Sleepers! Heading R…" at bounding box center [921, 437] width 1268 height 674
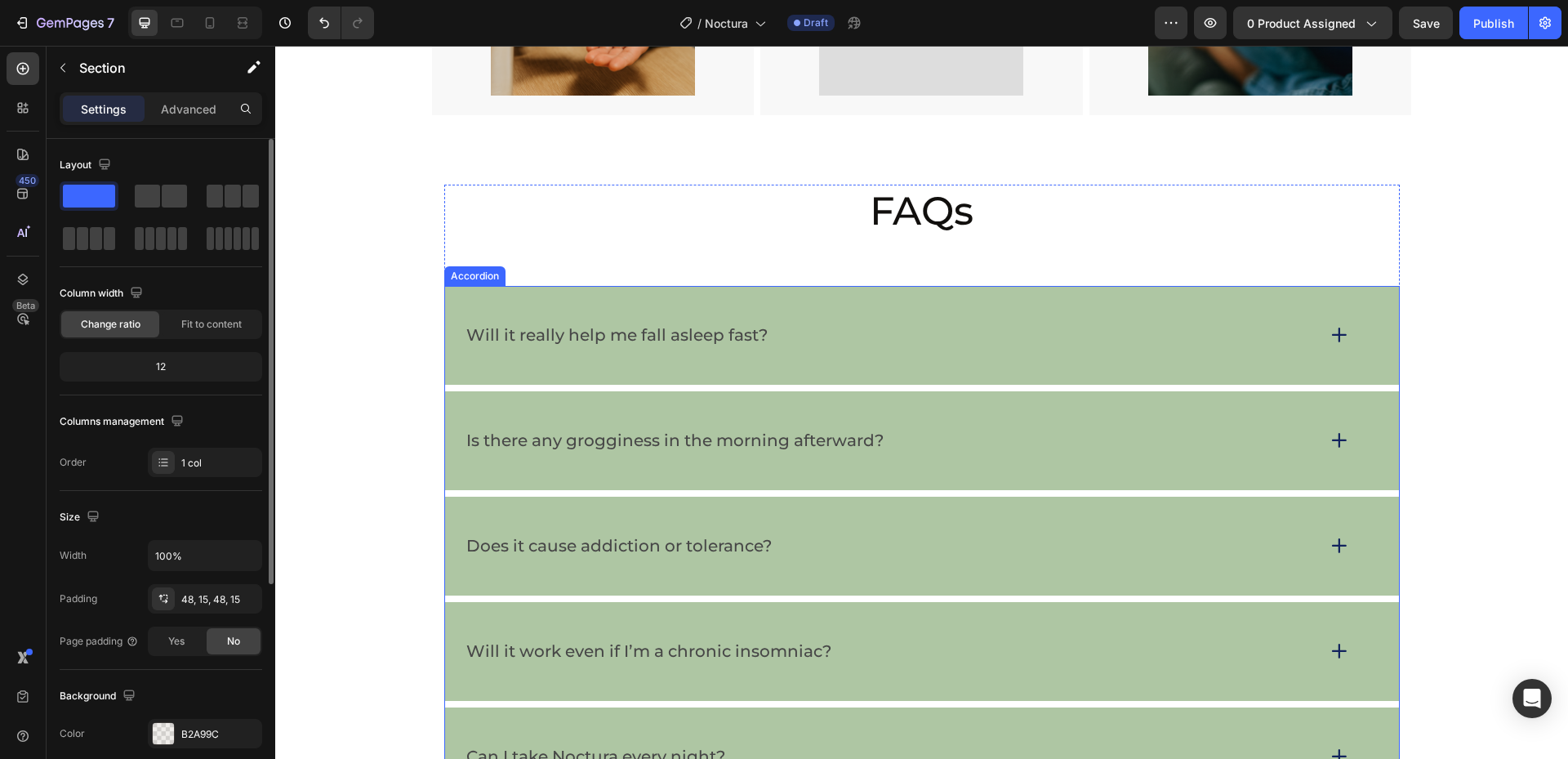
scroll to position [7311, 0]
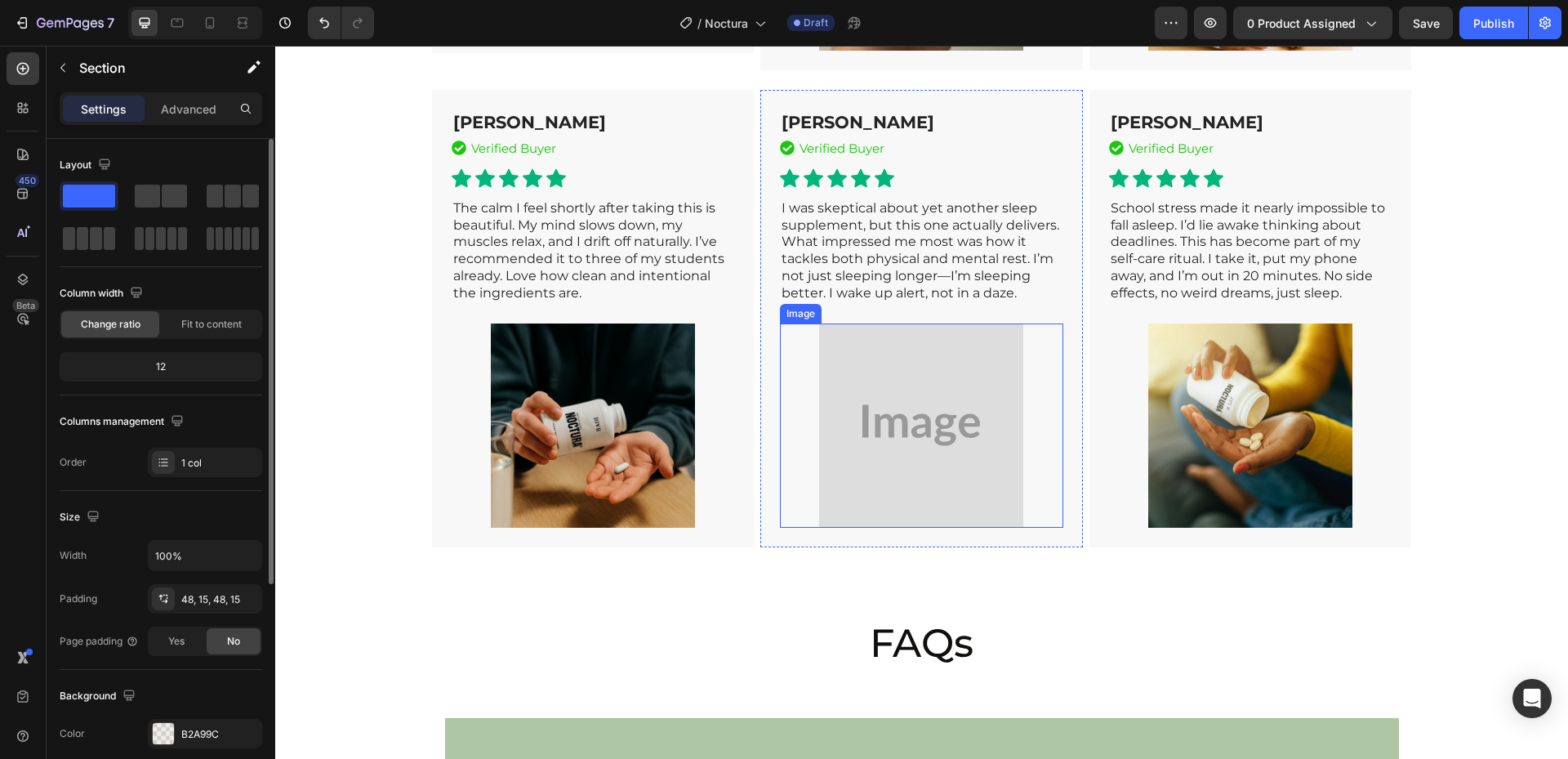
click at [819, 497] on img at bounding box center [920, 425] width 204 height 204
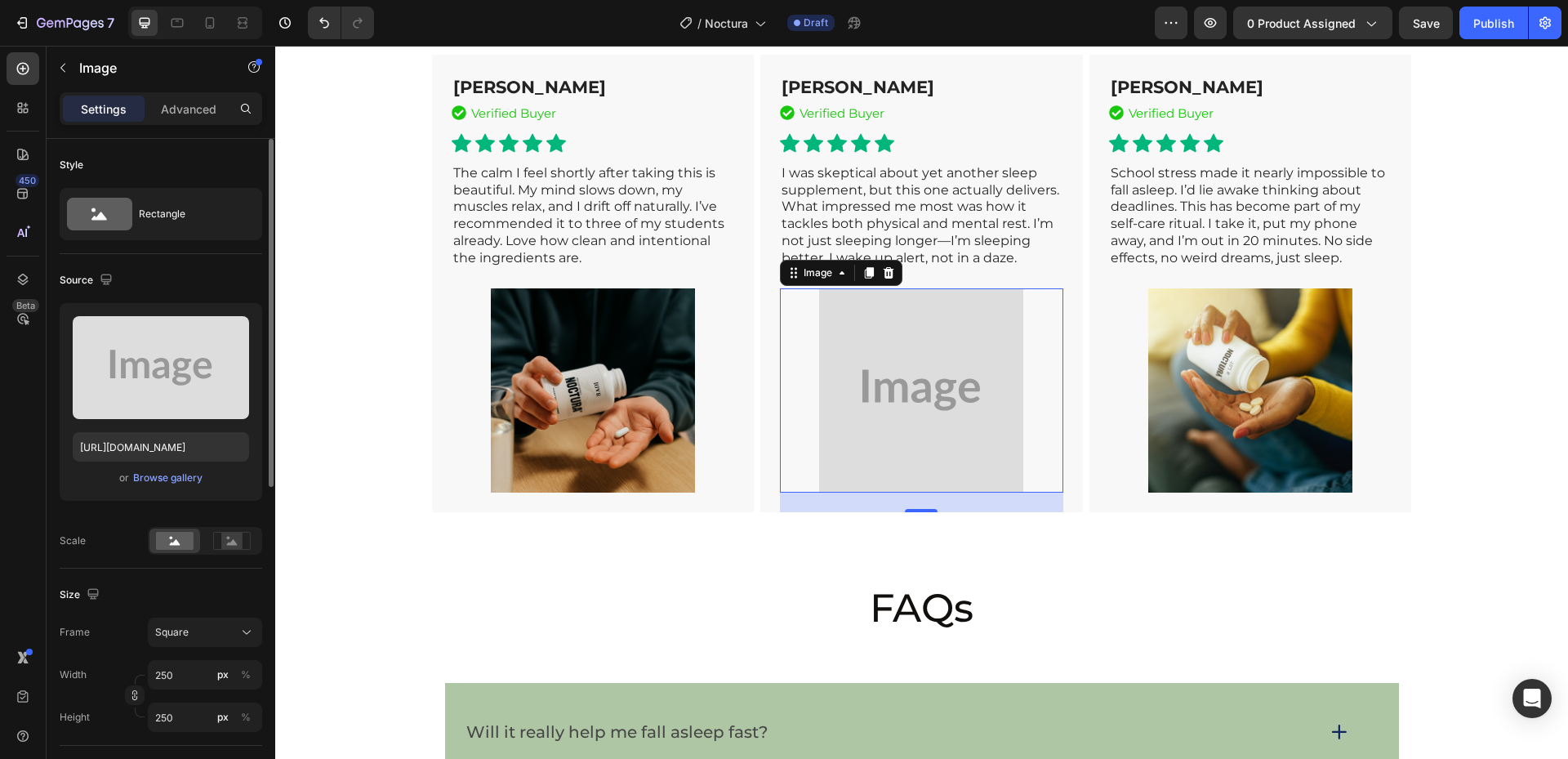
scroll to position [7637, 0]
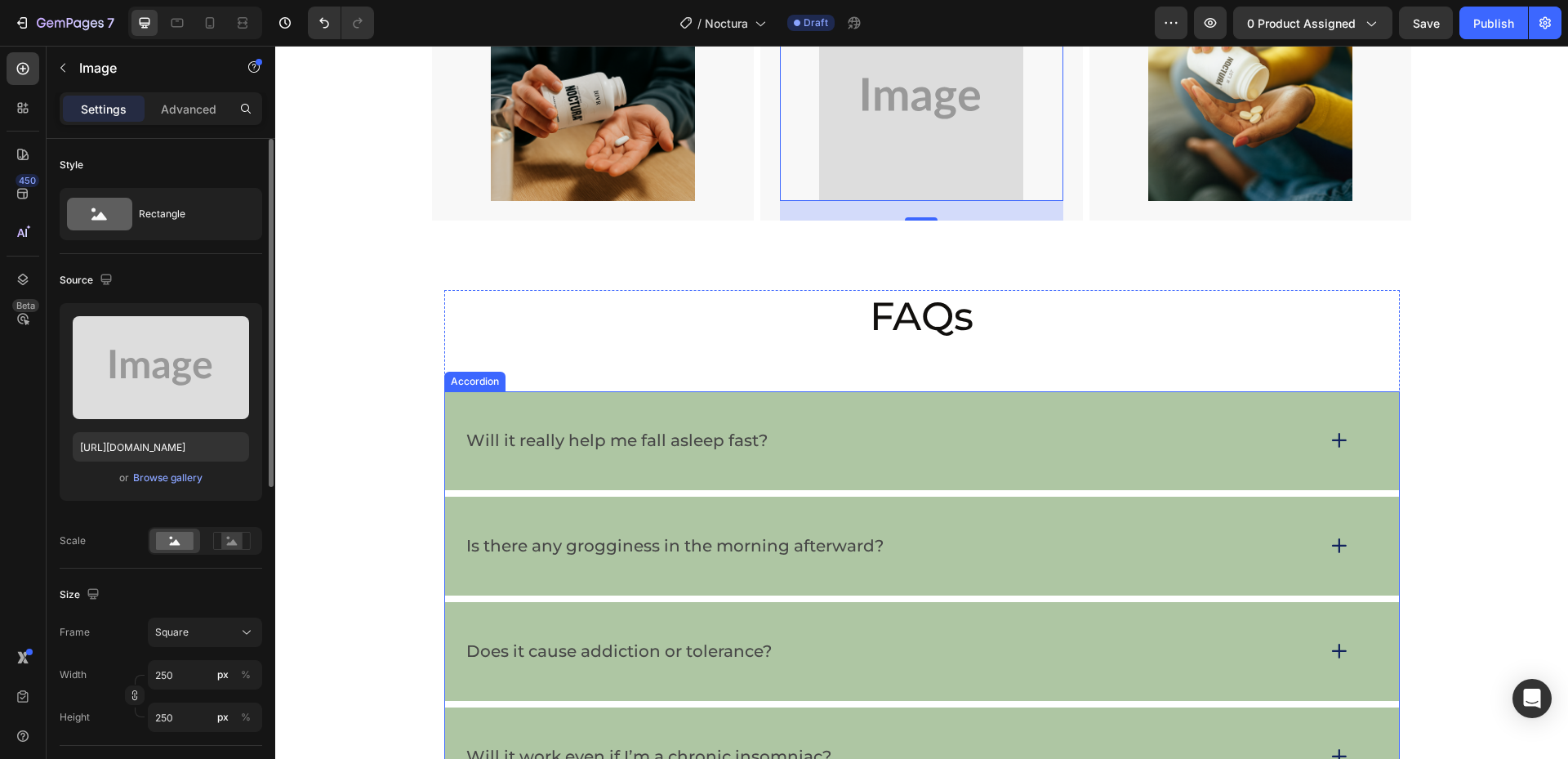
click at [830, 453] on div "Will it really help me fall asleep fast?" at bounding box center [889, 441] width 851 height 26
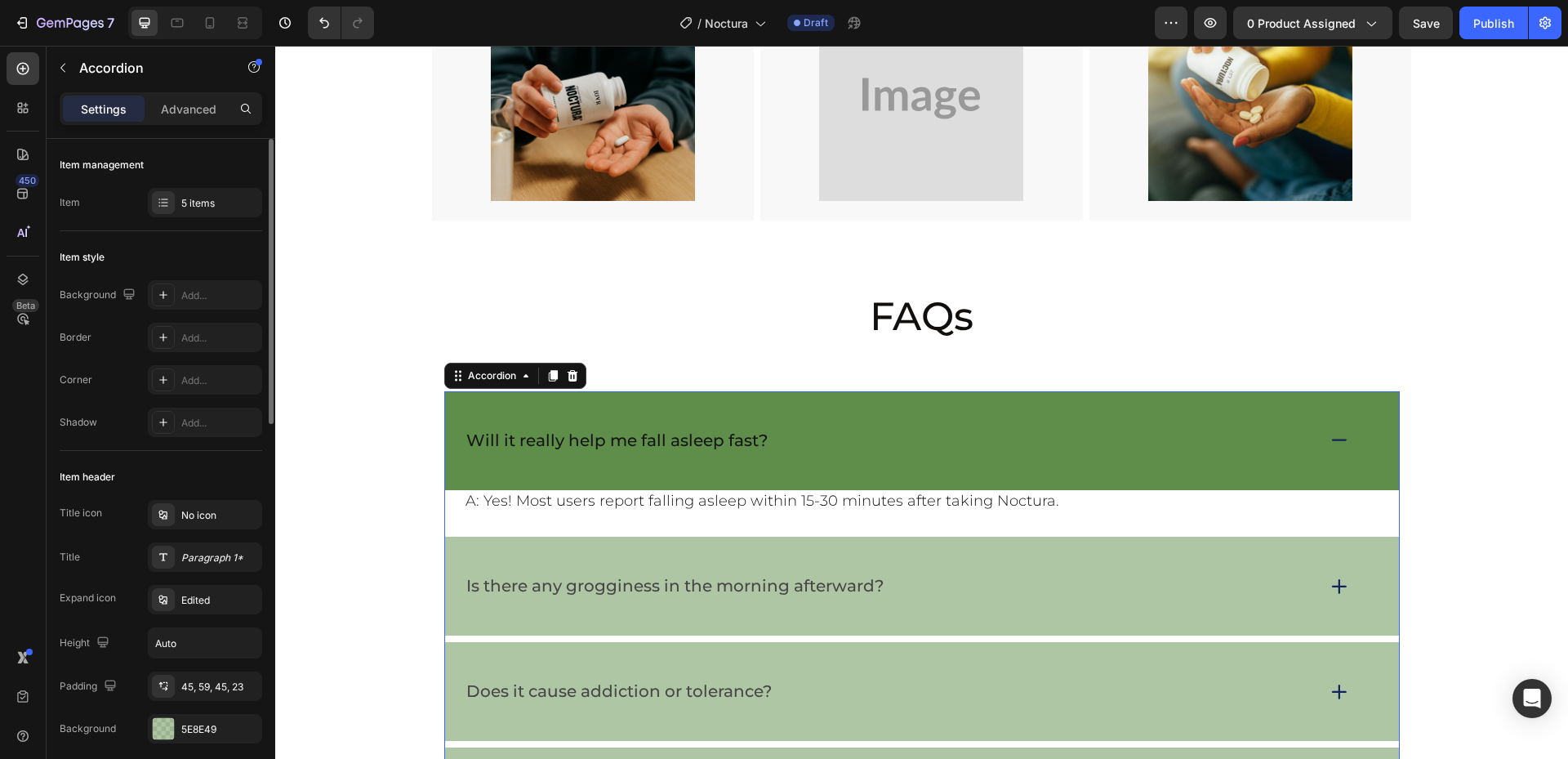
click at [830, 453] on div "Will it really help me fall asleep fast?" at bounding box center [889, 441] width 851 height 26
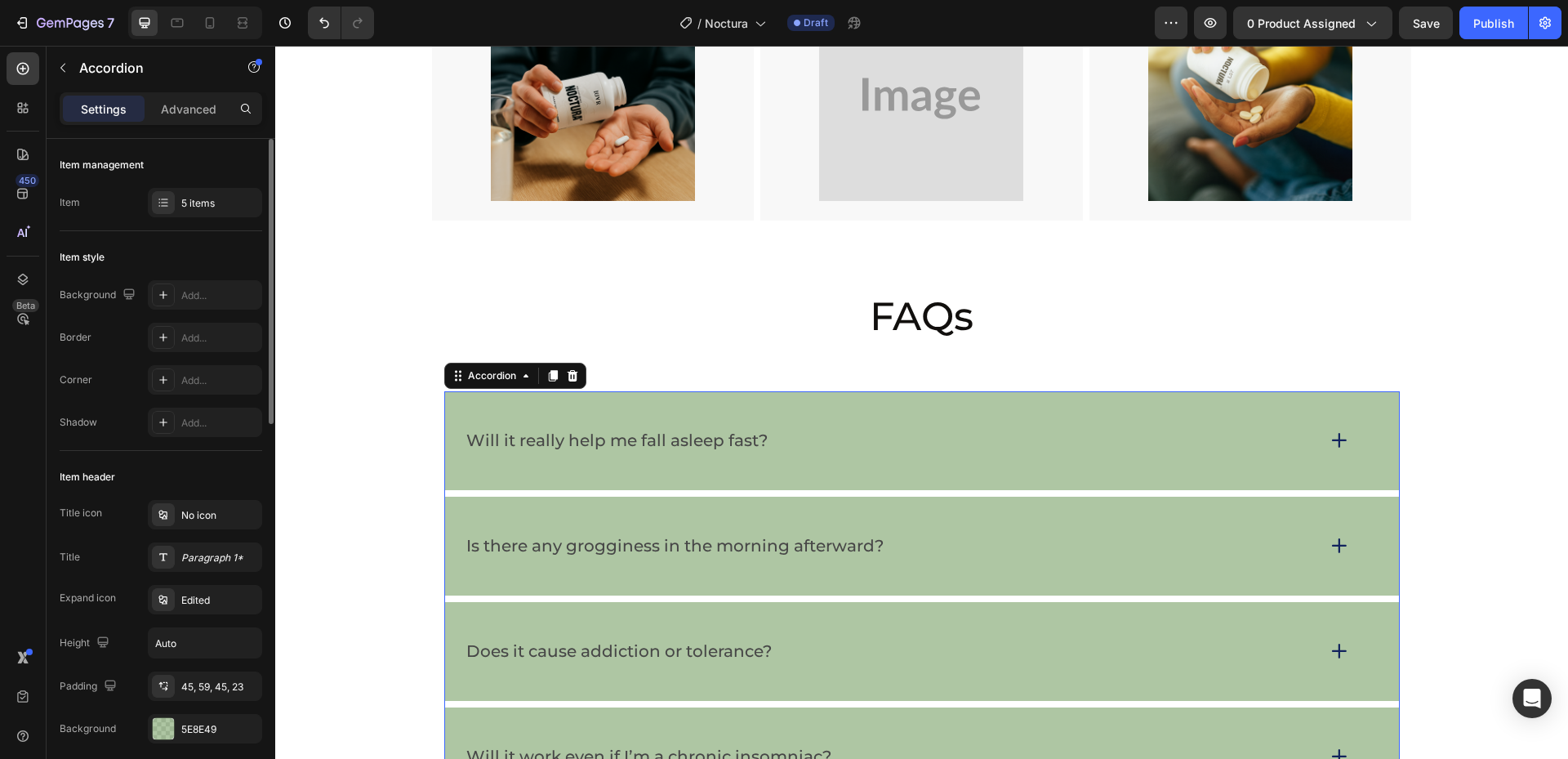
click at [825, 557] on p "Is there any grogginess in the morning afterward?" at bounding box center [674, 545] width 417 height 20
click at [900, 596] on div "Is there any grogginess in the morning afterward?" at bounding box center [922, 546] width 954 height 99
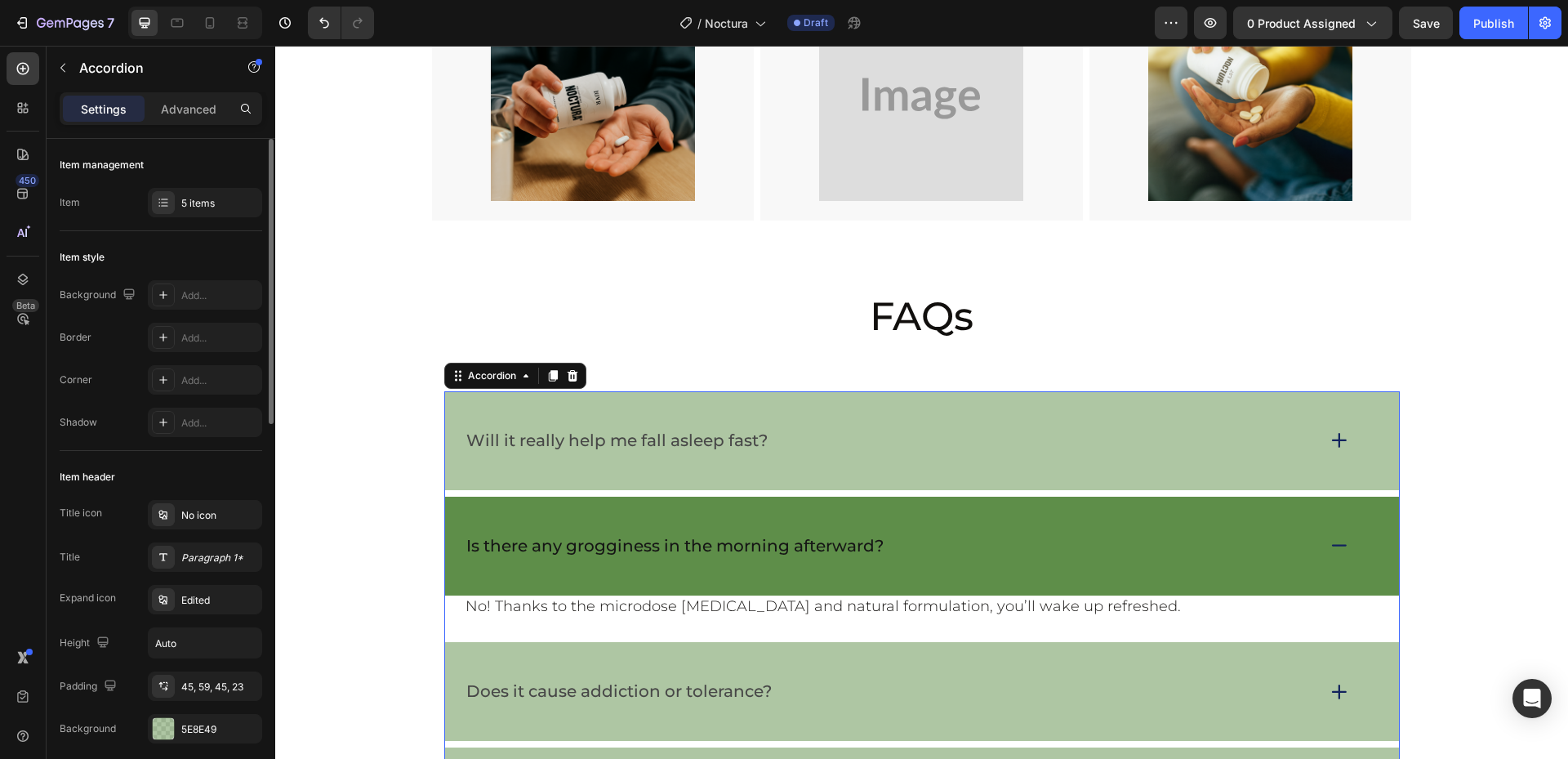
click at [925, 596] on div "Is there any grogginess in the morning afterward?" at bounding box center [922, 546] width 954 height 99
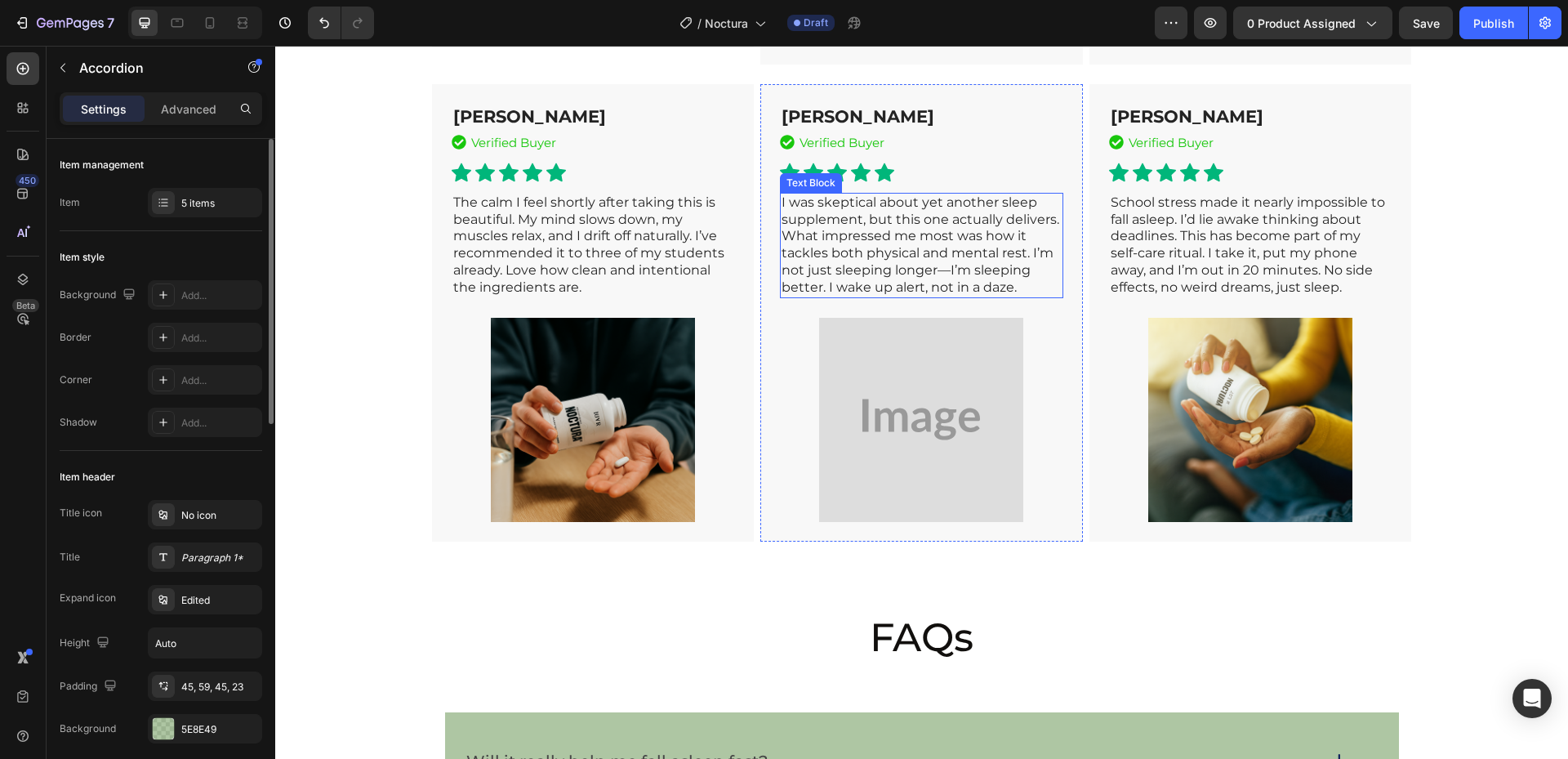
scroll to position [7474, 0]
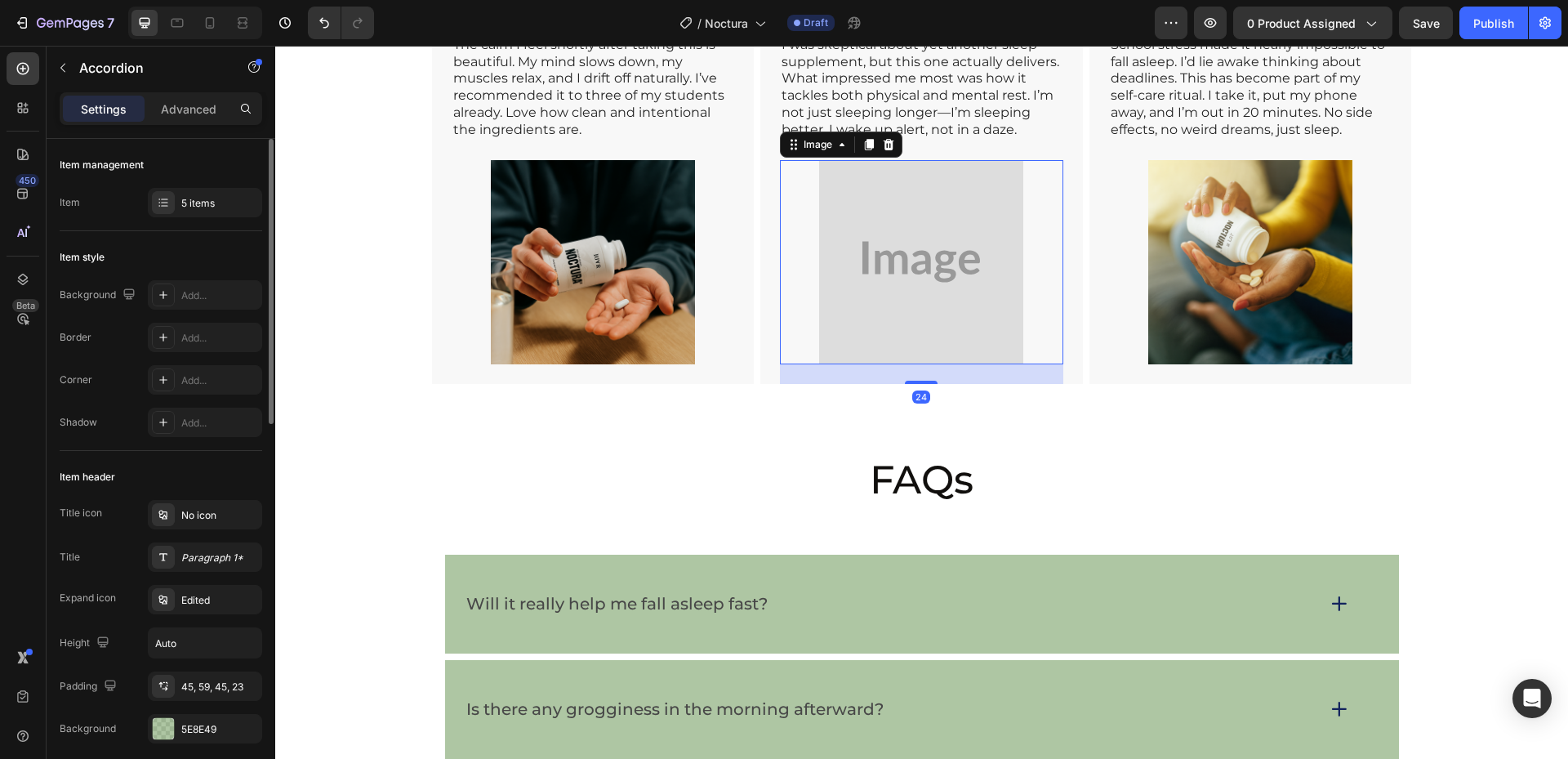
click at [896, 364] on img at bounding box center [920, 262] width 204 height 204
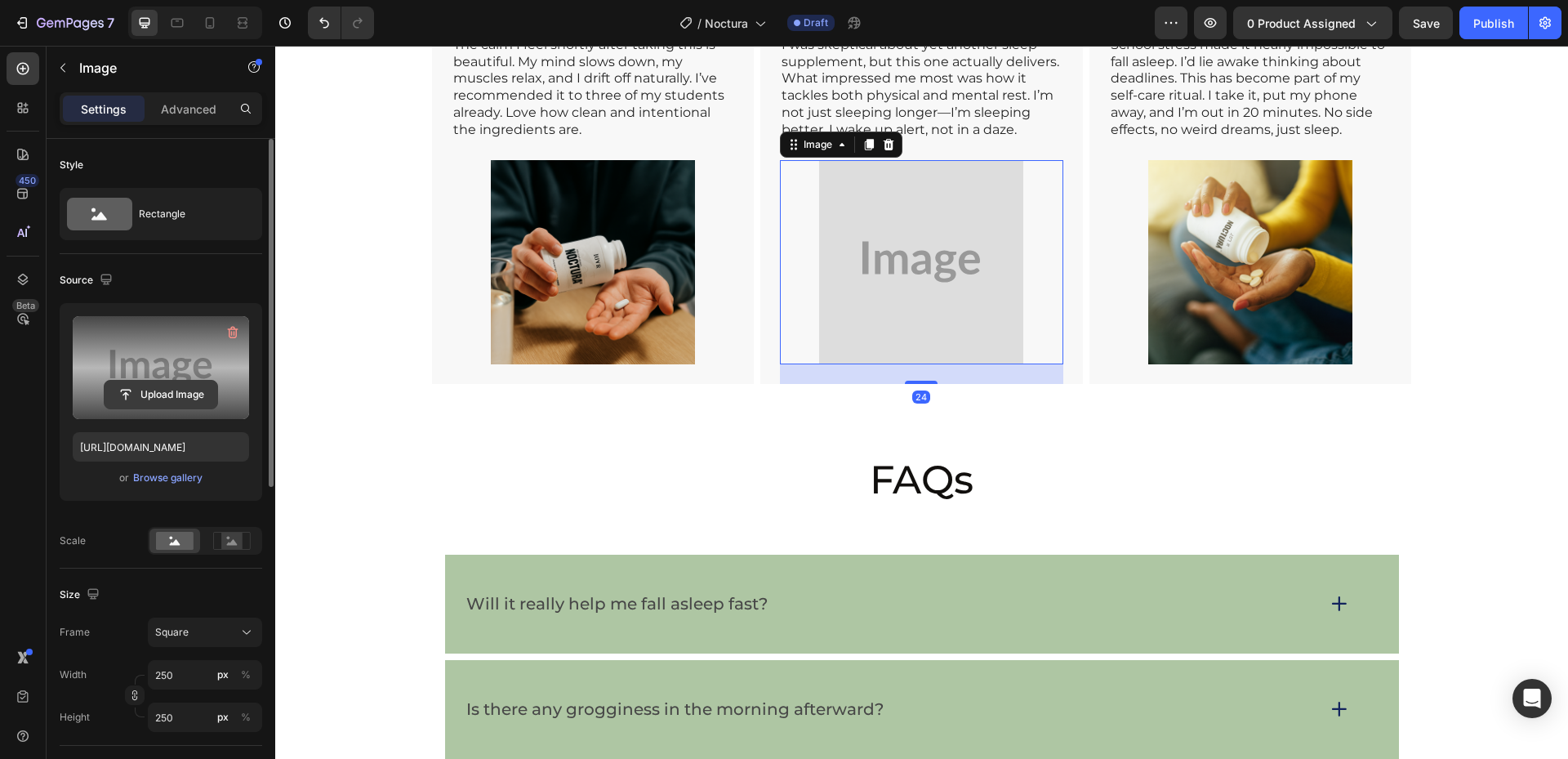
click at [137, 397] on input "file" at bounding box center [161, 394] width 113 height 28
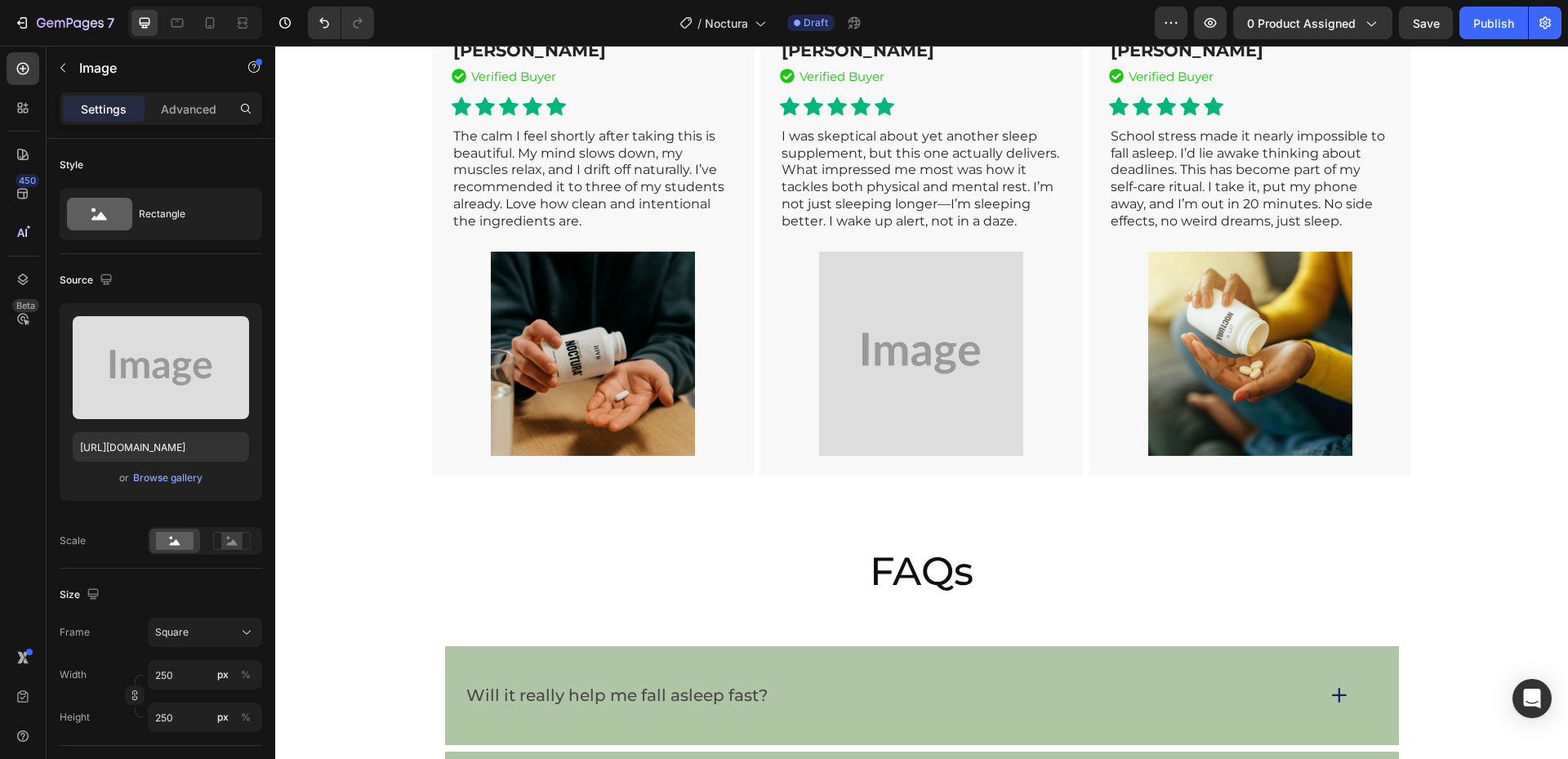
scroll to position [7311, 0]
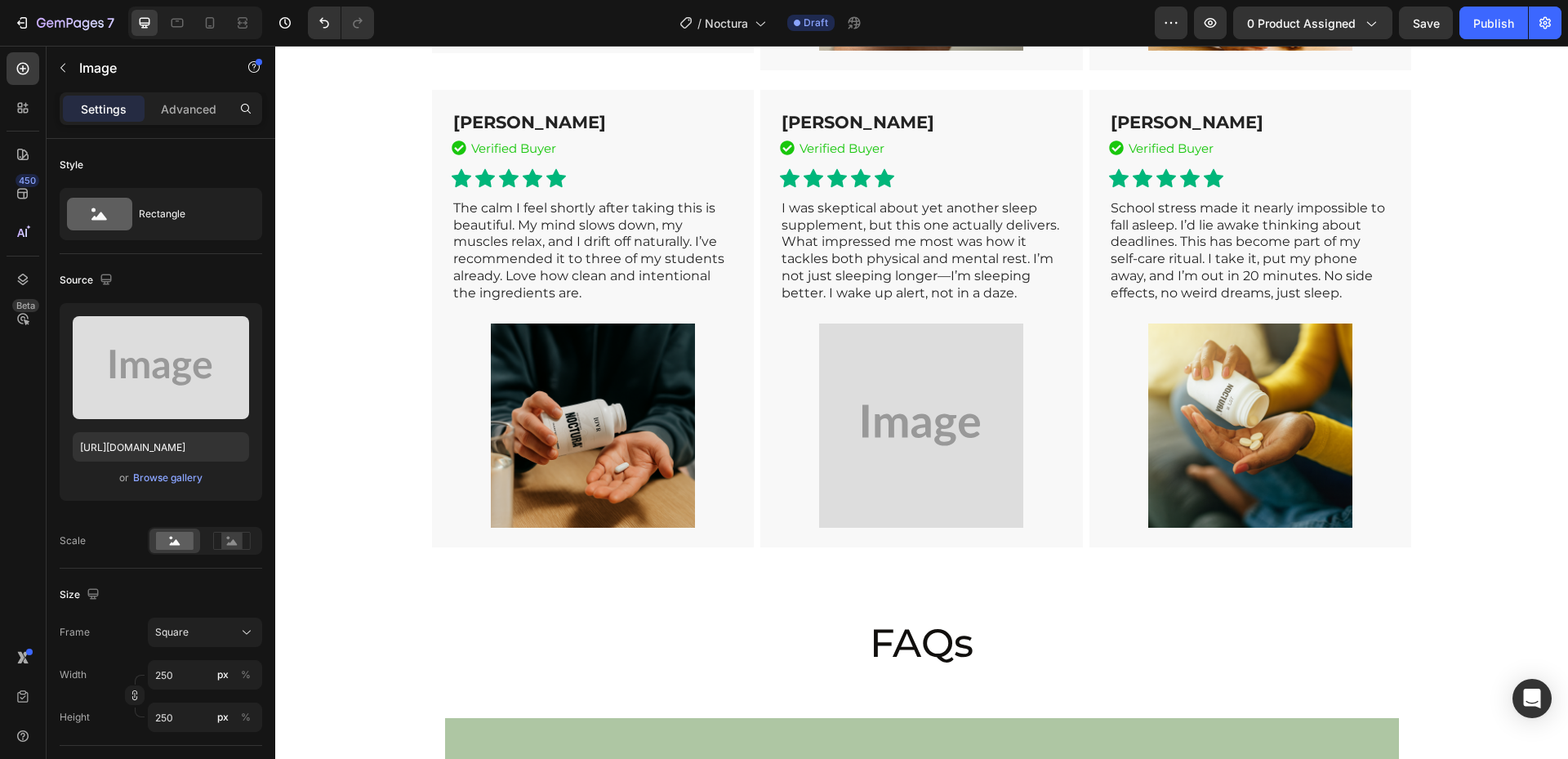
click at [935, 527] on img at bounding box center [920, 425] width 204 height 204
click at [878, 522] on img at bounding box center [920, 425] width 204 height 204
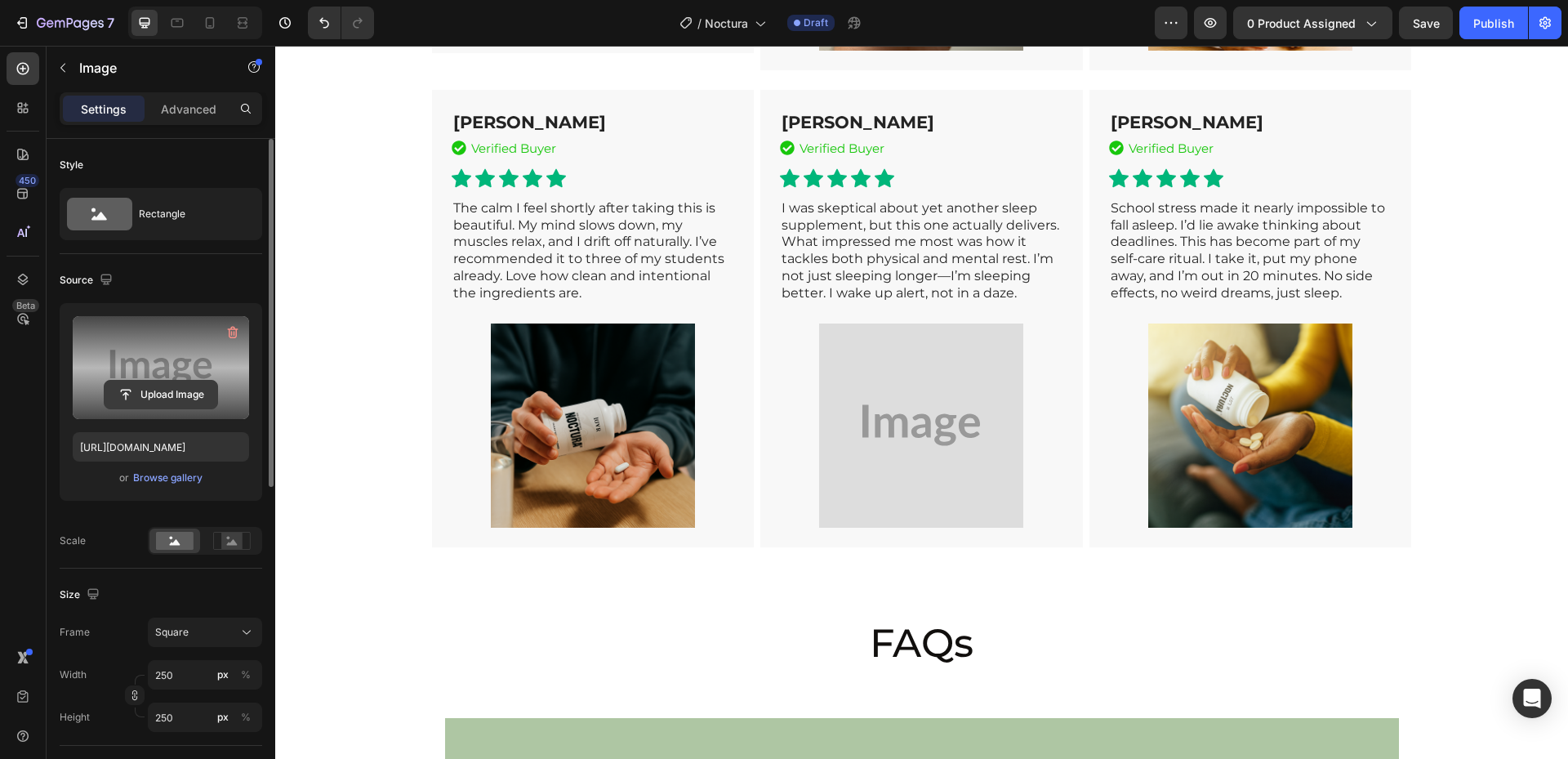
click at [177, 402] on input "file" at bounding box center [161, 394] width 113 height 28
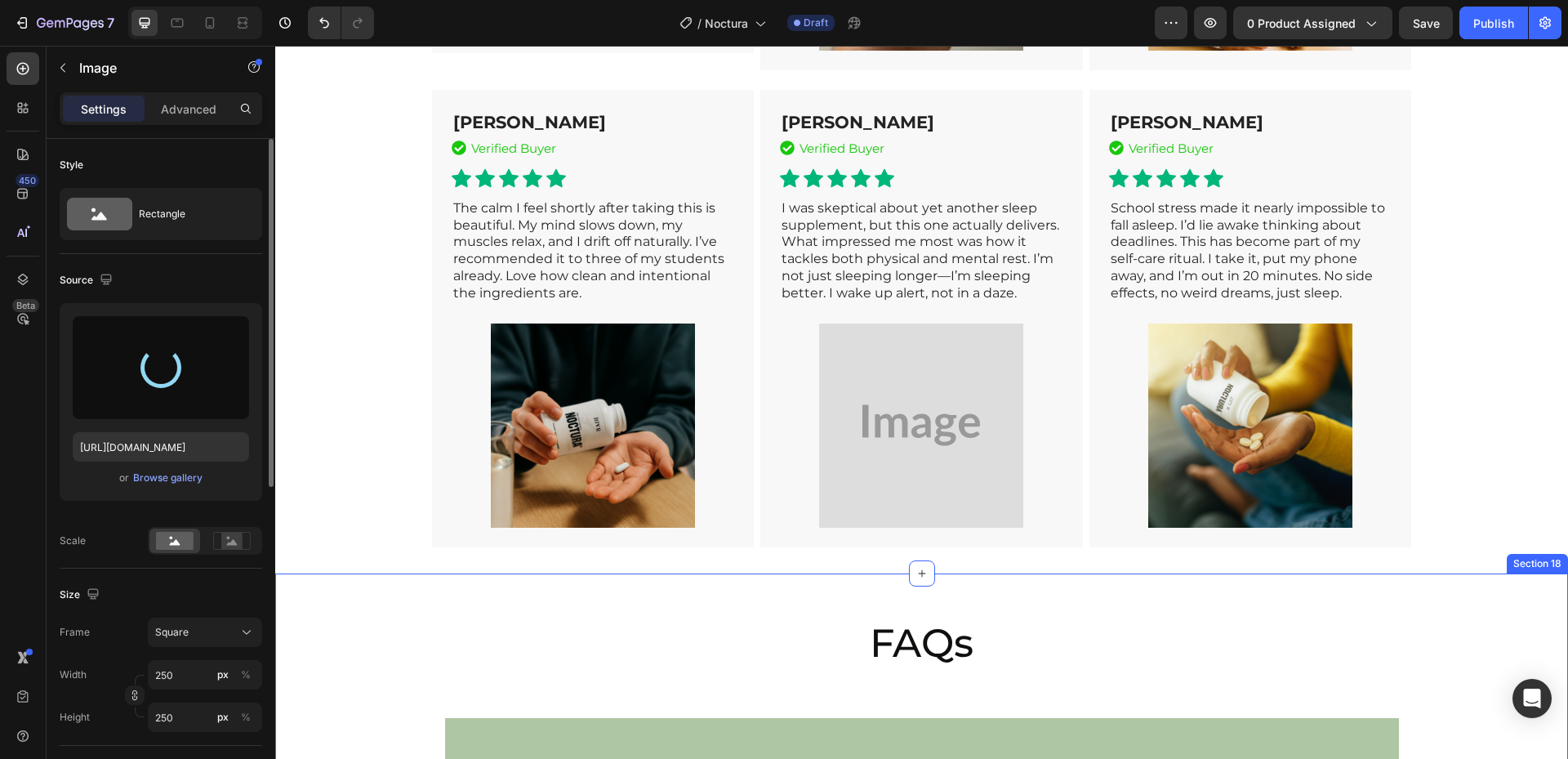
type input "[URL][DOMAIN_NAME]"
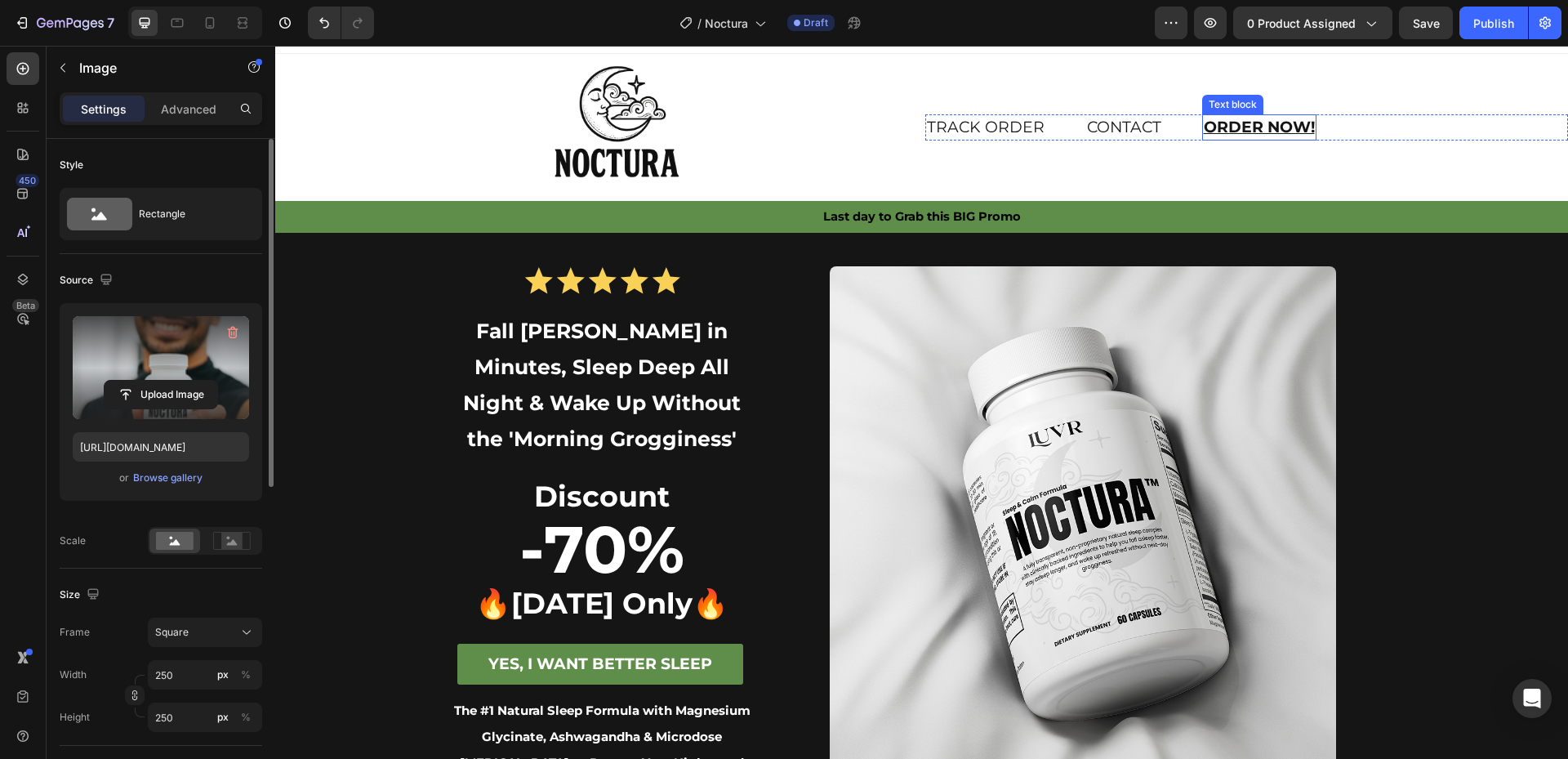
scroll to position [0, 0]
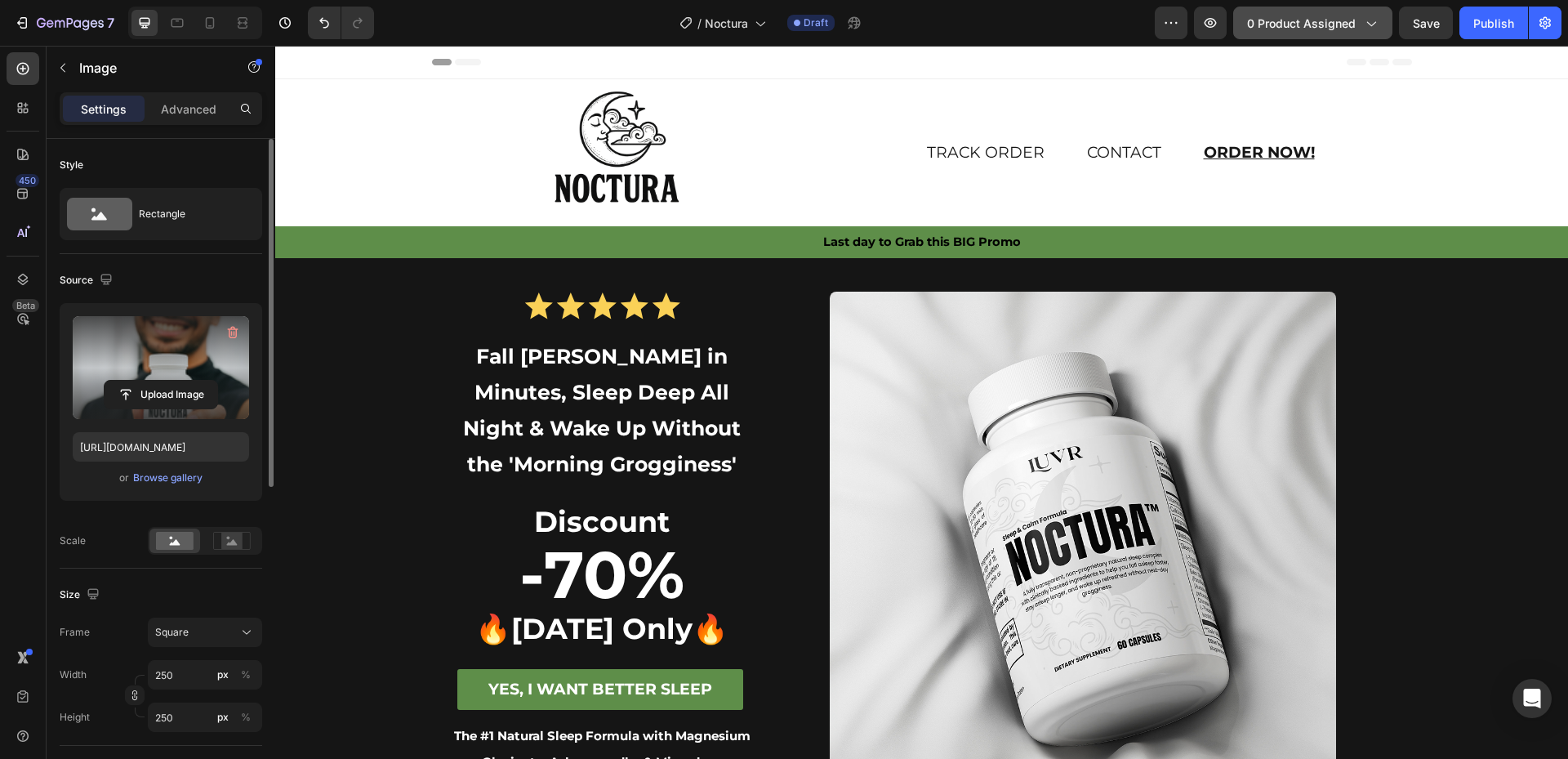
click at [1341, 9] on button "0 product assigned" at bounding box center [1313, 23] width 160 height 32
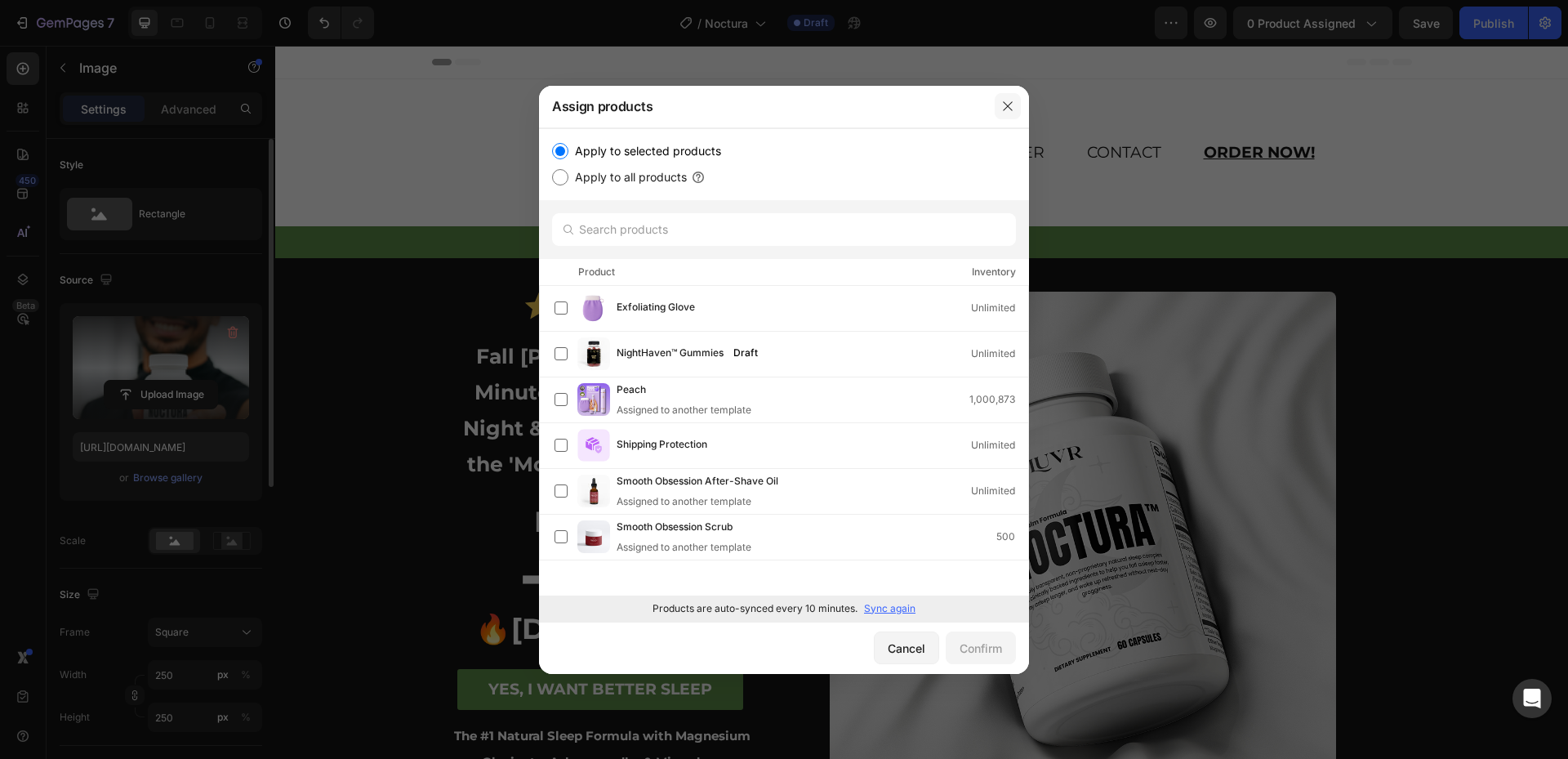
click at [1013, 99] on button "button" at bounding box center [1008, 106] width 27 height 27
